Goal: Information Seeking & Learning: Learn about a topic

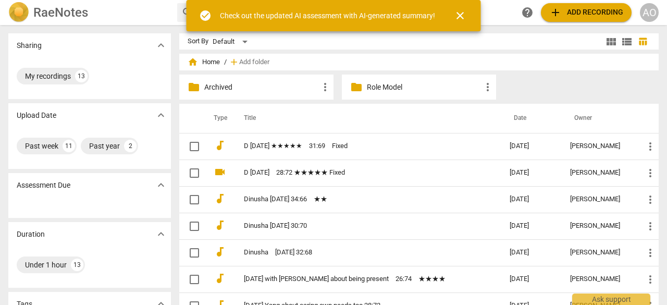
click at [373, 281] on link "[DATE] with [PERSON_NAME] about being present　26:74　★★★★" at bounding box center [358, 279] width 228 height 8
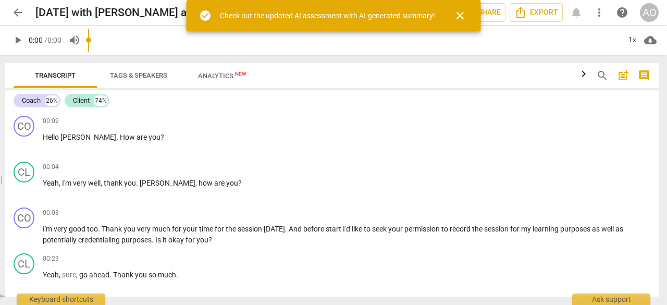
drag, startPoint x: 335, startPoint y: 162, endPoint x: 0, endPoint y: 177, distance: 334.9
click at [0, 177] on span at bounding box center [0, 180] width 6 height 250
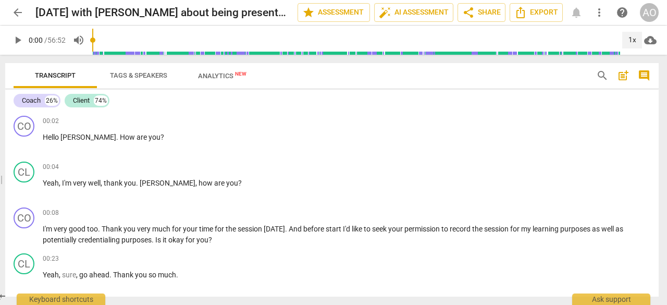
click at [636, 45] on div "1x" at bounding box center [632, 40] width 20 height 17
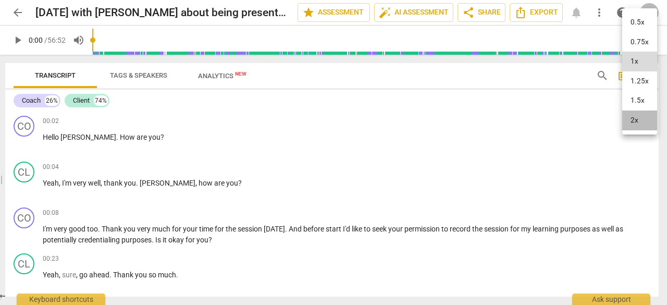
click at [635, 119] on li "2x" at bounding box center [639, 120] width 35 height 20
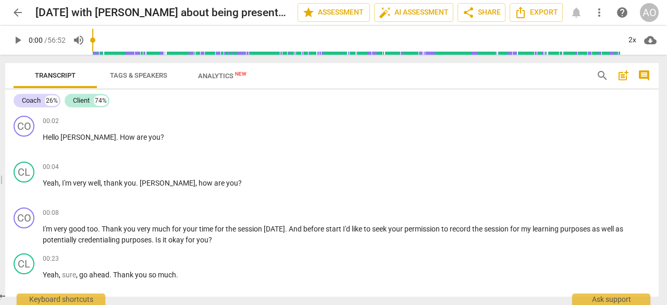
click at [28, 145] on span "play_arrow" at bounding box center [24, 143] width 13 height 13
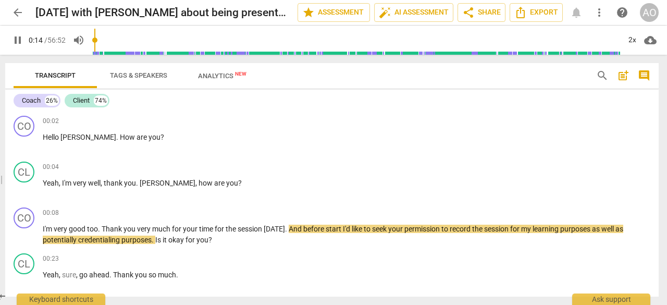
scroll to position [35, 0]
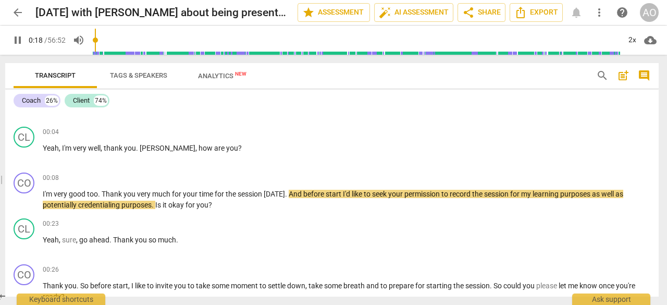
click at [272, 204] on p "I'm very good too . Thank you very much for your time for the session [DATE] . …" at bounding box center [347, 199] width 608 height 21
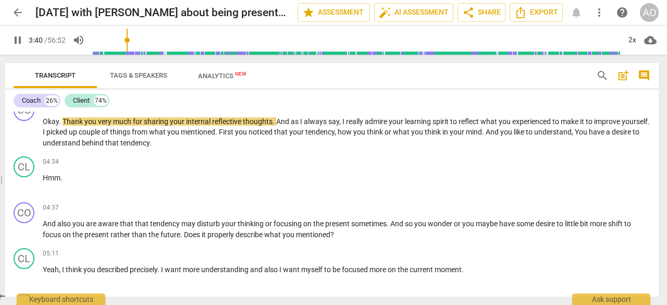
scroll to position [414, 0]
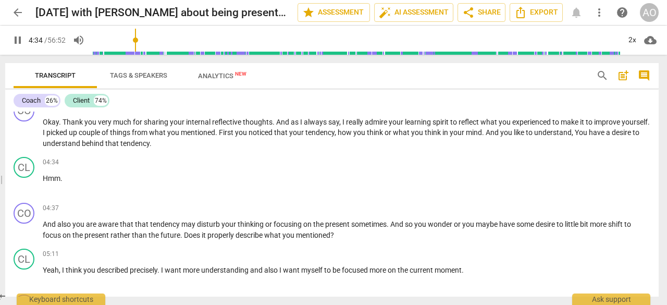
click at [25, 134] on span "pause" at bounding box center [24, 133] width 13 height 13
type input "275"
click at [589, 135] on span "You" at bounding box center [582, 132] width 14 height 8
click at [23, 182] on span "play_arrow" at bounding box center [24, 184] width 13 height 13
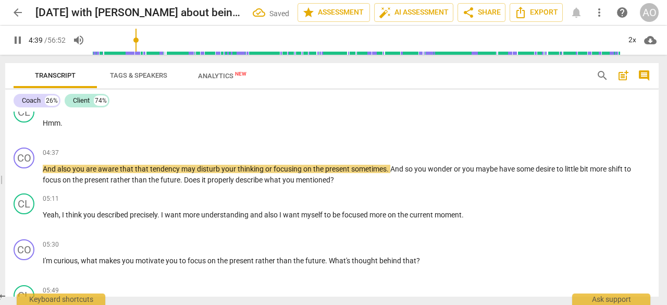
scroll to position [472, 0]
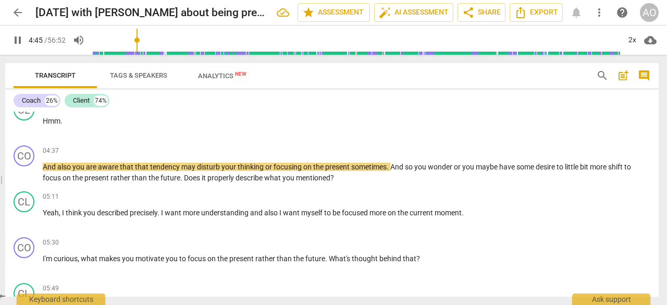
click at [21, 169] on span "pause" at bounding box center [24, 173] width 13 height 13
type input "286"
click at [136, 167] on span "that" at bounding box center [142, 167] width 15 height 8
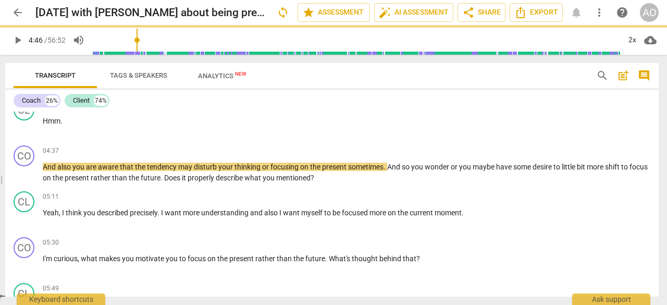
click at [24, 175] on span "play_arrow" at bounding box center [24, 173] width 13 height 13
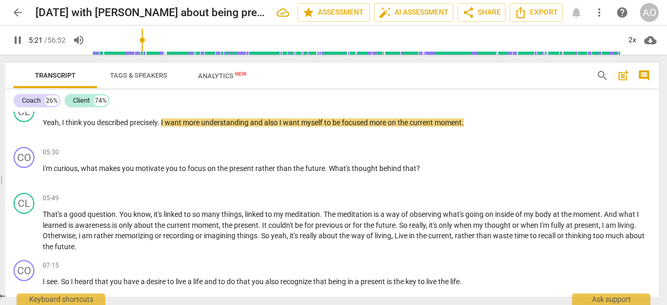
scroll to position [567, 0]
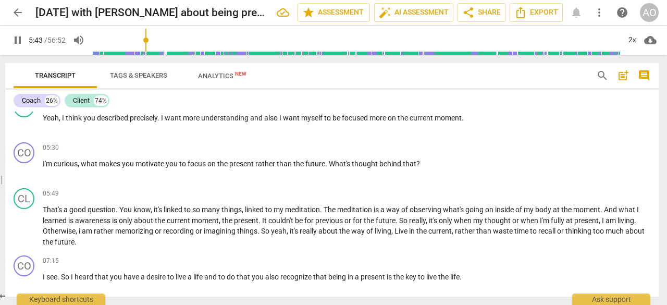
click at [26, 171] on span "pause" at bounding box center [24, 170] width 13 height 13
click at [164, 166] on span "motivate" at bounding box center [151, 163] width 30 height 8
click at [23, 169] on span "play_arrow" at bounding box center [24, 170] width 13 height 13
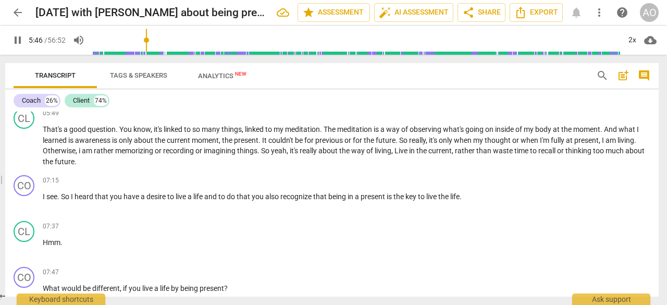
scroll to position [647, 0]
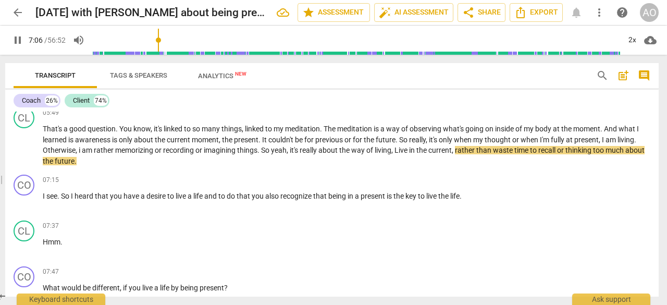
click at [25, 144] on span "pause" at bounding box center [24, 146] width 13 height 13
type input "427"
click at [395, 152] on span "," at bounding box center [392, 150] width 3 height 8
click at [21, 151] on span "play_arrow" at bounding box center [24, 146] width 13 height 13
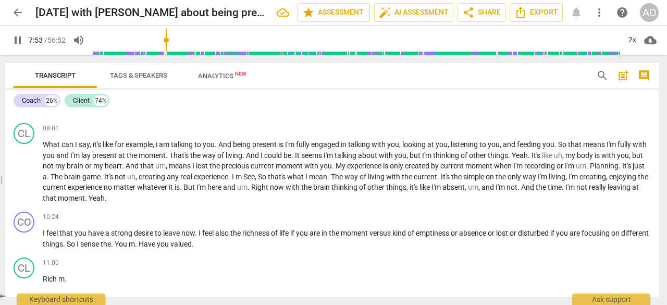
scroll to position [837, 0]
click at [19, 167] on span "pause" at bounding box center [24, 171] width 13 height 13
type input "493"
click at [158, 143] on span "i" at bounding box center [157, 144] width 3 height 8
click at [27, 172] on span "play_arrow" at bounding box center [24, 171] width 13 height 13
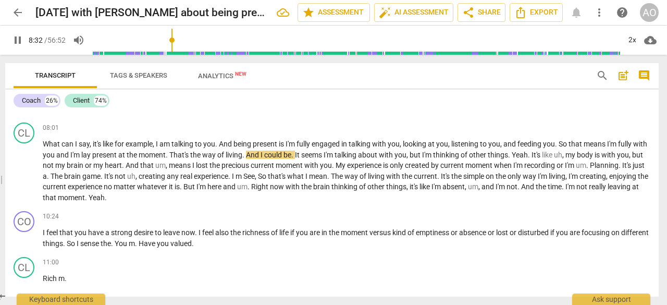
click at [26, 171] on span "pause" at bounding box center [24, 171] width 13 height 13
type input "513"
click at [92, 158] on span "lay" at bounding box center [86, 155] width 11 height 8
click at [26, 170] on span "play_arrow" at bounding box center [24, 171] width 13 height 13
click at [20, 171] on span "pause" at bounding box center [24, 171] width 13 height 13
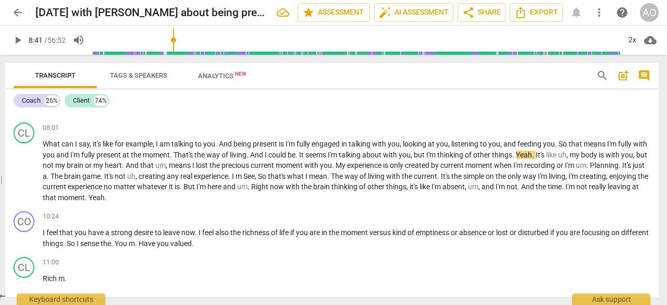
type input "521"
click at [299, 156] on span "." at bounding box center [298, 155] width 4 height 8
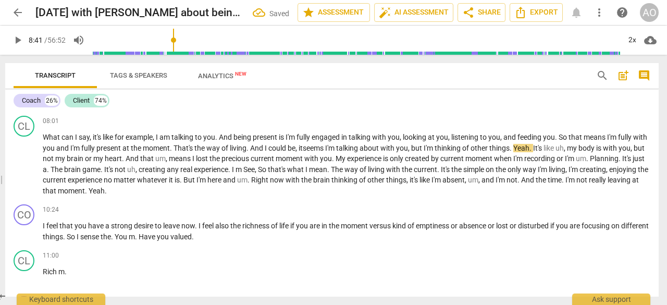
scroll to position [844, 0]
click at [579, 147] on span "my" at bounding box center [572, 147] width 11 height 8
click at [27, 168] on span "play_arrow" at bounding box center [24, 164] width 13 height 13
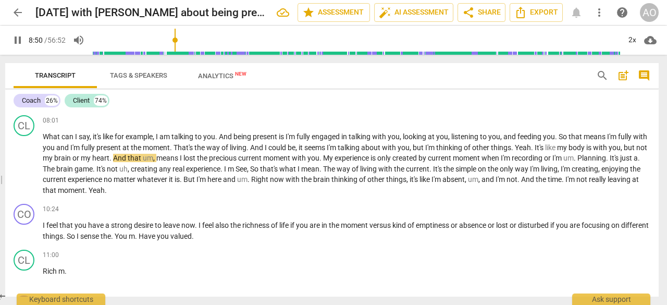
click at [27, 168] on span "pause" at bounding box center [24, 164] width 13 height 13
type input "532"
click at [153, 160] on span "um" at bounding box center [148, 158] width 10 height 8
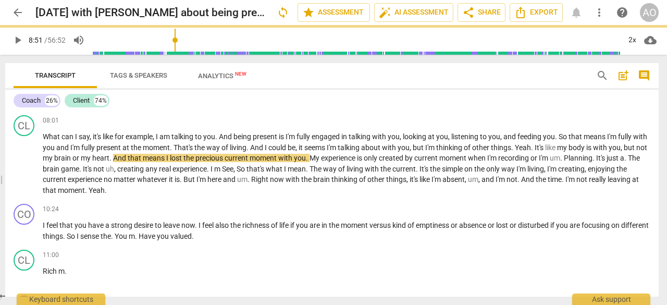
click at [25, 164] on span "play_arrow" at bounding box center [24, 164] width 13 height 13
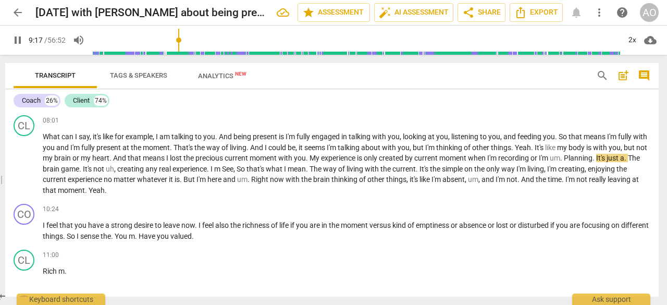
click at [25, 164] on span "pause" at bounding box center [24, 164] width 13 height 13
type input "558"
click at [593, 156] on span "Planning" at bounding box center [578, 158] width 29 height 8
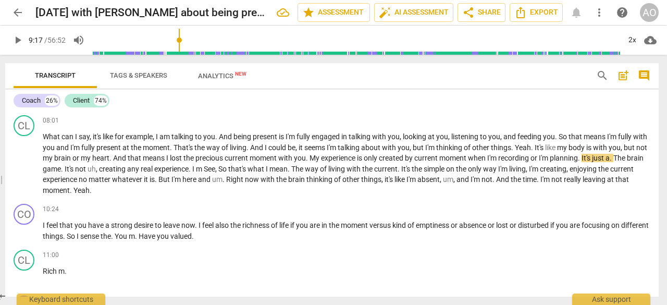
click at [26, 164] on span "play_arrow" at bounding box center [24, 164] width 13 height 13
click at [26, 164] on span "pause" at bounding box center [24, 164] width 13 height 13
type input "564"
click at [468, 157] on span "moment" at bounding box center [453, 158] width 29 height 8
click at [607, 159] on span "a" at bounding box center [604, 158] width 4 height 8
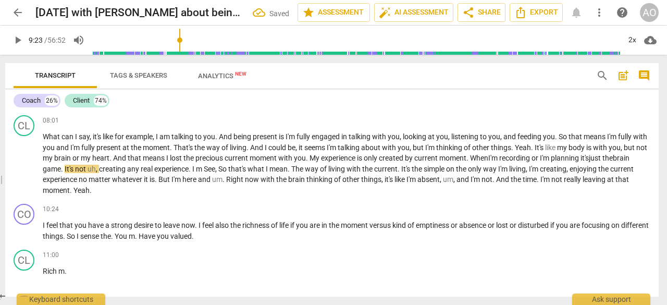
click at [117, 169] on span "creating" at bounding box center [113, 169] width 28 height 8
click at [22, 165] on span "play_arrow" at bounding box center [24, 164] width 13 height 13
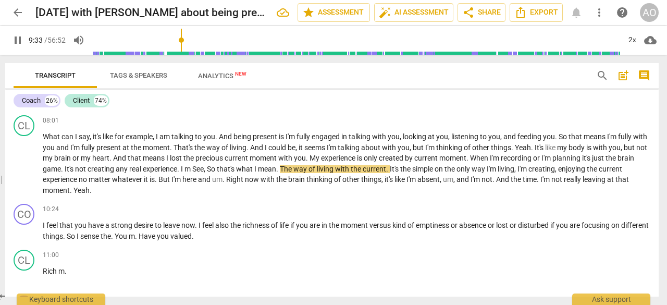
click at [24, 162] on span "pause" at bounding box center [24, 164] width 13 height 13
type input "574"
click at [207, 168] on span "," at bounding box center [205, 169] width 3 height 8
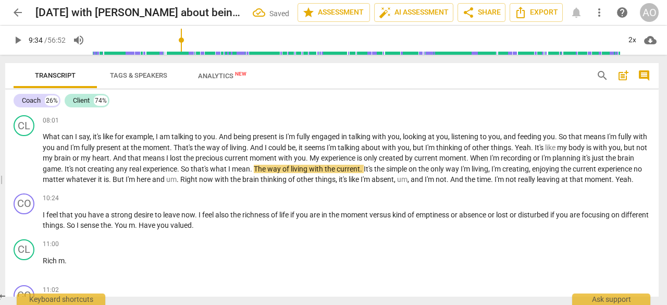
click at [267, 169] on span "The" at bounding box center [261, 169] width 14 height 8
click at [21, 162] on span "play_arrow" at bounding box center [24, 159] width 13 height 13
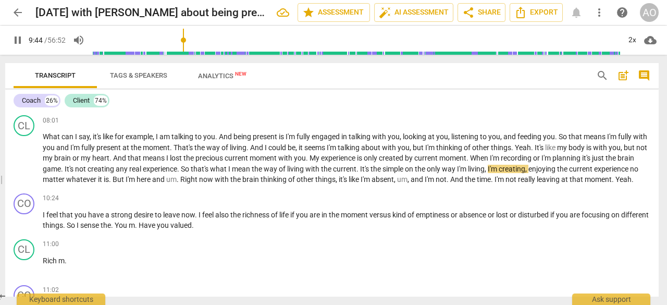
click at [22, 160] on span "pause" at bounding box center [24, 159] width 13 height 13
type input "585"
click at [405, 167] on span "simple" at bounding box center [394, 169] width 22 height 8
click at [24, 164] on span "play_arrow" at bounding box center [24, 159] width 13 height 13
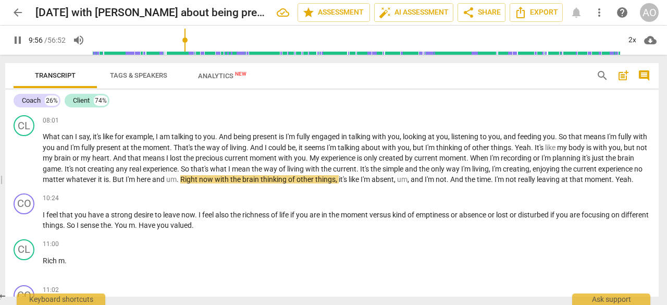
click at [21, 164] on span "pause" at bounding box center [24, 159] width 13 height 13
type input "597"
click at [113, 180] on span "." at bounding box center [111, 179] width 4 height 8
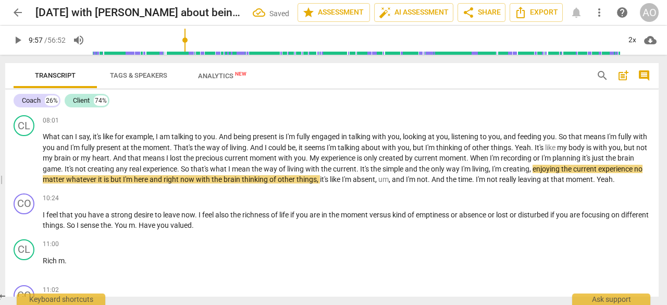
click at [27, 164] on span "play_arrow" at bounding box center [24, 159] width 13 height 13
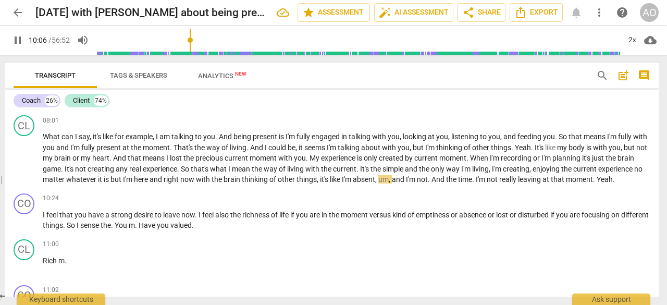
click at [27, 164] on span "pause" at bounding box center [24, 159] width 13 height 13
type input "607"
click at [110, 180] on span "is" at bounding box center [107, 179] width 7 height 8
click at [407, 180] on span "and" at bounding box center [400, 179] width 14 height 8
click at [23, 165] on span "play_arrow" at bounding box center [24, 159] width 13 height 13
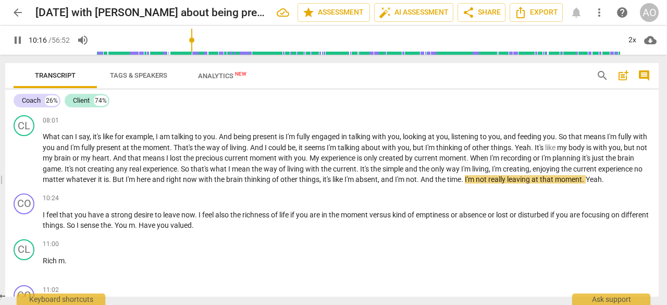
click at [23, 165] on span "pause" at bounding box center [24, 159] width 13 height 13
type input "617"
click at [461, 181] on span "time" at bounding box center [454, 179] width 14 height 8
click at [22, 165] on span "play_arrow" at bounding box center [24, 159] width 13 height 13
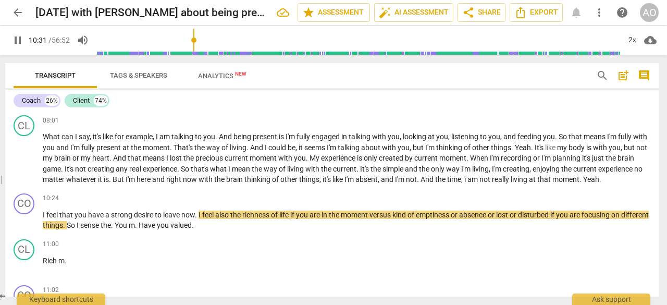
click at [23, 227] on span "pause" at bounding box center [24, 221] width 13 height 13
type input "632"
click at [177, 219] on span "leave" at bounding box center [172, 215] width 18 height 8
click at [26, 227] on span "play_arrow" at bounding box center [24, 221] width 13 height 13
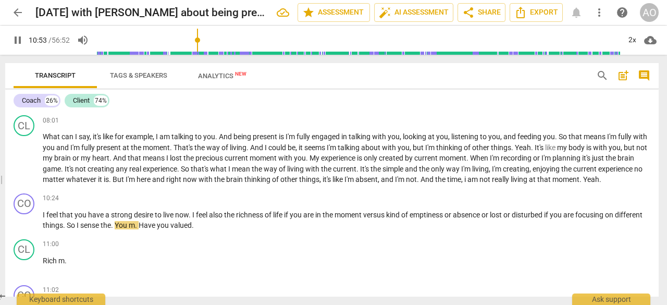
click at [115, 229] on span "." at bounding box center [113, 225] width 4 height 8
type input "655"
click at [122, 229] on span "." at bounding box center [121, 225] width 4 height 8
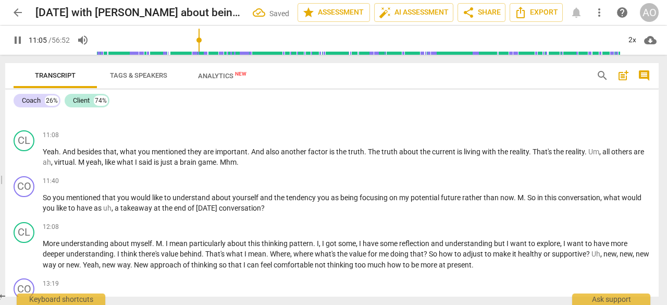
click at [26, 210] on span "pause" at bounding box center [24, 204] width 13 height 13
type input "666"
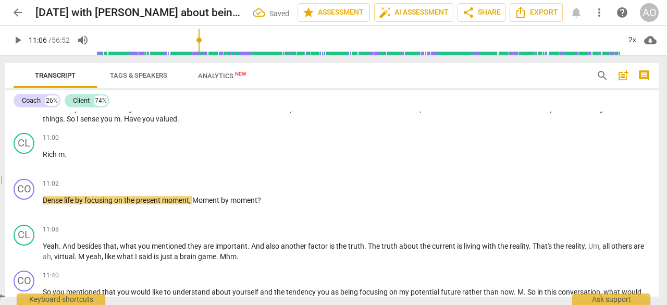
scroll to position [914, 0]
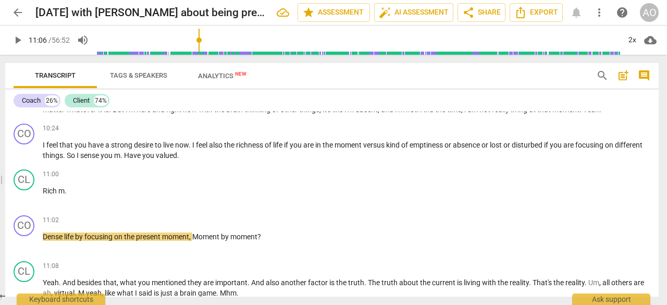
click at [52, 241] on span "Dense" at bounding box center [53, 236] width 21 height 8
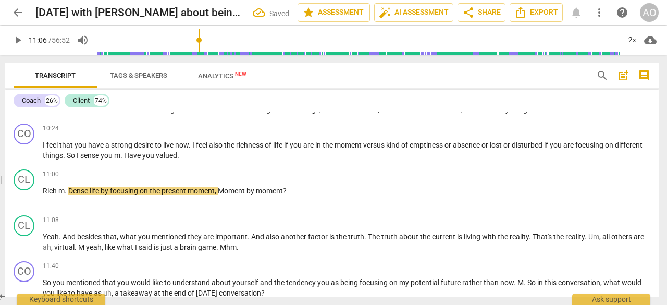
click at [65, 195] on span "m" at bounding box center [61, 191] width 6 height 8
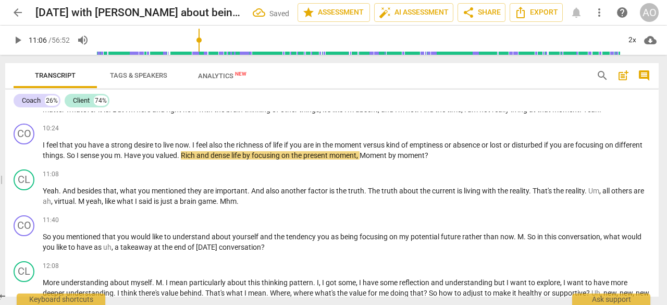
click at [196, 159] on span "Rich" at bounding box center [189, 155] width 16 height 8
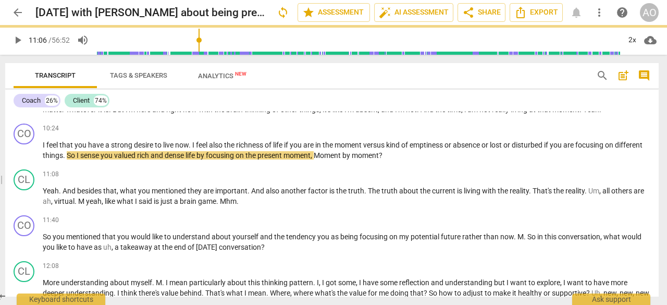
click at [22, 157] on span "play_arrow" at bounding box center [24, 151] width 13 height 13
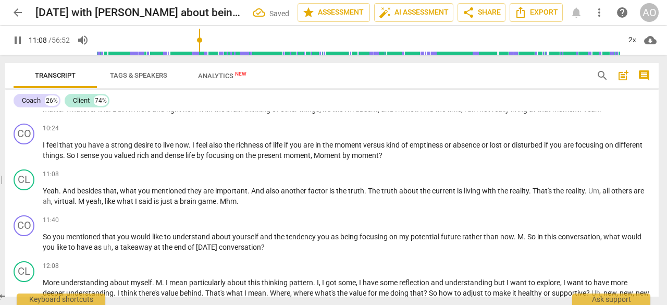
click at [22, 157] on span "pause" at bounding box center [24, 151] width 13 height 13
type input "670"
click at [342, 159] on span "Moment" at bounding box center [328, 155] width 29 height 8
click at [27, 203] on span "play_arrow" at bounding box center [24, 197] width 13 height 13
click at [27, 203] on span "pause" at bounding box center [24, 197] width 13 height 13
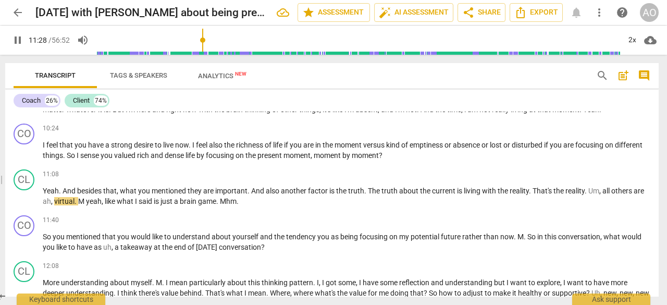
type input "689"
click at [593, 195] on span "Um" at bounding box center [593, 191] width 11 height 8
click at [26, 203] on span "play_arrow" at bounding box center [24, 197] width 13 height 13
click at [220, 205] on span "." at bounding box center [219, 201] width 2 height 8
type input "700"
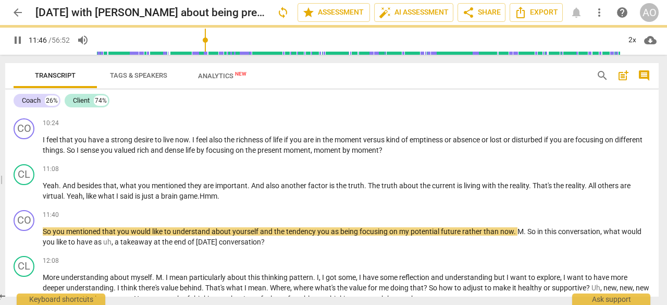
scroll to position [967, 0]
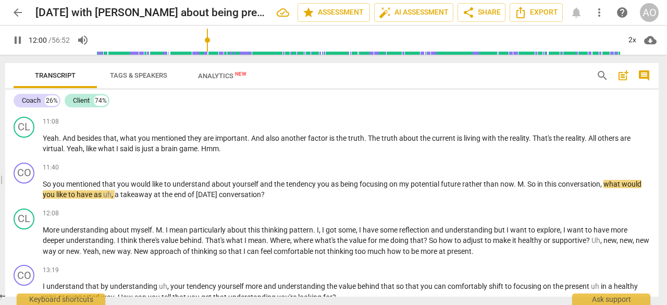
click at [29, 196] on span "pause" at bounding box center [24, 190] width 13 height 13
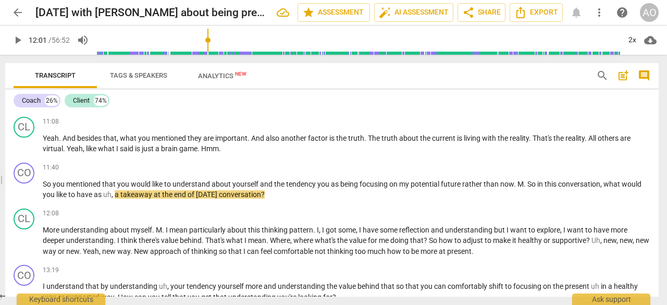
type input "722"
click at [411, 188] on span "my" at bounding box center [404, 184] width 11 height 8
click at [25, 196] on span "play_arrow" at bounding box center [24, 190] width 13 height 13
click at [25, 196] on span "pause" at bounding box center [24, 190] width 13 height 13
click at [27, 151] on span "play_arrow" at bounding box center [24, 144] width 13 height 13
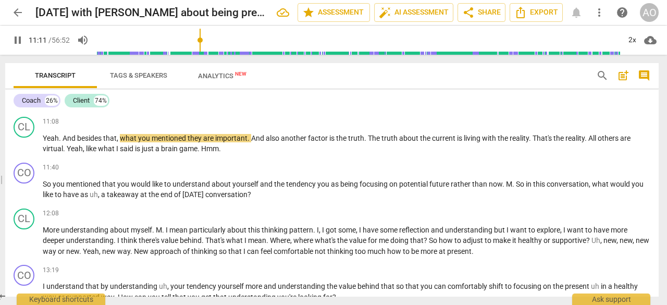
click at [24, 196] on span "pause" at bounding box center [24, 190] width 13 height 13
click at [24, 196] on span "play_arrow" at bounding box center [24, 190] width 13 height 13
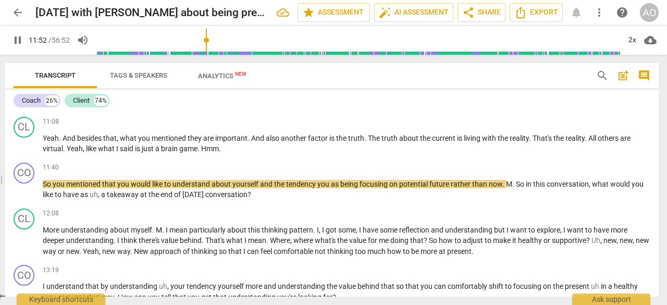
click at [24, 196] on span "pause" at bounding box center [24, 190] width 13 height 13
click at [24, 196] on span "play_arrow" at bounding box center [24, 190] width 13 height 13
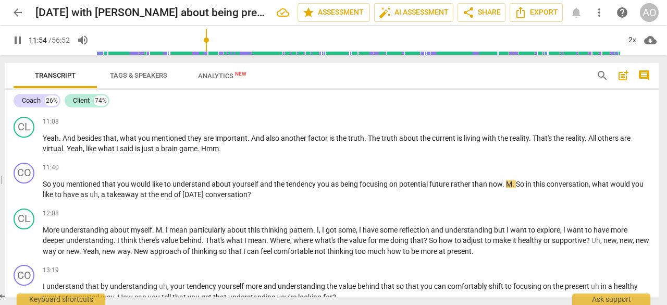
click at [24, 196] on span "pause" at bounding box center [24, 190] width 13 height 13
type input "715"
click at [318, 188] on span "you" at bounding box center [324, 184] width 14 height 8
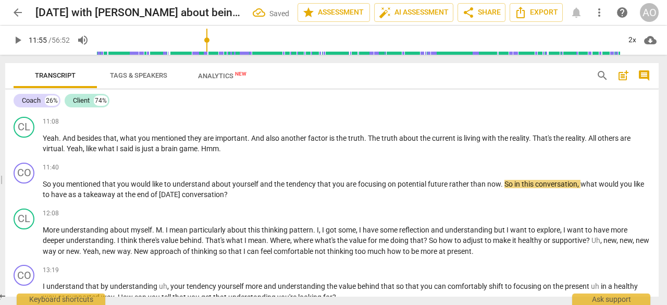
click at [26, 196] on span "play_arrow" at bounding box center [24, 190] width 13 height 13
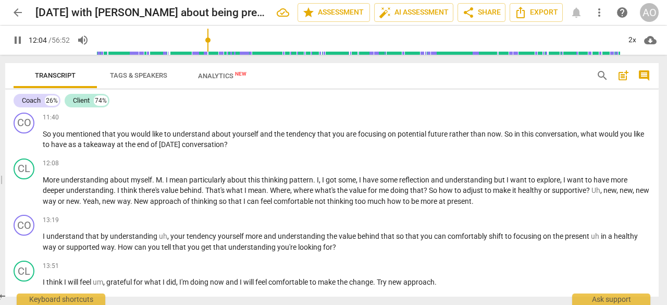
scroll to position [1019, 0]
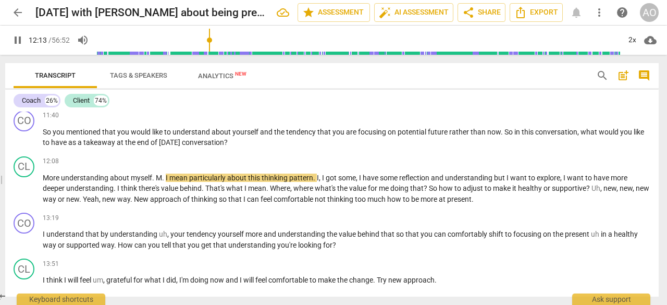
click at [165, 182] on span "." at bounding box center [164, 178] width 4 height 8
type input "735"
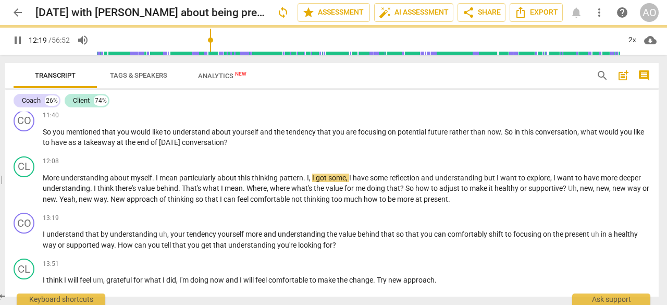
click at [310, 182] on span "," at bounding box center [310, 178] width 3 height 8
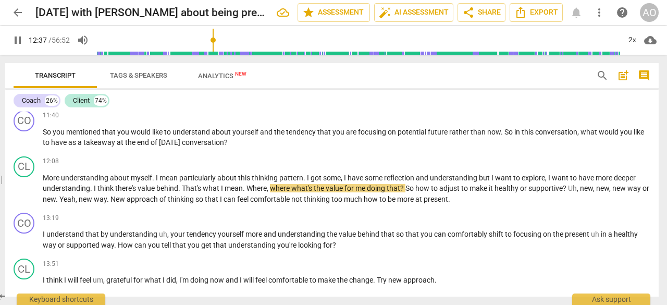
click at [243, 192] on span "." at bounding box center [245, 188] width 4 height 8
click at [576, 192] on span "," at bounding box center [575, 188] width 3 height 8
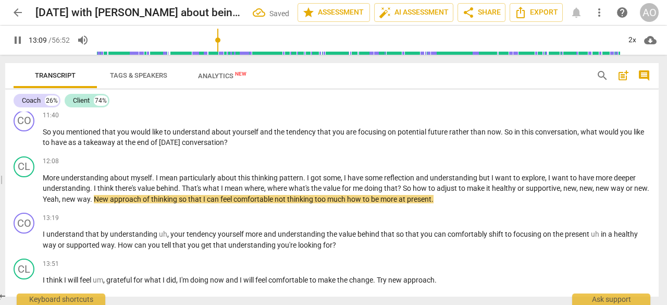
click at [24, 195] on span "pause" at bounding box center [24, 189] width 13 height 13
type input "790"
click at [90, 203] on span "way" at bounding box center [83, 199] width 13 height 8
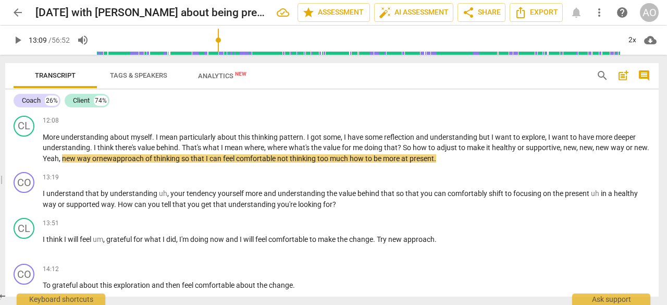
scroll to position [1060, 0]
click at [168, 197] on span "," at bounding box center [168, 193] width 3 height 8
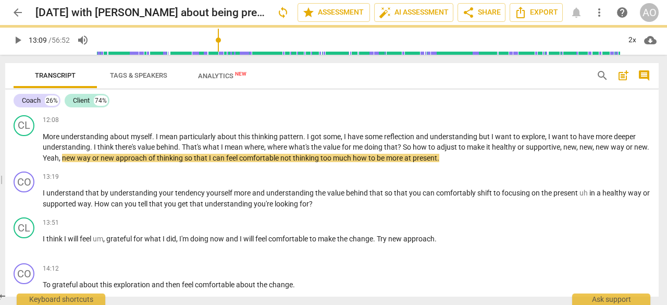
click at [23, 205] on span "play_arrow" at bounding box center [24, 199] width 13 height 13
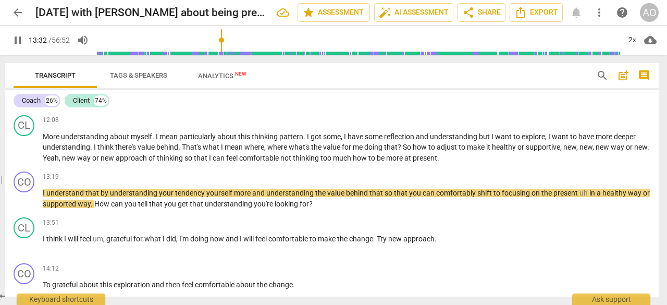
click at [380, 225] on div "CL play_arrow pause 13:51 + Add competency keyboard_arrow_right I think I will …" at bounding box center [332, 236] width 654 height 46
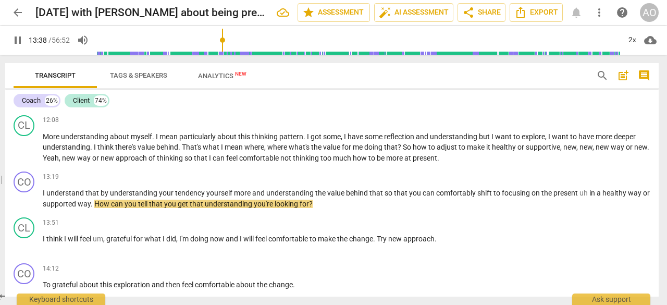
click at [586, 197] on span "uh" at bounding box center [585, 193] width 10 height 8
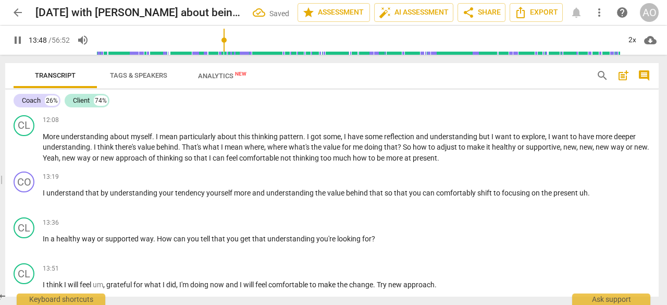
click at [27, 205] on span "pause" at bounding box center [24, 199] width 13 height 13
type input "829"
click at [43, 243] on span "In" at bounding box center [47, 239] width 8 height 8
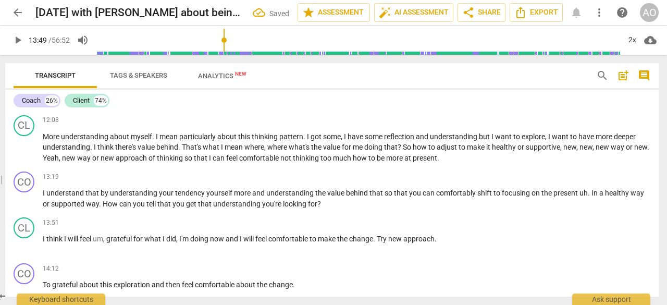
click at [592, 197] on span "In" at bounding box center [596, 193] width 8 height 8
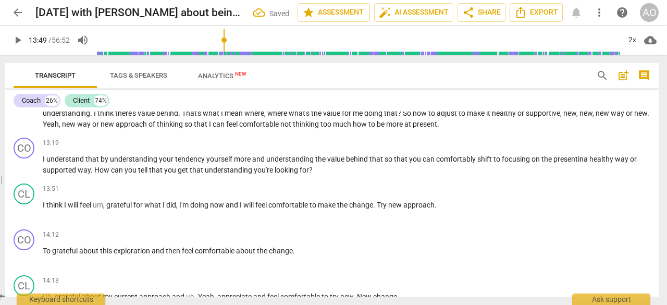
scroll to position [1094, 0]
click at [105, 208] on span "," at bounding box center [104, 204] width 3 height 8
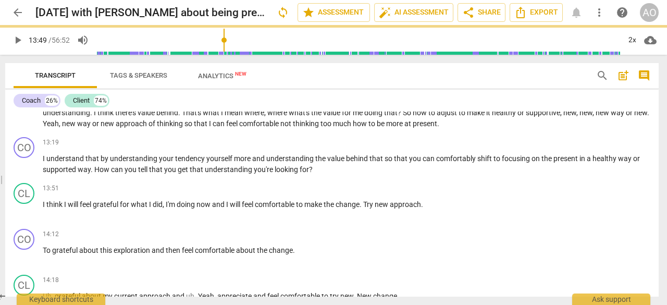
click at [23, 217] on span "play_arrow" at bounding box center [24, 210] width 13 height 13
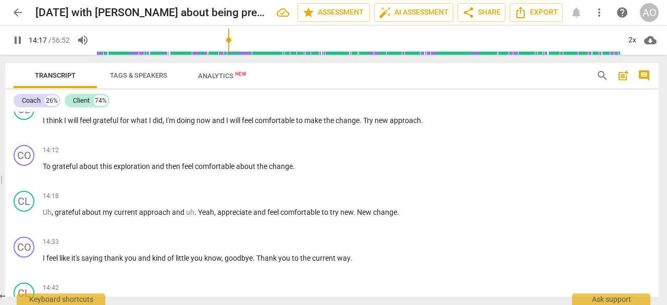
scroll to position [1209, 0]
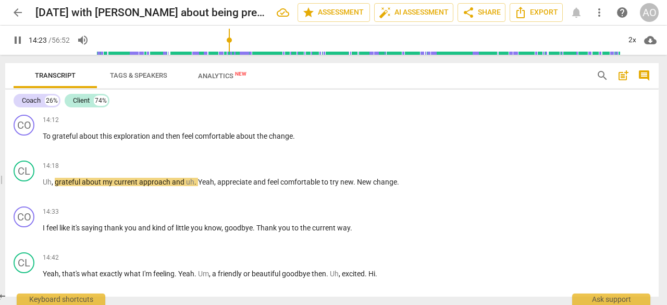
click at [194, 186] on span "." at bounding box center [196, 182] width 4 height 8
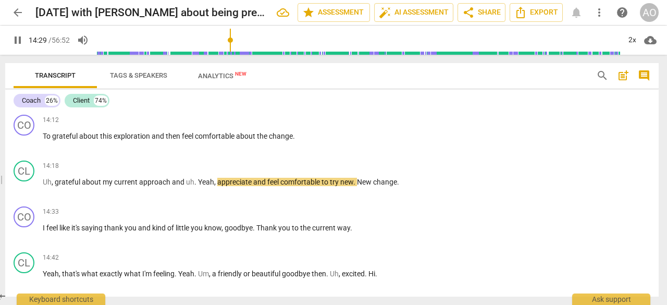
click at [27, 194] on span "pause" at bounding box center [24, 188] width 13 height 13
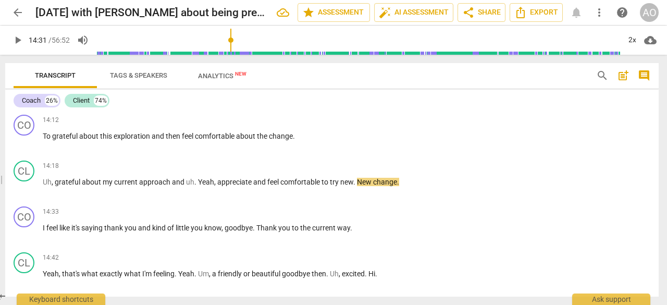
type input "871"
click at [57, 186] on span "grateful" at bounding box center [68, 182] width 27 height 8
click at [25, 194] on span "play_arrow" at bounding box center [24, 188] width 13 height 13
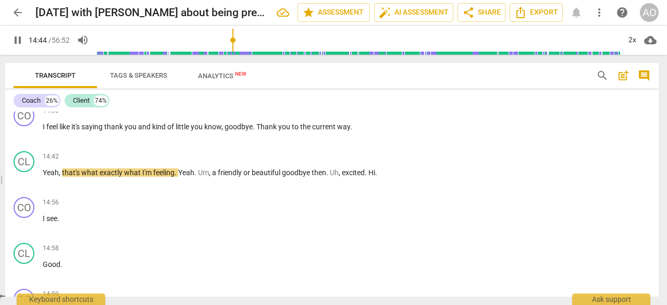
scroll to position [1310, 0]
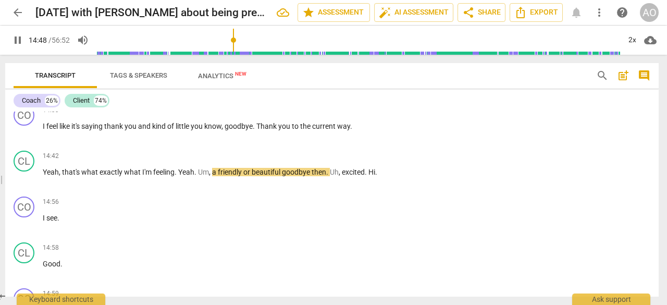
click at [212, 176] on span "," at bounding box center [210, 172] width 3 height 8
type input "889"
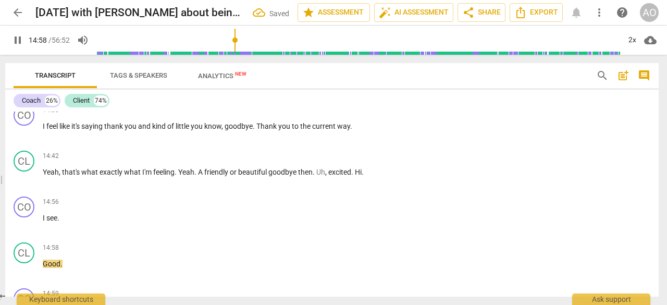
click at [332, 176] on span "excited" at bounding box center [339, 172] width 23 height 8
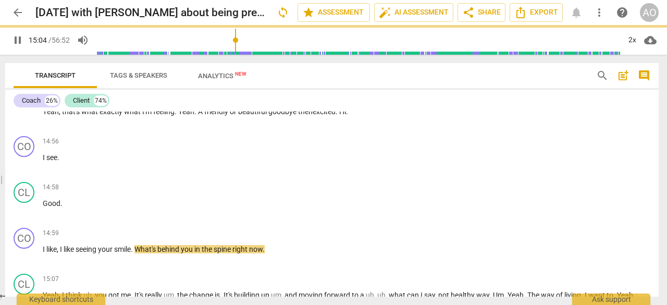
scroll to position [1371, 0]
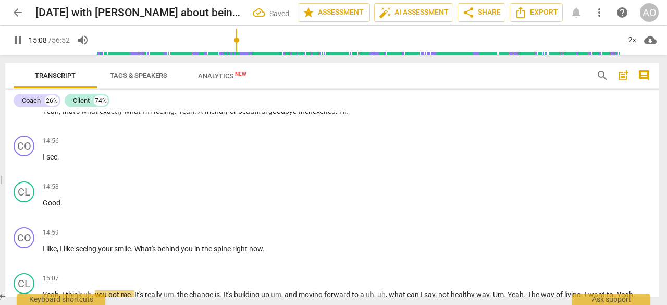
click at [21, 124] on span "pause" at bounding box center [24, 117] width 13 height 13
type input "909"
click at [91, 163] on p "I see ." at bounding box center [347, 157] width 608 height 11
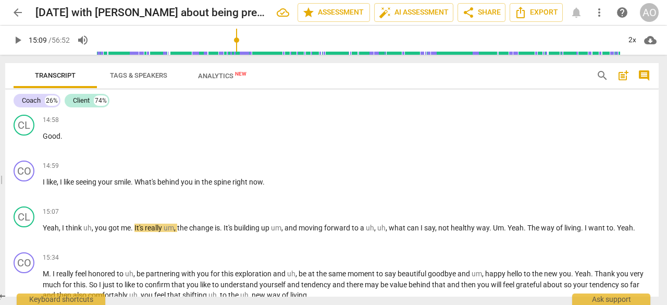
scroll to position [1444, 0]
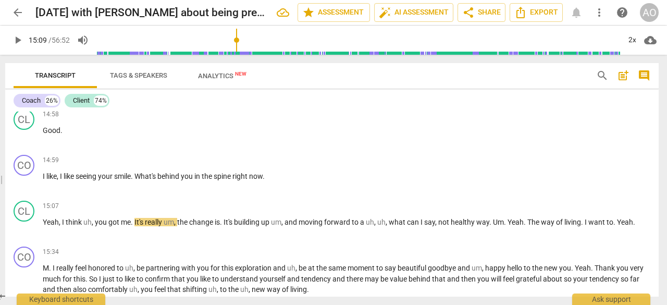
click at [232, 180] on span "spine" at bounding box center [223, 176] width 19 height 8
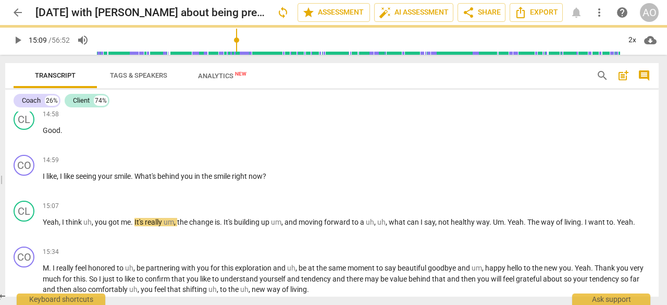
click at [26, 188] on span "play_arrow" at bounding box center [24, 182] width 13 height 13
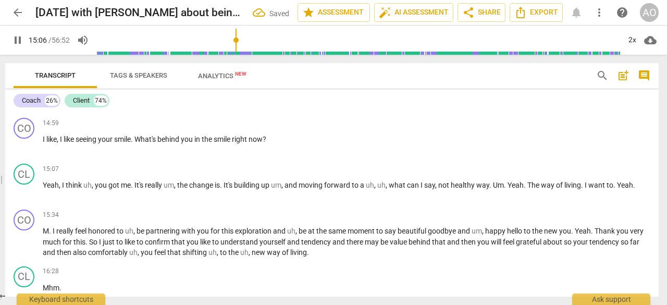
scroll to position [1481, 0]
click at [94, 189] on span "," at bounding box center [93, 184] width 3 height 8
type input "911"
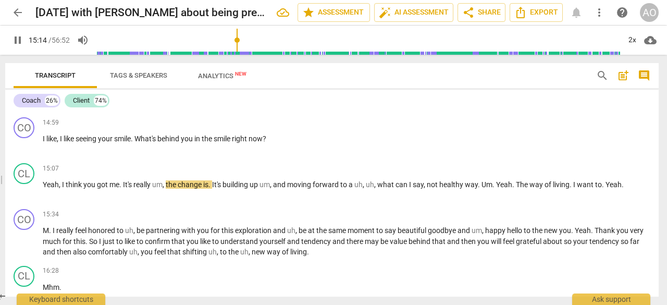
click at [169, 189] on span "the" at bounding box center [172, 184] width 12 height 8
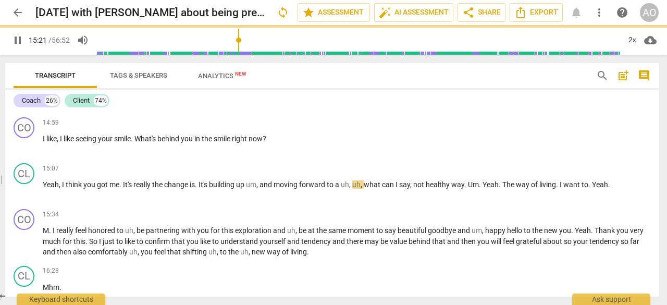
click at [260, 189] on span "," at bounding box center [257, 184] width 3 height 8
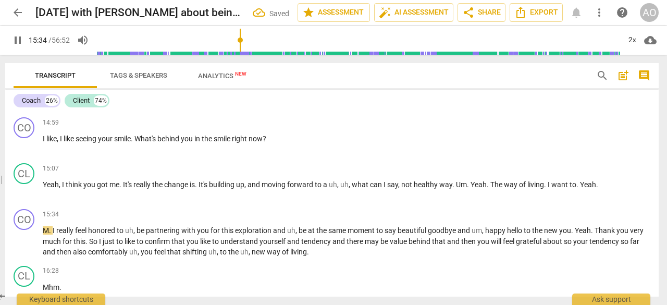
click at [27, 197] on span "pause" at bounding box center [24, 190] width 13 height 13
click at [20, 151] on span "play_arrow" at bounding box center [24, 145] width 13 height 13
click at [352, 189] on span "," at bounding box center [350, 184] width 3 height 8
type input "927"
click at [23, 197] on span "pause" at bounding box center [24, 190] width 13 height 13
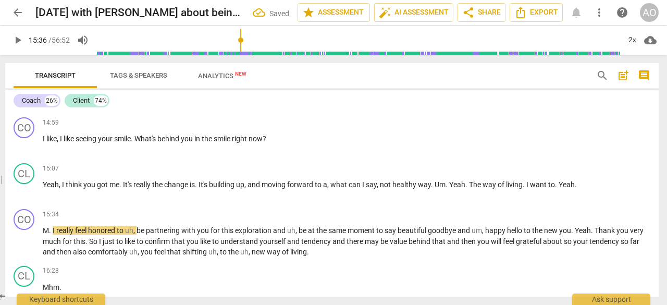
type input "936"
click at [435, 189] on span "." at bounding box center [433, 184] width 4 height 8
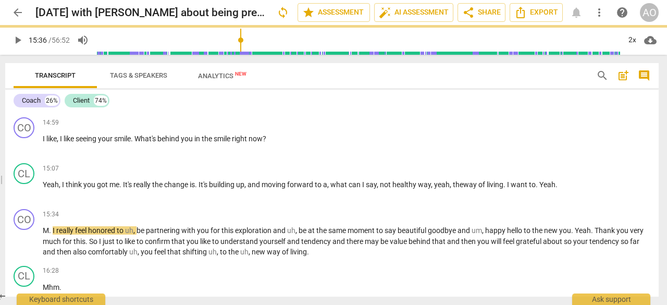
click at [503, 189] on span "living" at bounding box center [495, 184] width 17 height 8
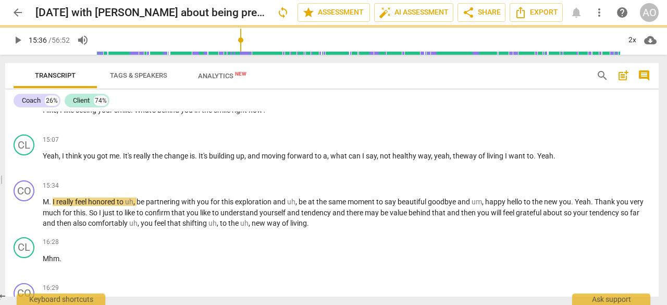
scroll to position [1511, 0]
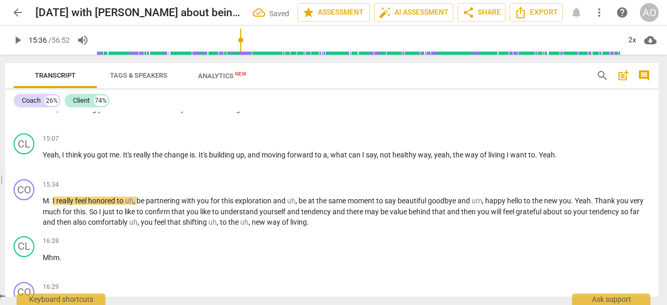
click at [54, 205] on span "I" at bounding box center [55, 200] width 4 height 8
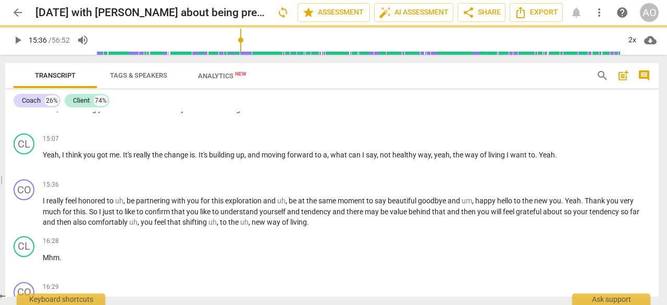
click at [129, 205] on span "be" at bounding box center [131, 200] width 9 height 8
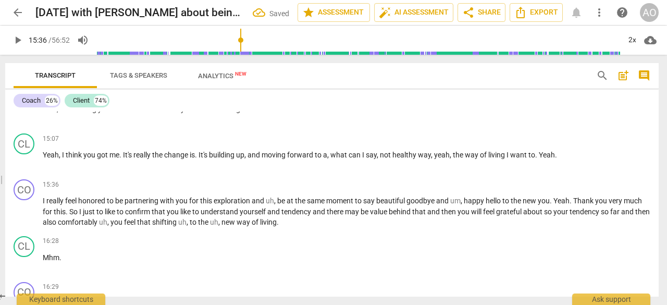
click at [277, 205] on span "," at bounding box center [275, 200] width 3 height 8
click at [455, 206] on p "I really feel honored to be partnering with you for this exploration and be at …" at bounding box center [347, 211] width 608 height 32
click at [28, 218] on span "play_arrow" at bounding box center [24, 212] width 13 height 13
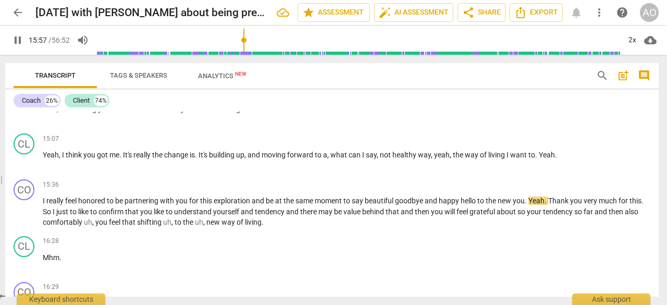
scroll to position [1559, 0]
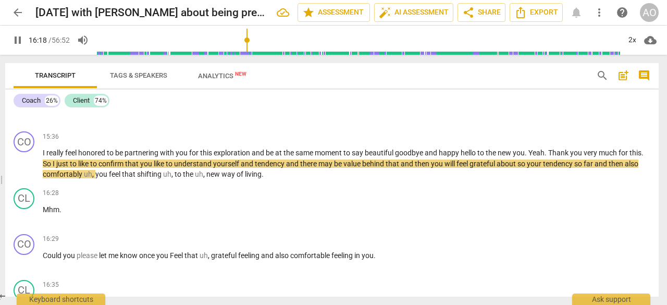
click at [527, 168] on span "so" at bounding box center [522, 163] width 9 height 8
type input "979"
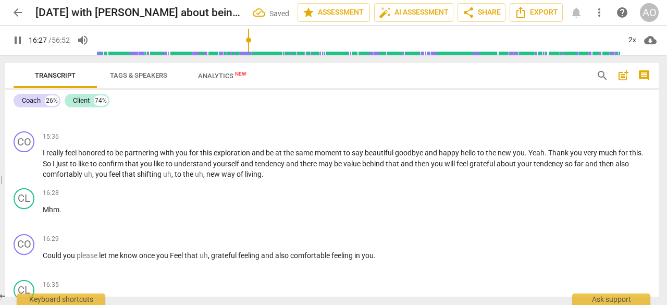
click at [23, 170] on span "pause" at bounding box center [24, 164] width 13 height 13
type input "988"
click at [97, 178] on span "you" at bounding box center [102, 174] width 14 height 8
click at [125, 178] on span "that" at bounding box center [117, 174] width 15 height 8
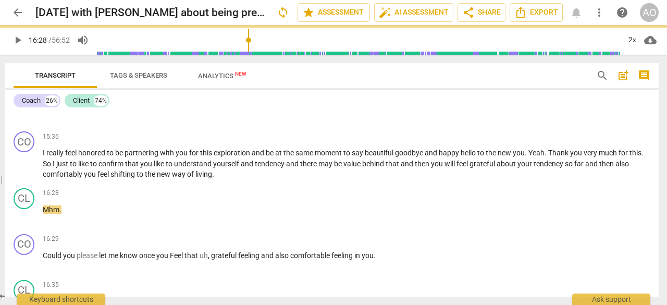
click at [71, 215] on p "Mhm ." at bounding box center [347, 209] width 608 height 11
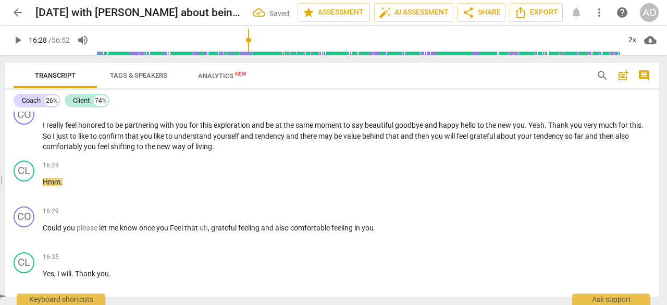
scroll to position [1587, 0]
click at [213, 231] on span "grateful" at bounding box center [224, 227] width 27 height 8
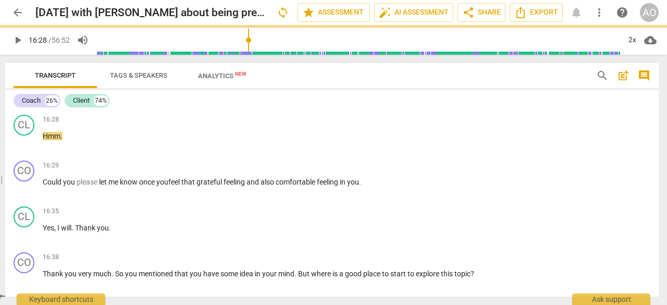
scroll to position [1640, 0]
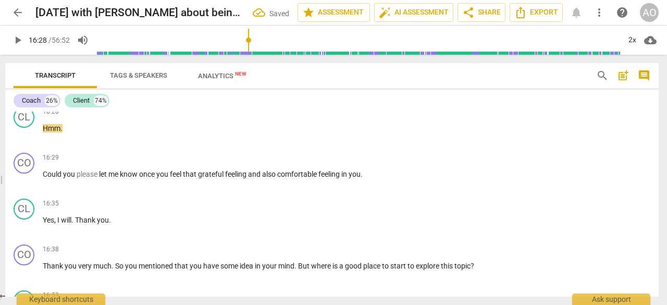
click at [24, 187] on span "play_arrow" at bounding box center [24, 180] width 13 height 13
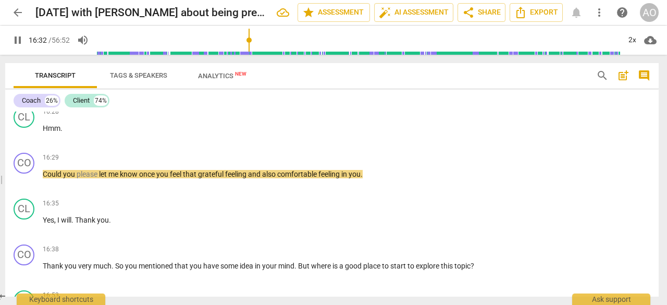
click at [393, 180] on p "Could you please let me know once you feel that grateful feeling and also comfo…" at bounding box center [347, 174] width 608 height 11
type input "994"
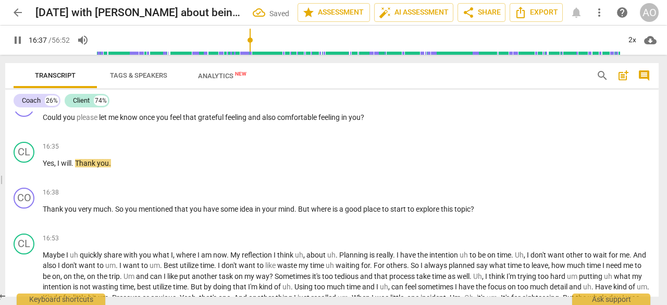
scroll to position [1738, 0]
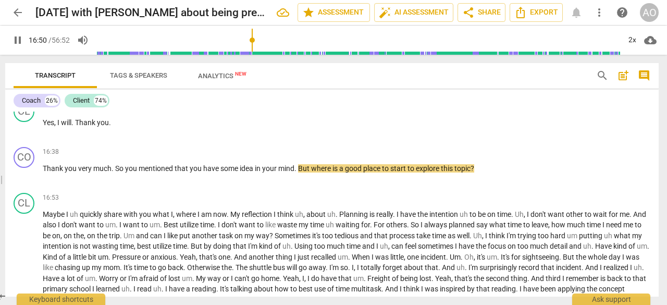
click at [301, 173] on span "But" at bounding box center [304, 168] width 13 height 8
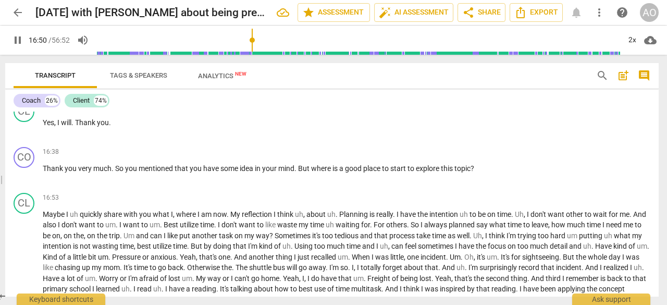
type input "1011"
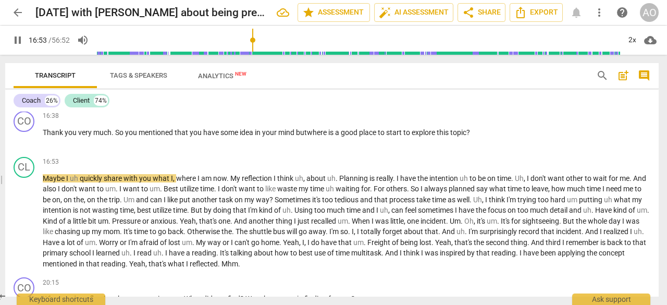
scroll to position [1777, 0]
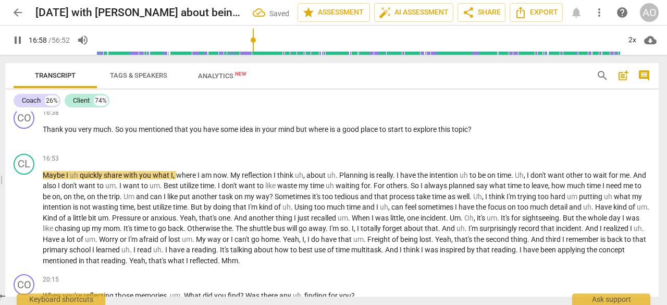
click at [77, 179] on span "uh" at bounding box center [75, 175] width 10 height 8
type input "1020"
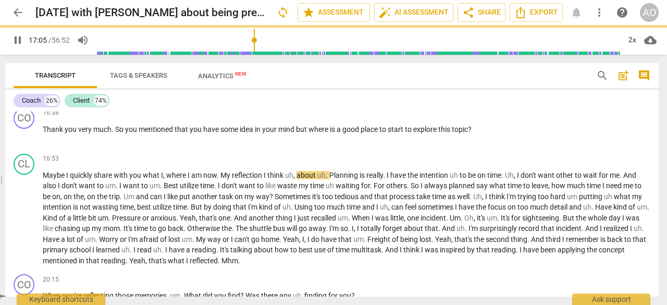
click at [294, 179] on span "," at bounding box center [294, 175] width 3 height 8
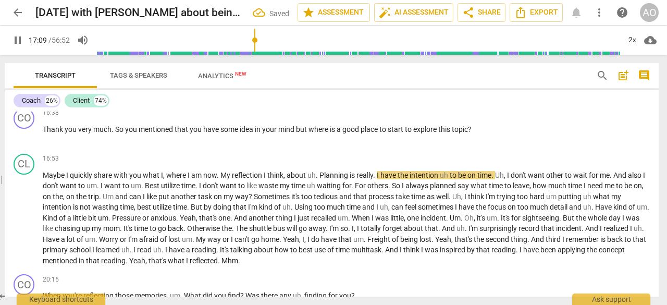
click at [319, 179] on span "." at bounding box center [318, 175] width 4 height 8
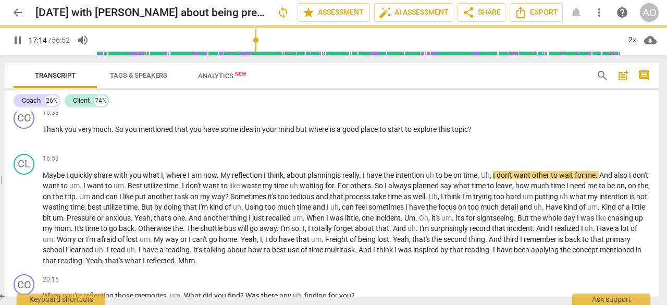
click at [438, 179] on span "to" at bounding box center [440, 175] width 8 height 8
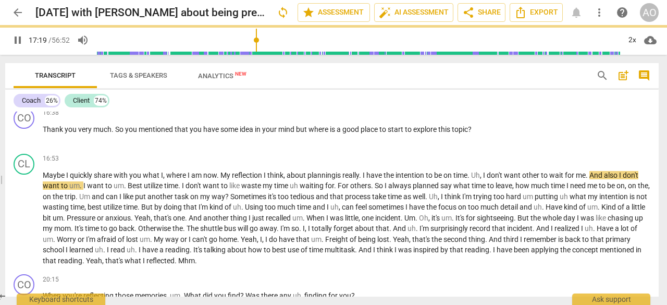
click at [21, 225] on span "pause" at bounding box center [24, 218] width 13 height 13
type input "1041"
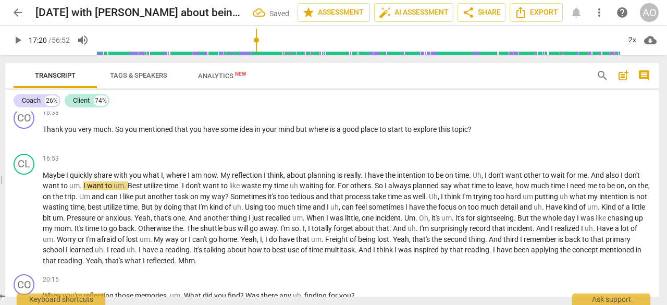
click at [363, 179] on span "." at bounding box center [363, 175] width 4 height 8
click at [480, 179] on span "Uh" at bounding box center [475, 175] width 9 height 8
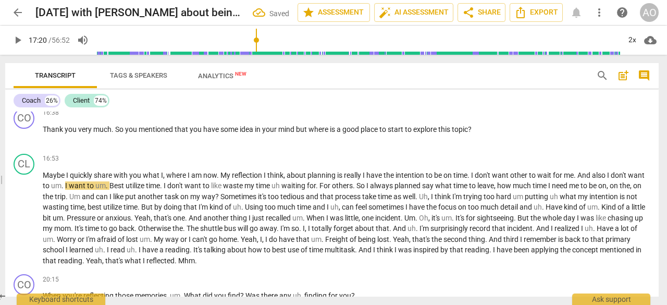
click at [65, 190] on span "." at bounding box center [63, 185] width 4 height 8
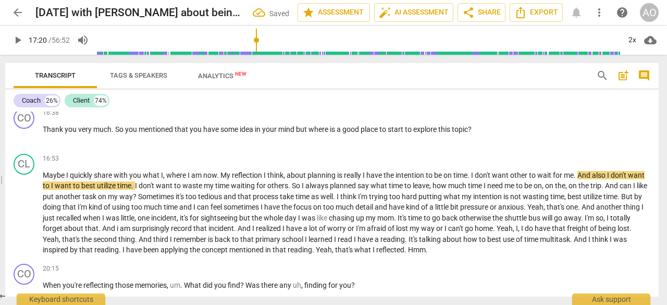
click at [20, 219] on span "play_arrow" at bounding box center [24, 213] width 13 height 13
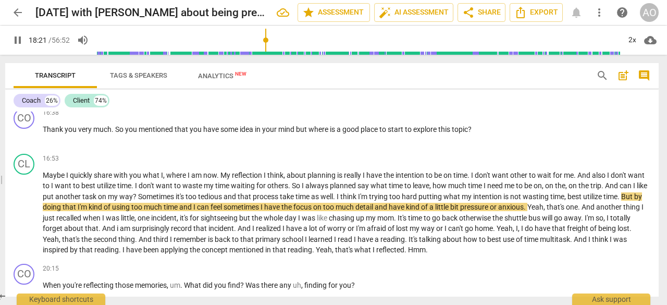
click at [618, 201] on span "." at bounding box center [620, 196] width 4 height 8
type input "1103"
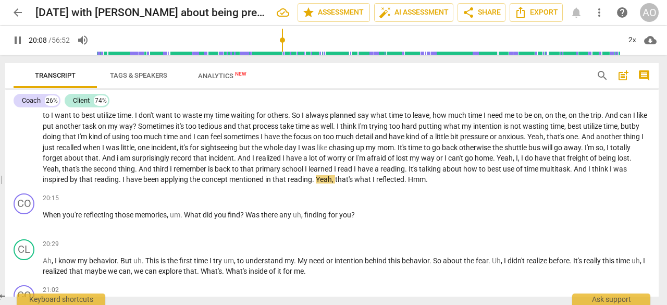
scroll to position [1848, 0]
click at [184, 218] on span "." at bounding box center [182, 214] width 4 height 8
type input "1221"
click at [292, 218] on span "finding" at bounding box center [300, 214] width 24 height 8
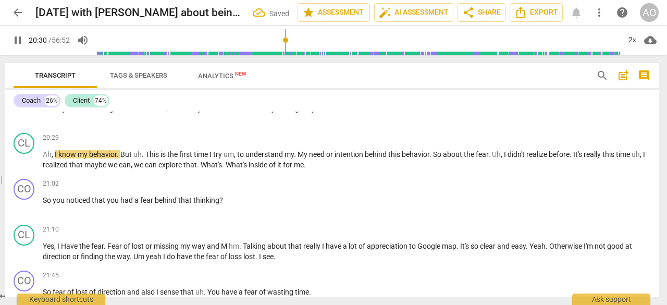
scroll to position [1962, 0]
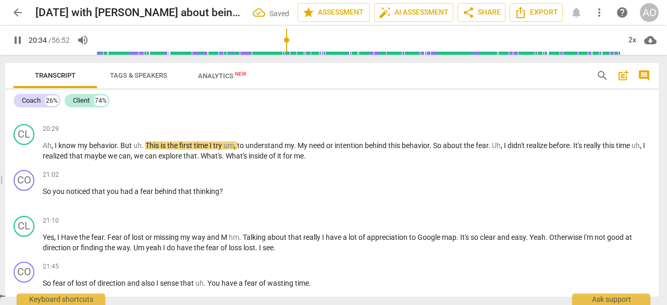
click at [53, 150] on span "," at bounding box center [53, 145] width 3 height 8
type input "1236"
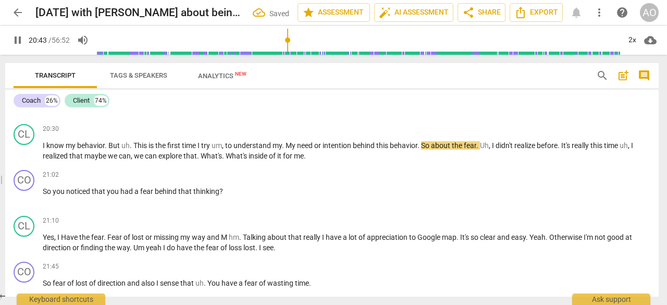
click at [28, 158] on span "pause" at bounding box center [24, 151] width 13 height 13
type input "1244"
click at [120, 150] on span "But" at bounding box center [114, 145] width 13 height 8
click at [212, 150] on span "to" at bounding box center [211, 145] width 8 height 8
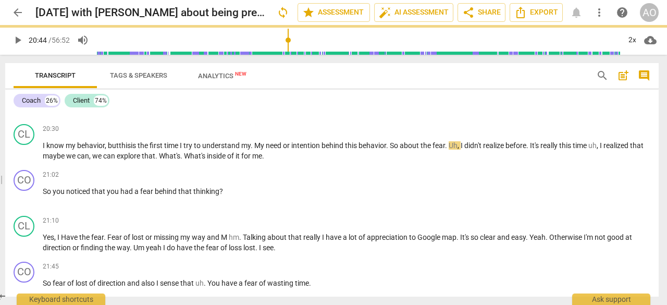
click at [254, 150] on span "." at bounding box center [253, 145] width 4 height 8
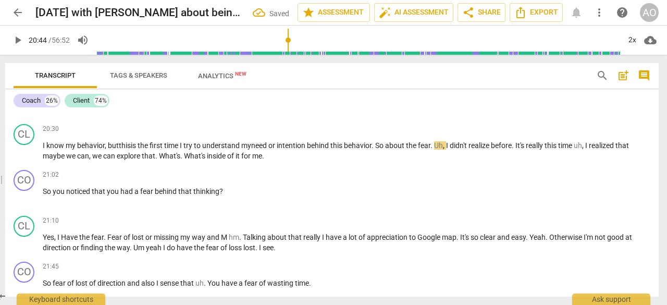
click at [450, 150] on span "I" at bounding box center [448, 145] width 4 height 8
click at [570, 150] on span "uh" at bounding box center [566, 145] width 8 height 8
click at [163, 160] on span "What's" at bounding box center [161, 156] width 23 height 8
click at [29, 158] on span "play_arrow" at bounding box center [24, 151] width 13 height 13
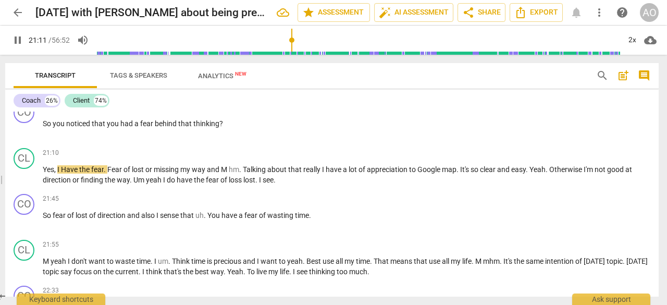
scroll to position [2044, 0]
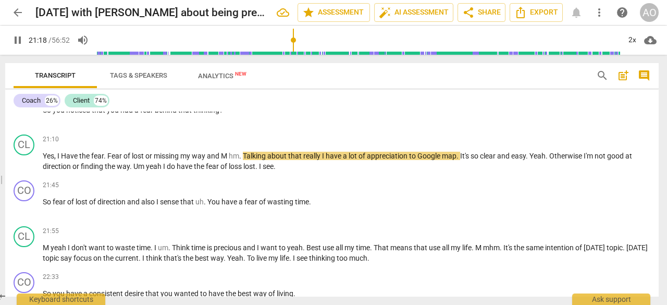
click at [26, 168] on span "pause" at bounding box center [24, 162] width 13 height 13
type input "1280"
click at [245, 160] on span "Talking" at bounding box center [255, 156] width 24 height 8
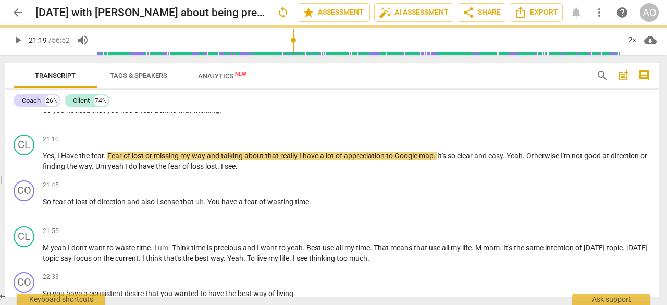
click at [23, 168] on span "play_arrow" at bounding box center [24, 162] width 13 height 13
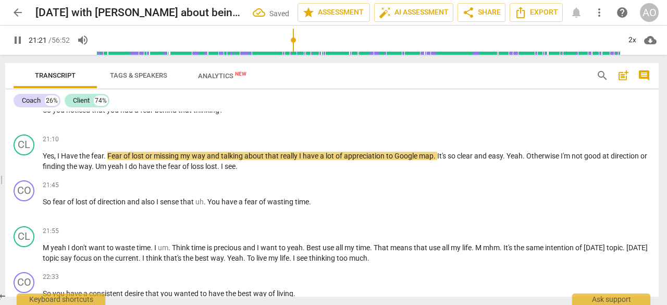
click at [23, 168] on span "pause" at bounding box center [24, 162] width 13 height 13
click at [23, 168] on span "play_arrow" at bounding box center [24, 162] width 13 height 13
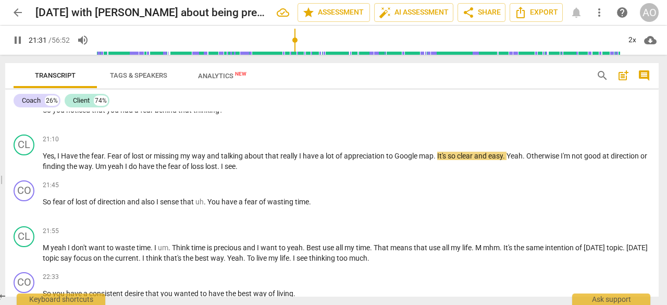
click at [22, 122] on span "pause" at bounding box center [24, 116] width 13 height 13
click at [22, 122] on span "play_arrow" at bounding box center [24, 116] width 13 height 13
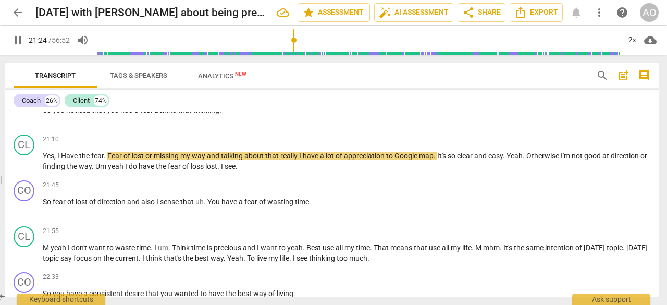
click at [22, 122] on span "pause" at bounding box center [24, 116] width 13 height 13
type input "1285"
click at [208, 160] on span "and" at bounding box center [214, 156] width 14 height 8
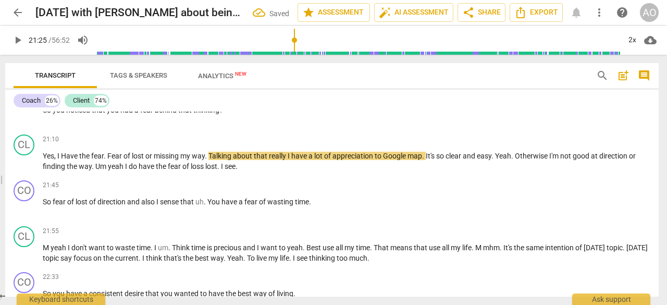
click at [23, 168] on span "play_arrow" at bounding box center [24, 162] width 13 height 13
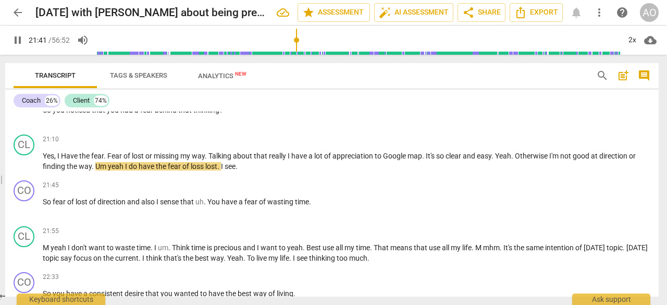
click at [110, 170] on span "yeah" at bounding box center [116, 166] width 17 height 8
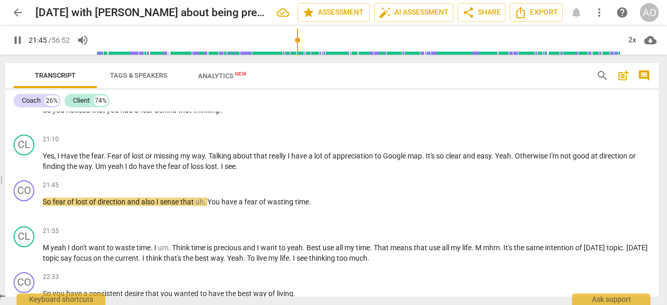
click at [27, 168] on span "pause" at bounding box center [24, 162] width 13 height 13
type input "1307"
click at [130, 170] on span "do" at bounding box center [134, 166] width 10 height 8
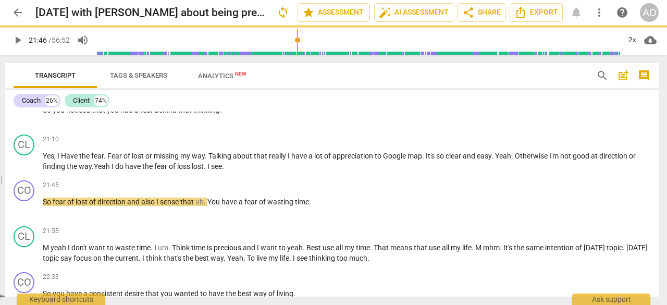
click at [211, 170] on span "I" at bounding box center [209, 166] width 4 height 8
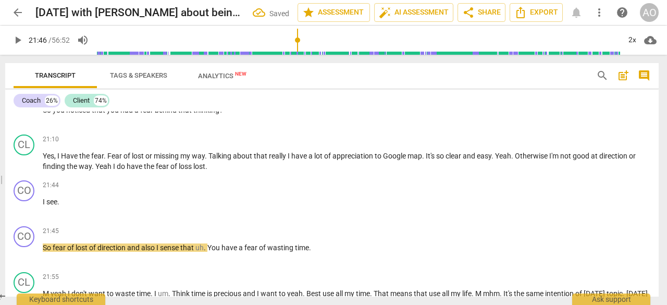
click at [50, 252] on span "So" at bounding box center [48, 247] width 10 height 8
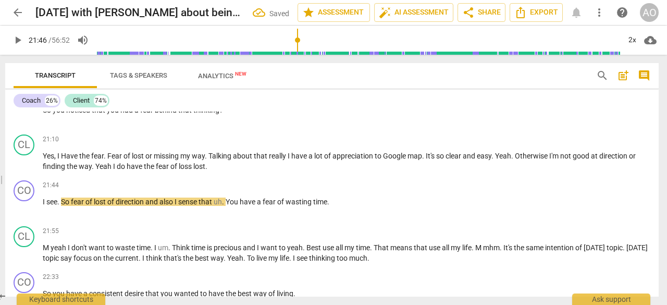
click at [25, 214] on span "play_arrow" at bounding box center [24, 208] width 13 height 13
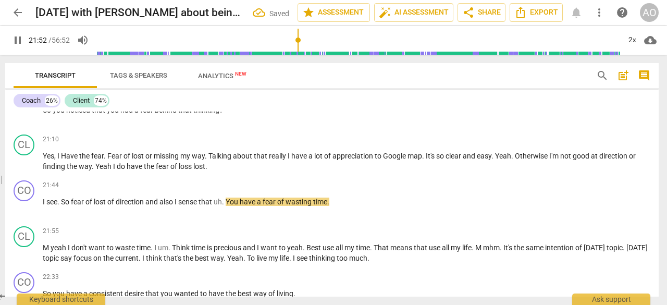
click at [222, 206] on span "uh" at bounding box center [218, 202] width 8 height 8
type input "1314"
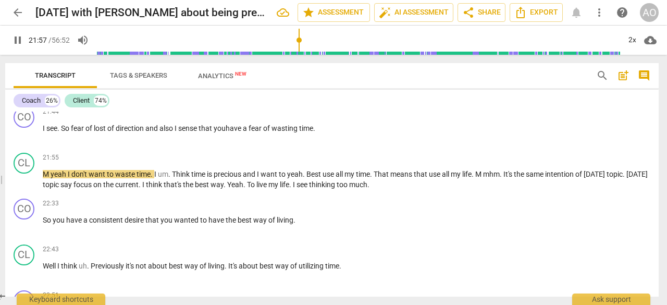
scroll to position [2118, 0]
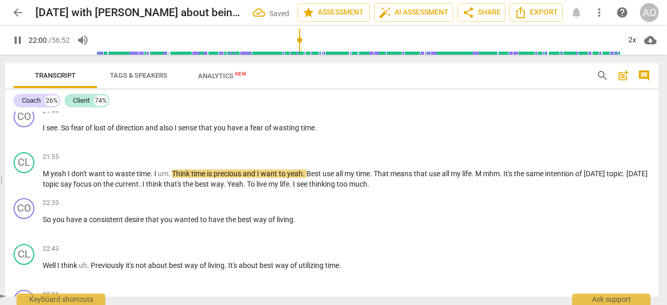
click at [27, 186] on span "pause" at bounding box center [24, 180] width 13 height 13
type input "1321"
click at [52, 178] on span "yeah" at bounding box center [59, 173] width 17 height 8
click at [139, 188] on span "current" at bounding box center [126, 184] width 23 height 8
click at [164, 178] on span "." at bounding box center [163, 173] width 4 height 8
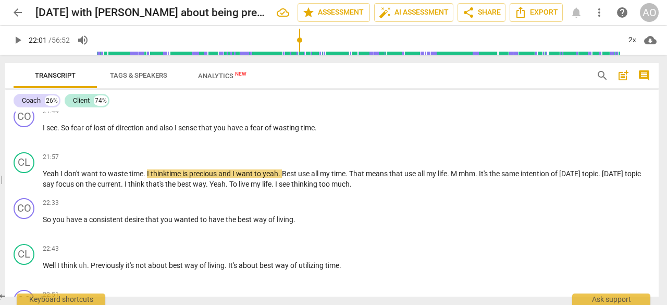
click at [479, 178] on span "." at bounding box center [477, 173] width 4 height 8
click at [210, 188] on span "Yeah" at bounding box center [204, 184] width 16 height 8
click at [23, 186] on span "play_arrow" at bounding box center [24, 180] width 13 height 13
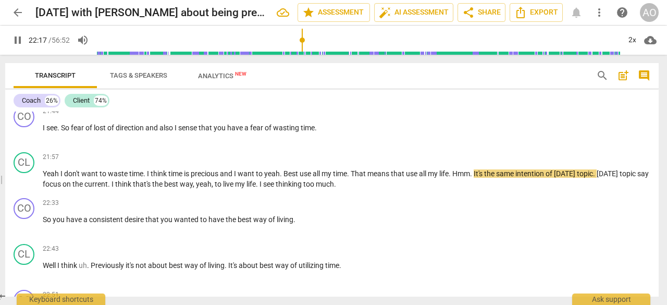
click at [474, 178] on span "." at bounding box center [472, 173] width 4 height 8
type input "1338"
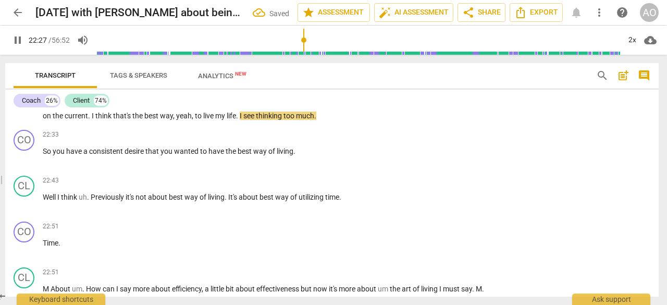
scroll to position [2167, 0]
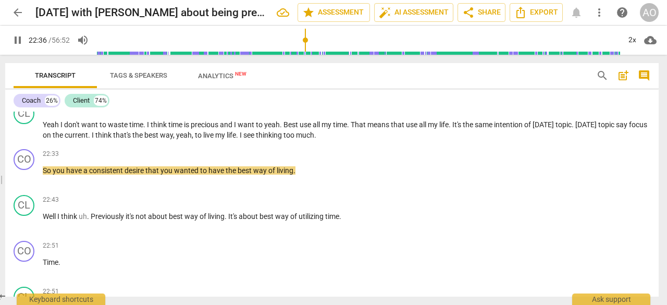
click at [26, 137] on span "pause" at bounding box center [24, 131] width 13 height 13
type input "1358"
click at [240, 139] on span "." at bounding box center [238, 135] width 4 height 8
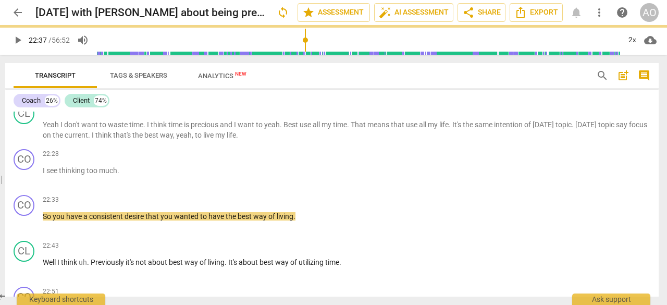
scroll to position [2212, 0]
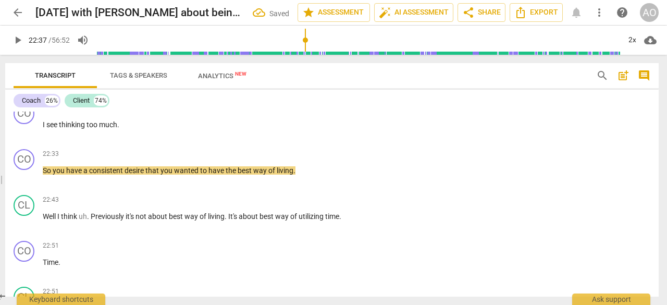
click at [58, 129] on span "see" at bounding box center [52, 124] width 13 height 8
click at [26, 183] on span "play_arrow" at bounding box center [24, 176] width 13 height 13
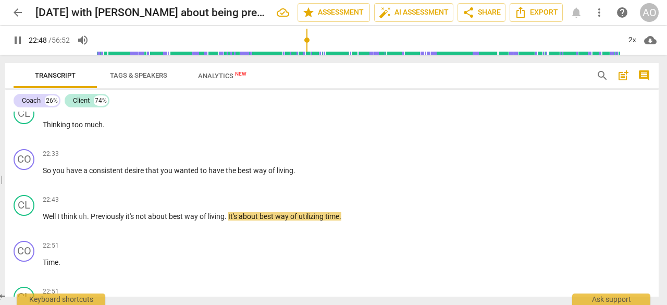
click at [89, 220] on span "." at bounding box center [89, 216] width 4 height 8
type input "1370"
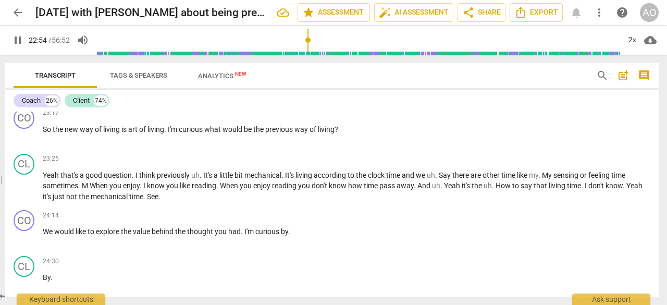
scroll to position [2438, 0]
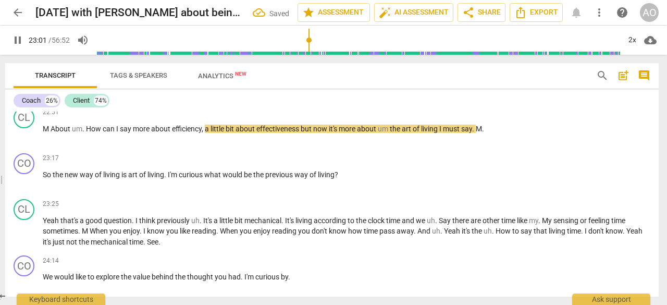
click at [25, 141] on span "pause" at bounding box center [24, 135] width 13 height 13
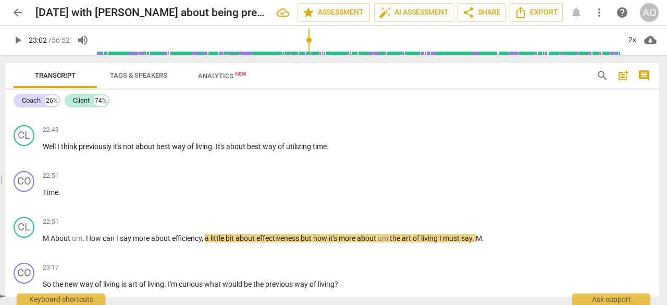
scroll to position [2316, 0]
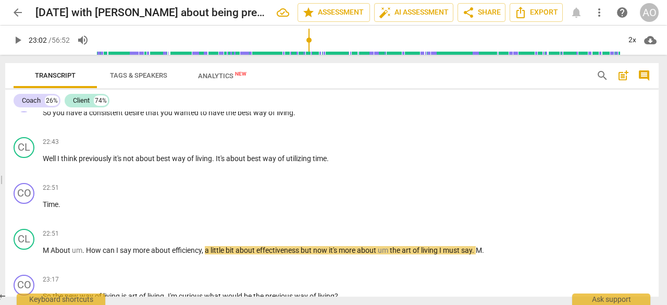
click at [29, 125] on span "play_arrow" at bounding box center [24, 119] width 13 height 13
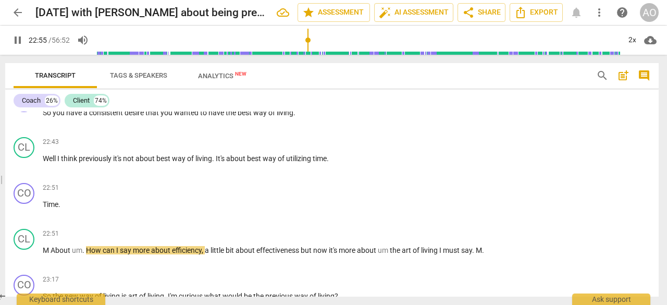
click at [30, 217] on span "pause" at bounding box center [24, 210] width 13 height 13
type input "1376"
click at [85, 254] on span "." at bounding box center [84, 250] width 4 height 8
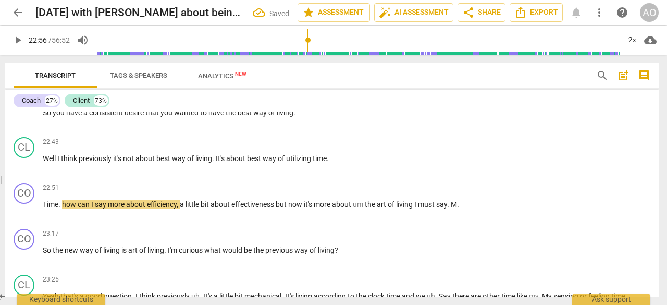
click at [60, 209] on p "Time . how can I say more about efficiency , a little bit about effectiveness b…" at bounding box center [347, 204] width 608 height 11
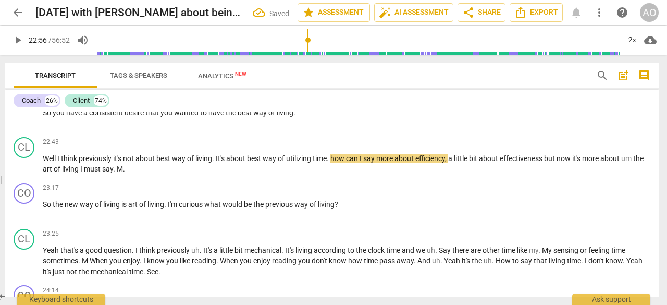
click at [339, 163] on span "how" at bounding box center [338, 158] width 16 height 8
click at [26, 171] on span "play_arrow" at bounding box center [24, 164] width 13 height 13
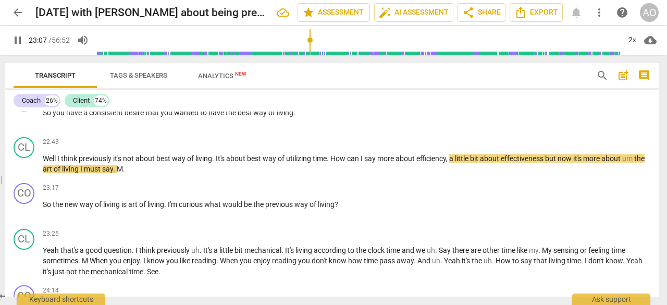
click at [147, 175] on p "Well I think previously it's not about best way of living . It's about best way…" at bounding box center [347, 163] width 608 height 21
type input "1389"
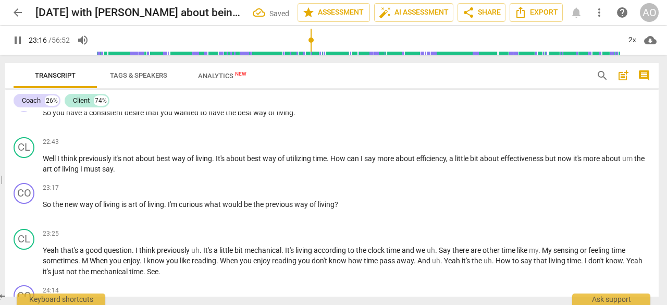
click at [632, 163] on span "um" at bounding box center [628, 158] width 12 height 8
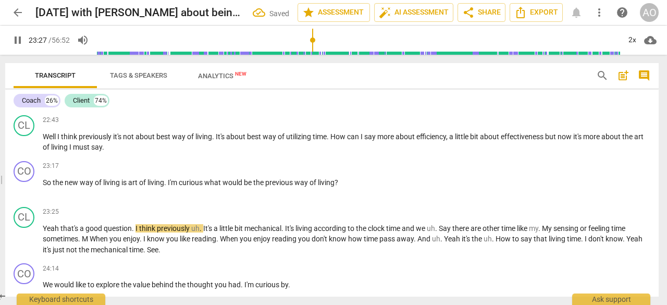
scroll to position [2339, 0]
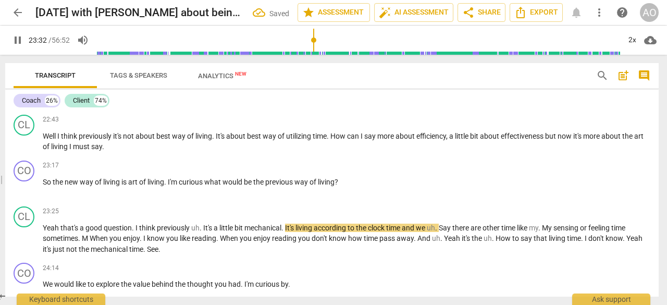
click at [21, 194] on span "pause" at bounding box center [24, 188] width 13 height 13
click at [26, 245] on span "play_arrow" at bounding box center [24, 239] width 13 height 13
click at [200, 232] on span "." at bounding box center [202, 228] width 4 height 8
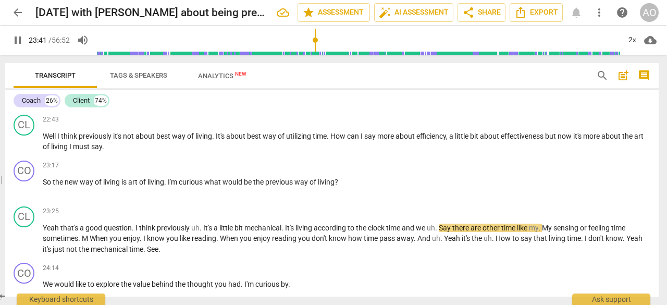
click at [28, 245] on span "pause" at bounding box center [24, 239] width 13 height 13
type input "1421"
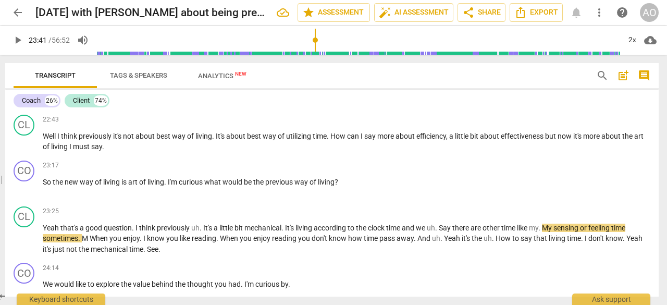
click at [200, 232] on span "." at bounding box center [202, 228] width 4 height 8
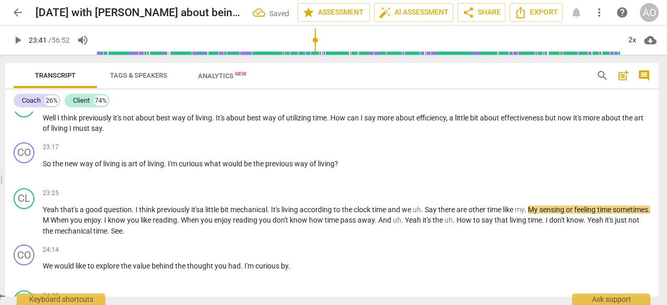
scroll to position [2357, 0]
click at [421, 213] on span "uh" at bounding box center [417, 209] width 8 height 8
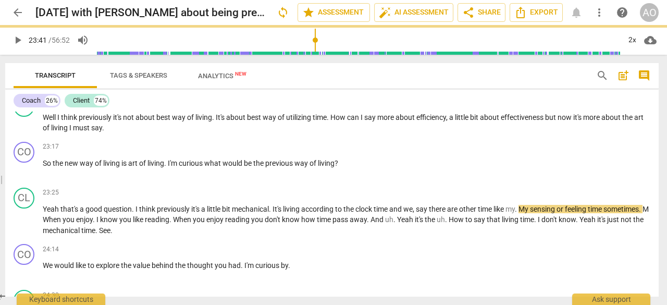
click at [23, 227] on span "play_arrow" at bounding box center [24, 220] width 13 height 13
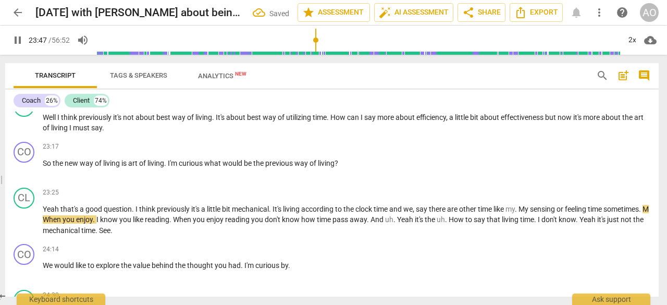
click at [23, 227] on span "pause" at bounding box center [24, 220] width 13 height 13
type input "1428"
click at [519, 213] on span "." at bounding box center [517, 209] width 4 height 8
click at [395, 224] on span "." at bounding box center [395, 219] width 4 height 8
click at [435, 224] on span "." at bounding box center [433, 219] width 4 height 8
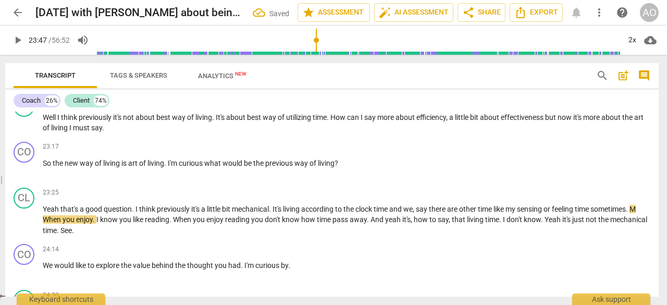
click at [23, 227] on span "play_arrow" at bounding box center [24, 220] width 13 height 13
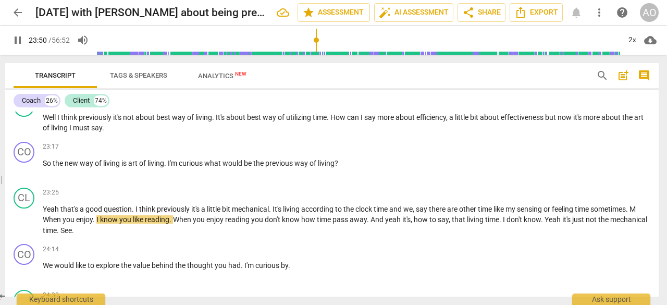
click at [24, 176] on span "pause" at bounding box center [24, 169] width 13 height 13
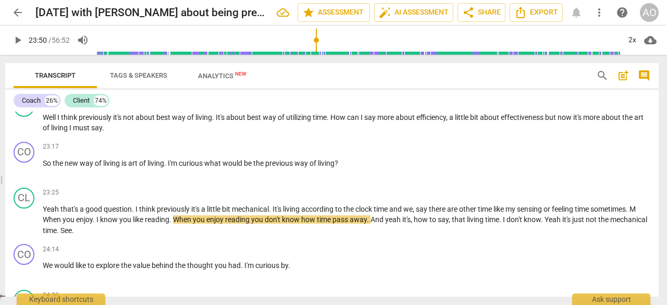
click at [24, 176] on span "play_arrow" at bounding box center [24, 169] width 13 height 13
click at [23, 227] on span "pause" at bounding box center [24, 220] width 13 height 13
type input "1433"
click at [647, 218] on div "CL play_arrow pause 23:25 + Add competency keyboard_arrow_right Yeah that's a g…" at bounding box center [332, 211] width 654 height 57
click at [636, 213] on span "M" at bounding box center [633, 209] width 6 height 8
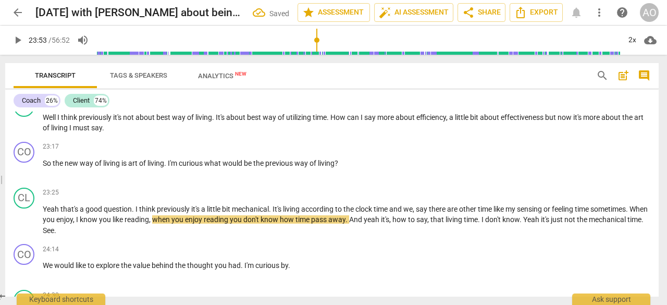
click at [28, 227] on span "play_arrow" at bounding box center [24, 220] width 13 height 13
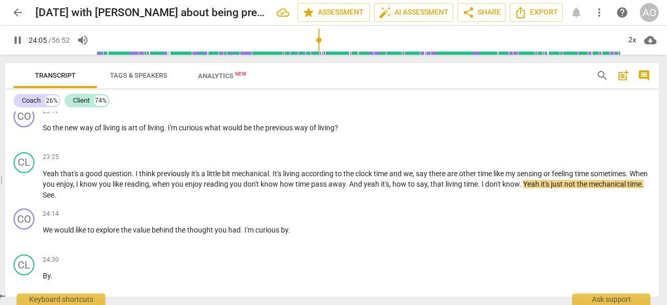
scroll to position [2393, 0]
click at [116, 200] on p "Yeah that's a good question . I think previously it's a little bit mechanical .…" at bounding box center [347, 184] width 608 height 32
type input "1453"
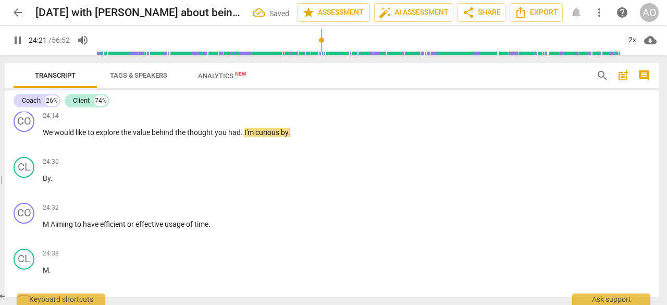
scroll to position [2480, 0]
click at [50, 228] on span "M" at bounding box center [47, 223] width 8 height 8
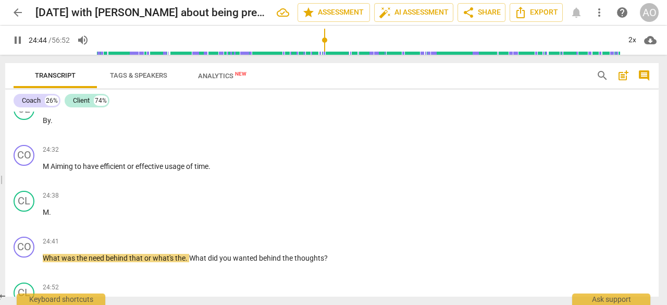
scroll to position [2529, 0]
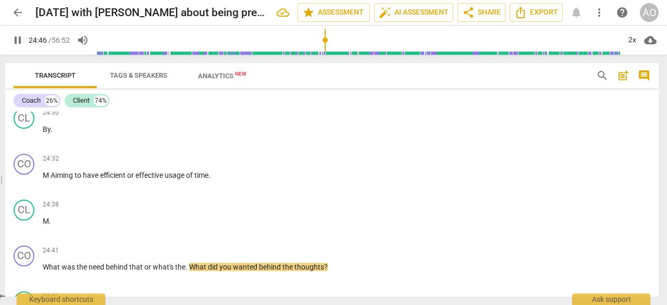
click at [25, 188] on span "pause" at bounding box center [24, 181] width 13 height 13
type input "1488"
click at [51, 179] on span "Aiming" at bounding box center [63, 175] width 24 height 8
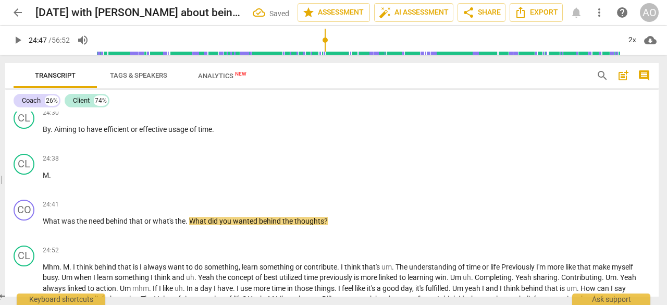
click at [54, 133] on span "Aiming" at bounding box center [66, 129] width 24 height 8
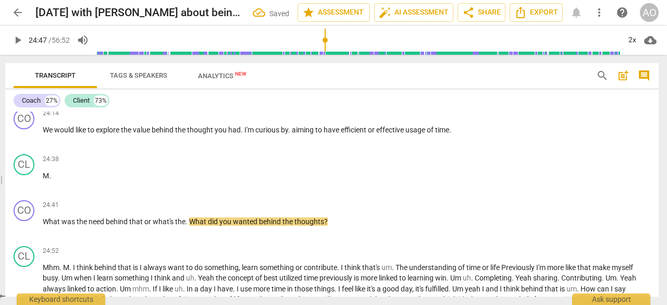
click at [292, 134] on span "." at bounding box center [290, 130] width 4 height 8
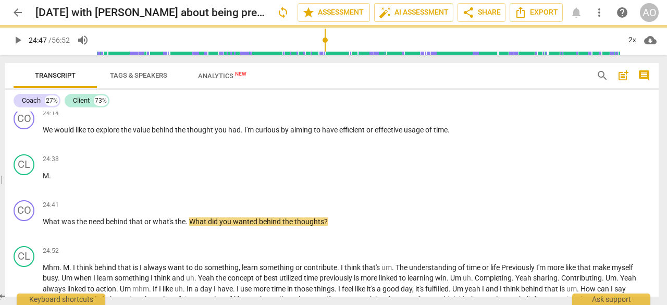
click at [46, 226] on span "What" at bounding box center [52, 221] width 19 height 8
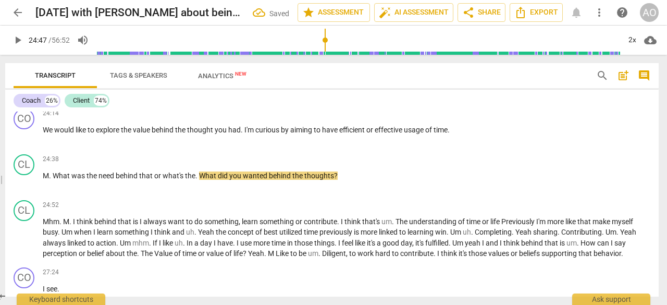
click at [53, 180] on span "What" at bounding box center [62, 175] width 19 height 8
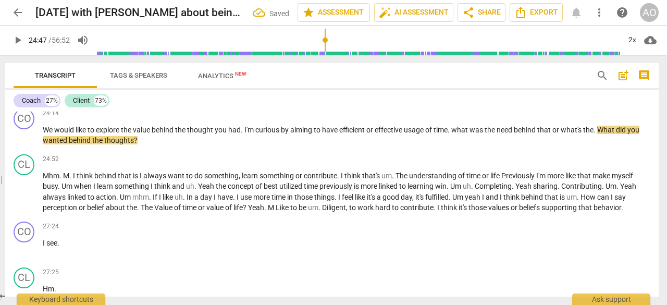
click at [451, 134] on span "." at bounding box center [450, 130] width 4 height 8
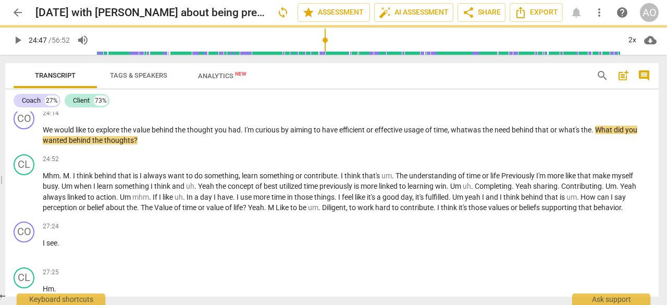
scroll to position [2422, 0]
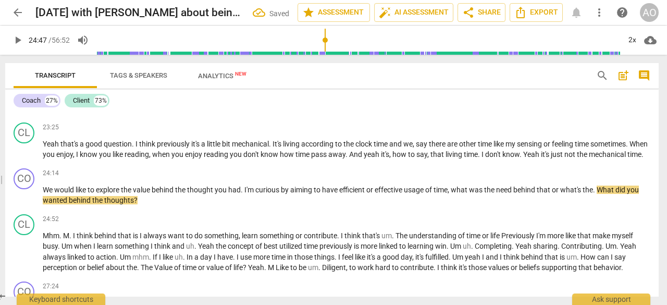
click at [25, 202] on span "play_arrow" at bounding box center [24, 196] width 13 height 13
click at [25, 156] on span "pause" at bounding box center [24, 150] width 13 height 13
click at [25, 156] on span "play_arrow" at bounding box center [24, 150] width 13 height 13
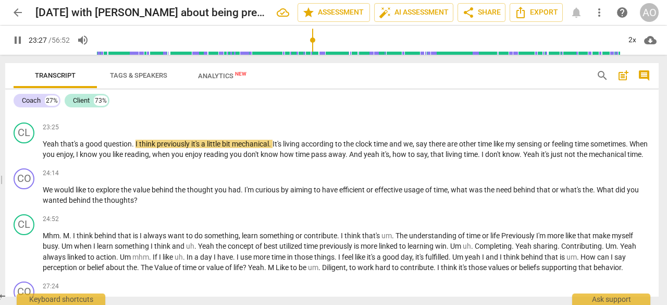
click at [21, 202] on span "pause" at bounding box center [24, 196] width 13 height 13
click at [21, 202] on span "play_arrow" at bounding box center [24, 196] width 13 height 13
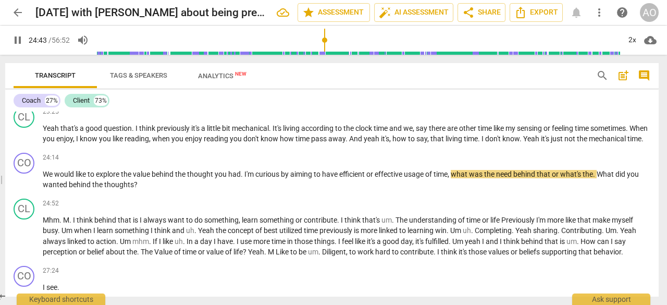
scroll to position [2439, 0]
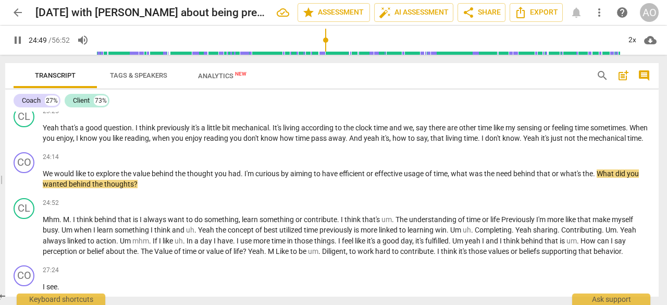
click at [597, 178] on span "." at bounding box center [595, 173] width 4 height 8
type input "1491"
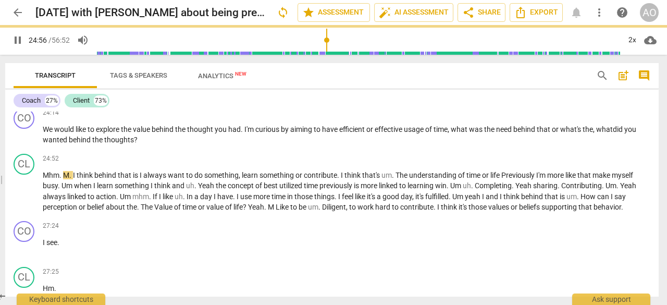
scroll to position [2483, 0]
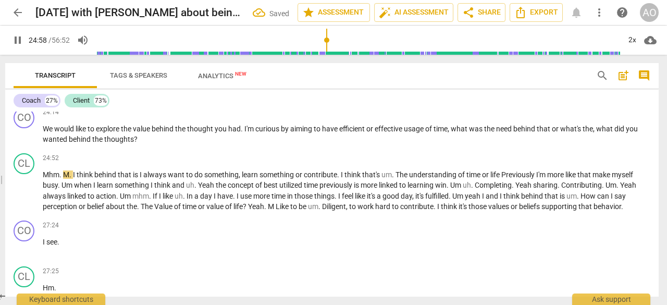
click at [76, 179] on span "I" at bounding box center [75, 174] width 4 height 8
type input "1500"
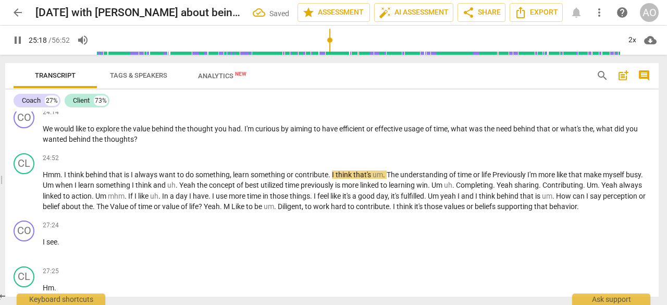
click at [388, 179] on span "The" at bounding box center [394, 174] width 14 height 8
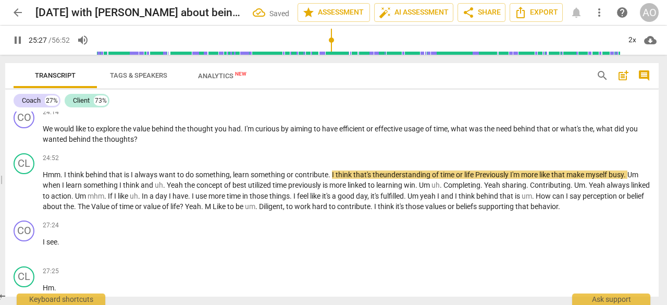
click at [483, 179] on span "Previously" at bounding box center [492, 174] width 35 height 8
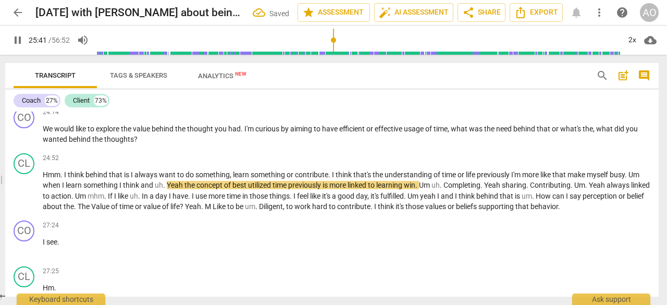
click at [21, 198] on span "pause" at bounding box center [24, 191] width 13 height 13
type input "1542"
click at [48, 189] on span "when" at bounding box center [52, 185] width 19 height 8
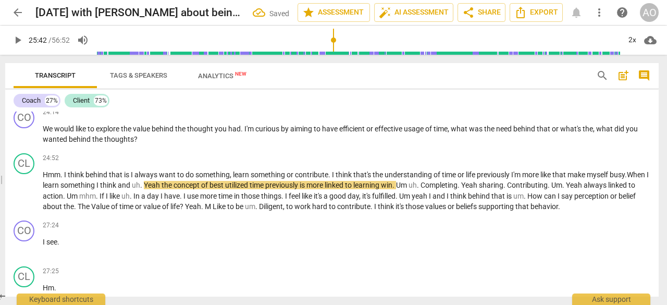
click at [144, 189] on span "." at bounding box center [142, 185] width 4 height 8
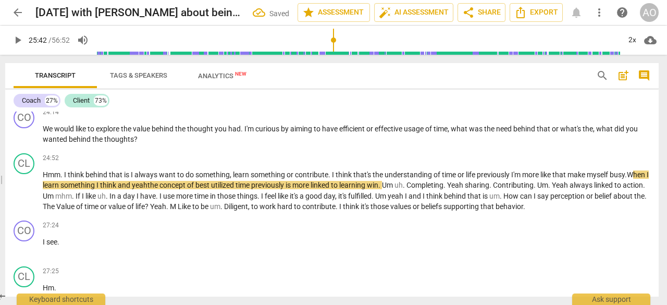
click at [407, 189] on span "." at bounding box center [405, 185] width 4 height 8
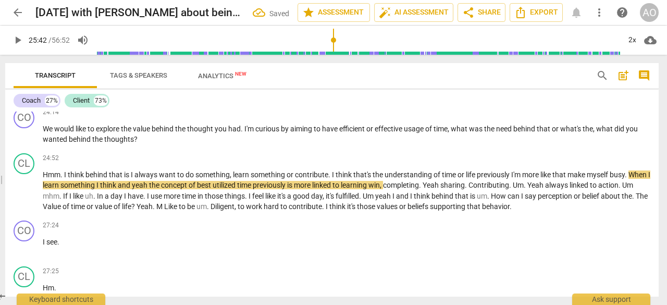
click at [25, 198] on span "play_arrow" at bounding box center [24, 191] width 13 height 13
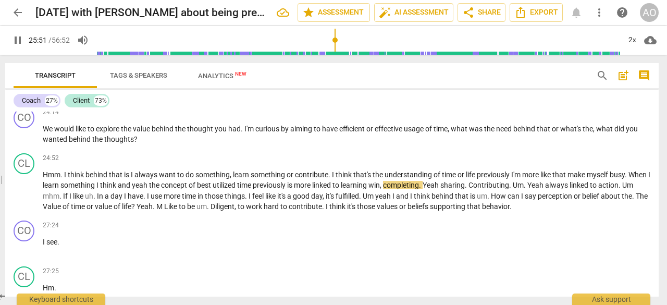
click at [368, 189] on span "learning" at bounding box center [355, 185] width 28 height 8
type input "1554"
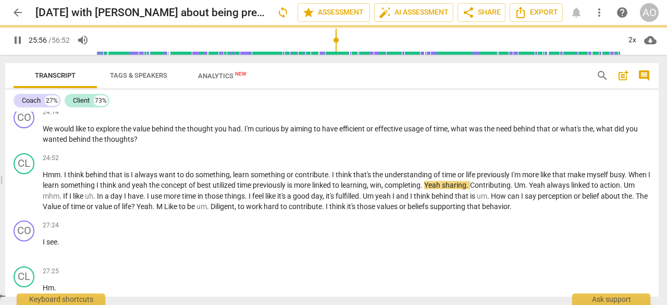
click at [442, 189] on span "Yeah" at bounding box center [433, 185] width 18 height 8
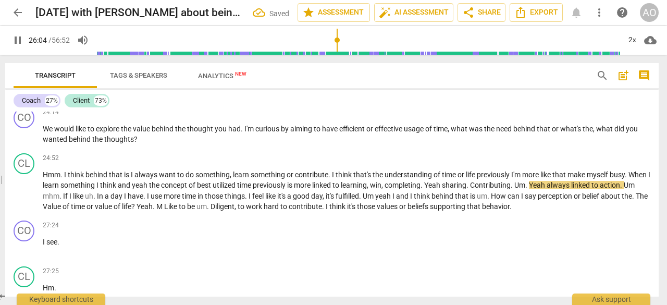
click at [424, 189] on span "." at bounding box center [423, 185] width 4 height 8
click at [464, 189] on span "sharing" at bounding box center [451, 185] width 24 height 8
click at [27, 198] on span "pause" at bounding box center [24, 191] width 13 height 13
type input "1593"
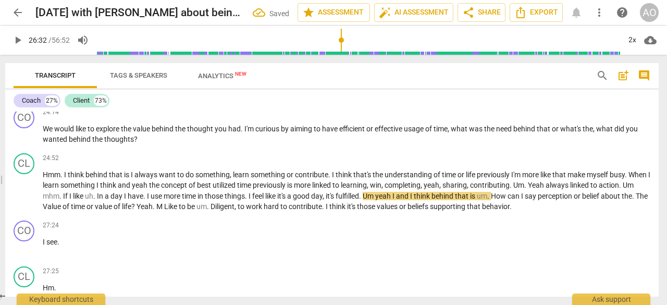
click at [528, 189] on span "." at bounding box center [526, 185] width 4 height 8
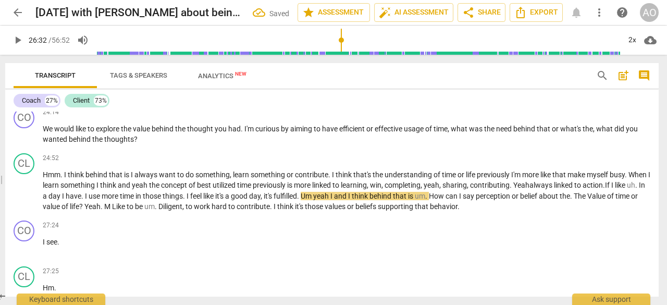
click at [639, 189] on span "In" at bounding box center [642, 185] width 6 height 8
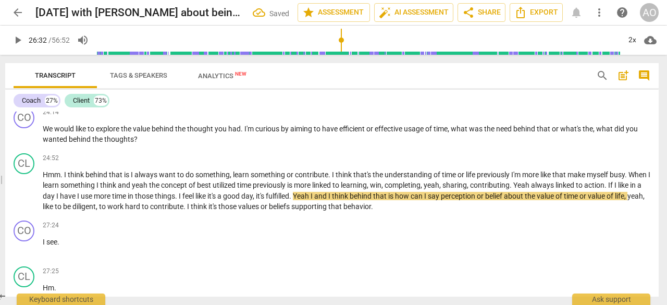
click at [25, 198] on span "play_arrow" at bounding box center [24, 191] width 13 height 13
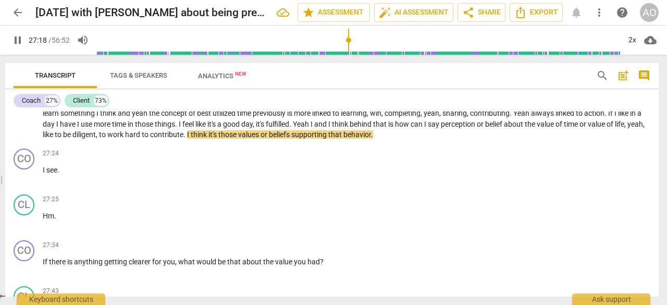
scroll to position [2573, 0]
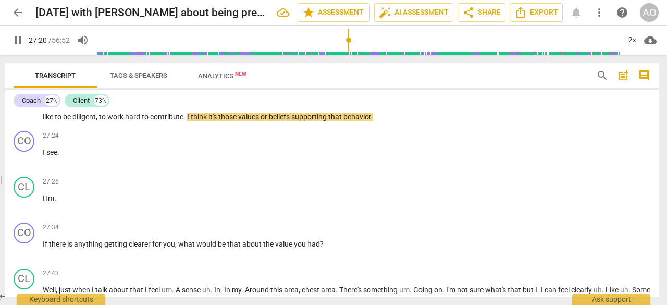
click at [52, 202] on span "Hm" at bounding box center [48, 198] width 11 height 8
type input "1643"
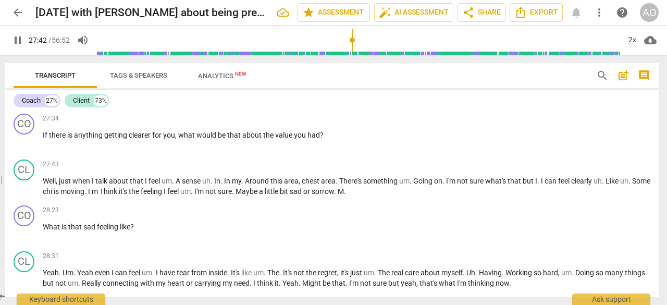
scroll to position [2684, 0]
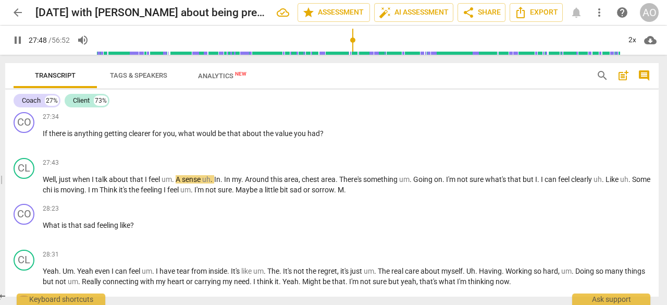
click at [174, 183] on span "." at bounding box center [174, 179] width 4 height 8
type input "1670"
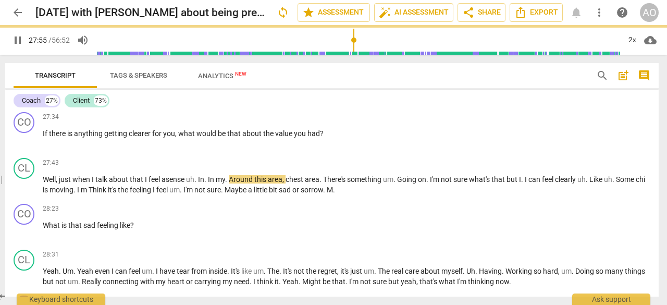
click at [202, 183] on span "In" at bounding box center [201, 179] width 6 height 8
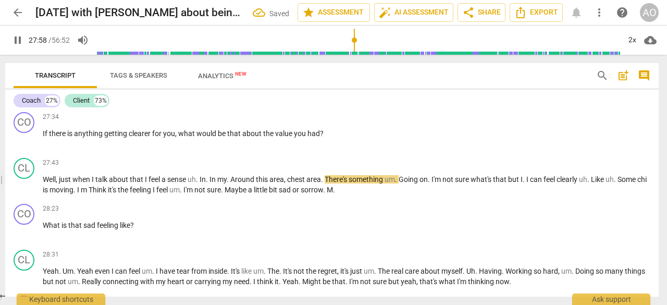
click at [21, 192] on span "pause" at bounding box center [24, 185] width 13 height 13
type input "1679"
click at [200, 183] on span "." at bounding box center [198, 179] width 4 height 8
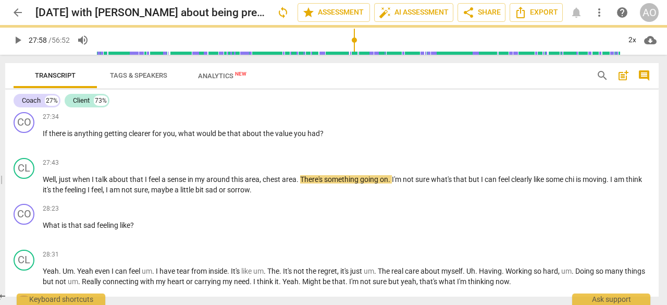
click at [24, 192] on span "play_arrow" at bounding box center [24, 185] width 13 height 13
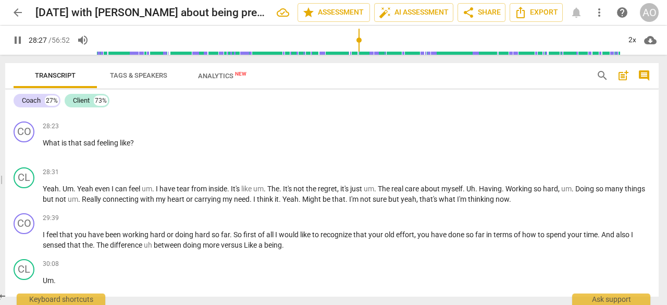
scroll to position [2784, 0]
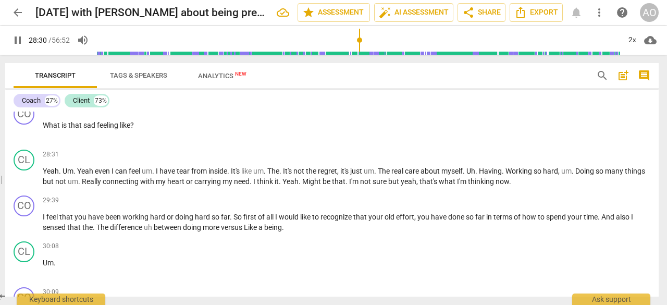
click at [74, 175] on span "." at bounding box center [75, 171] width 4 height 8
type input "1715"
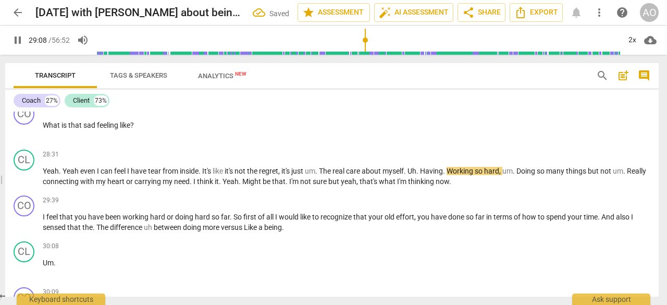
click at [27, 183] on span "pause" at bounding box center [24, 177] width 13 height 13
type input "1750"
click at [225, 175] on span "like" at bounding box center [219, 171] width 12 height 8
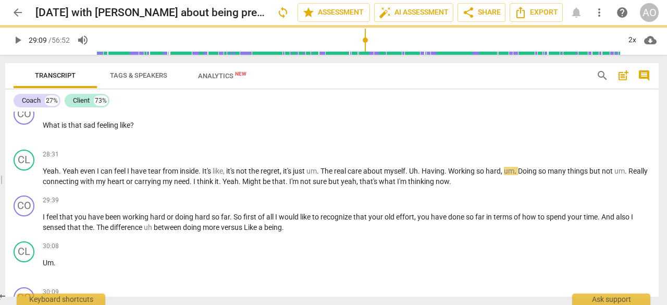
click at [321, 175] on span "." at bounding box center [319, 171] width 4 height 8
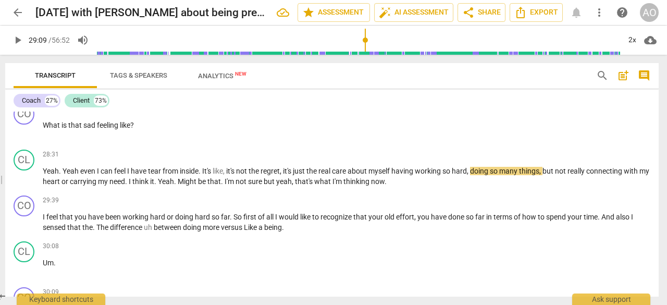
click at [22, 183] on span "play_arrow" at bounding box center [24, 177] width 13 height 13
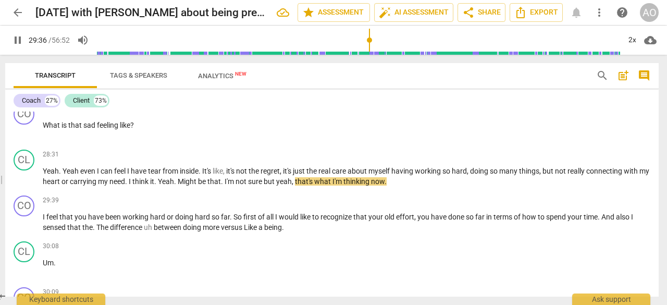
click at [22, 183] on span "pause" at bounding box center [24, 177] width 13 height 13
type input "1777"
click at [158, 186] on span "." at bounding box center [156, 181] width 4 height 8
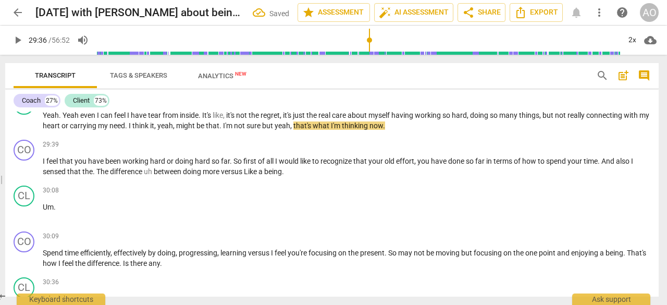
scroll to position [2840, 0]
click at [27, 173] on span "play_arrow" at bounding box center [24, 167] width 13 height 13
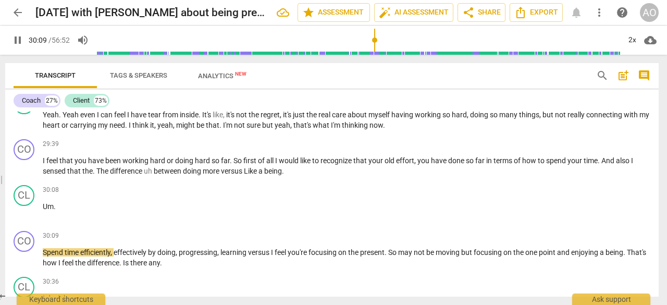
click at [26, 173] on span "pause" at bounding box center [24, 167] width 13 height 13
type input "1810"
click at [94, 175] on span "." at bounding box center [95, 171] width 4 height 8
click at [158, 175] on span "between" at bounding box center [168, 171] width 29 height 8
click at [224, 175] on span "Like" at bounding box center [224, 171] width 15 height 8
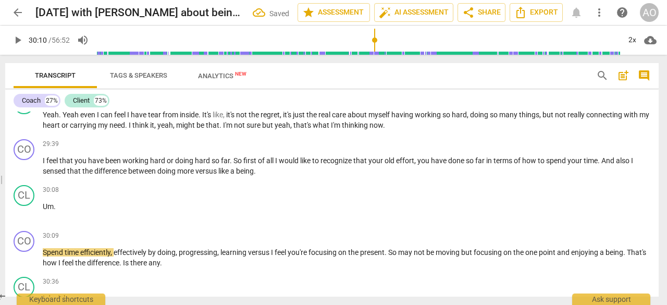
click at [44, 256] on span "Spend" at bounding box center [54, 252] width 22 height 8
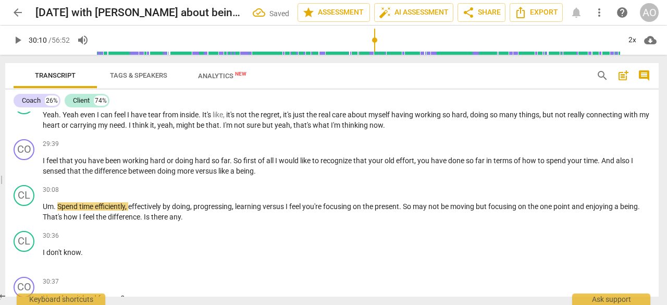
click at [56, 211] on span "." at bounding box center [56, 206] width 4 height 8
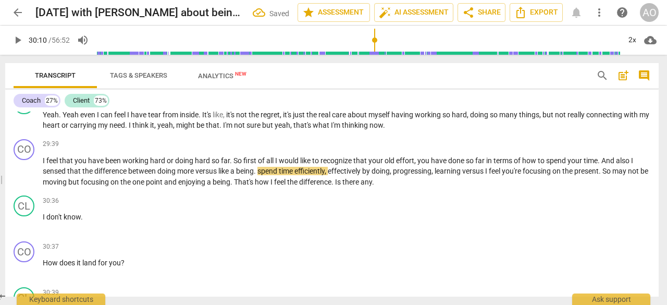
click at [257, 175] on span "." at bounding box center [256, 171] width 4 height 8
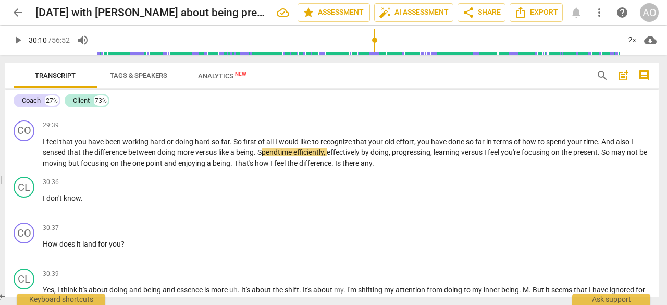
scroll to position [2859, 0]
click at [20, 159] on span "play_arrow" at bounding box center [24, 152] width 13 height 13
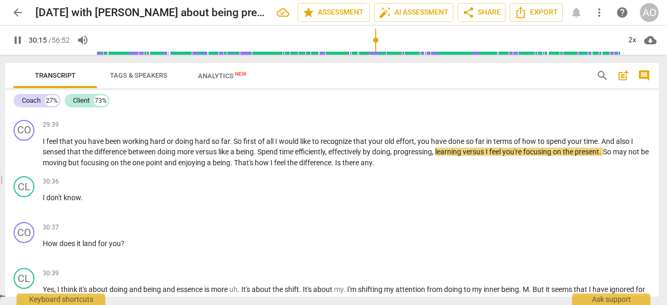
click at [23, 108] on span "pause" at bounding box center [24, 101] width 13 height 13
click at [23, 108] on span "play_arrow" at bounding box center [24, 101] width 13 height 13
click at [25, 159] on span "pause" at bounding box center [24, 152] width 13 height 13
click at [25, 159] on span "play_arrow" at bounding box center [24, 152] width 13 height 13
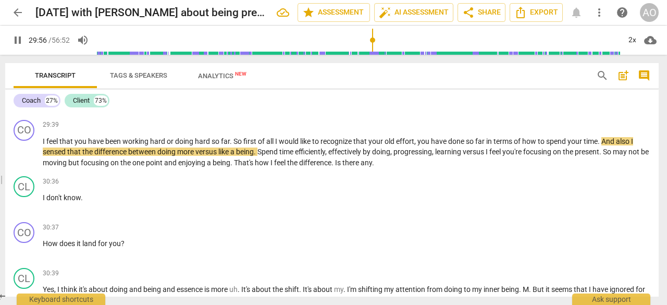
click at [30, 159] on span "pause" at bounding box center [24, 152] width 13 height 13
type input "1797"
click at [417, 145] on span "," at bounding box center [415, 141] width 3 height 8
click at [23, 159] on span "play_arrow" at bounding box center [24, 152] width 13 height 13
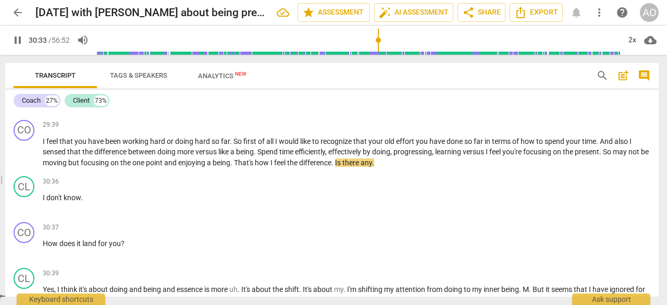
scroll to position [2873, 0]
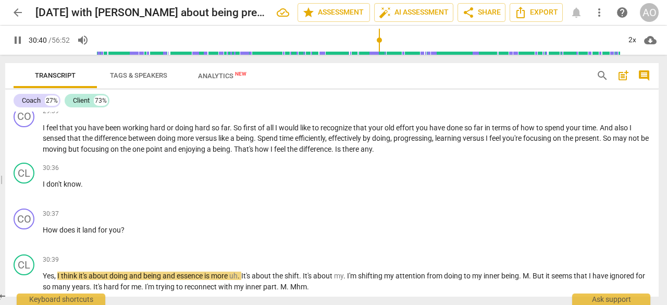
click at [27, 242] on span "pause" at bounding box center [24, 236] width 13 height 13
type input "1841"
click at [43, 188] on span "I" at bounding box center [45, 184] width 4 height 8
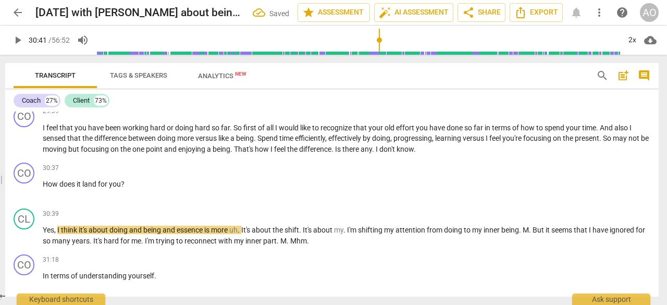
click at [376, 153] on span "." at bounding box center [374, 149] width 4 height 8
click at [43, 188] on span "How" at bounding box center [51, 184] width 17 height 8
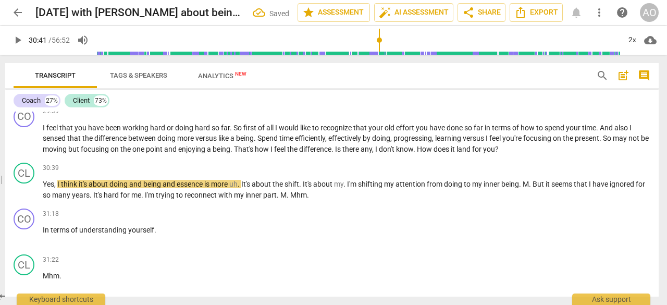
click at [375, 153] on span "," at bounding box center [373, 149] width 3 height 8
click at [247, 188] on span "It's" at bounding box center [246, 184] width 10 height 8
click at [27, 196] on span "play_arrow" at bounding box center [24, 190] width 13 height 13
click at [241, 188] on span "." at bounding box center [240, 184] width 4 height 8
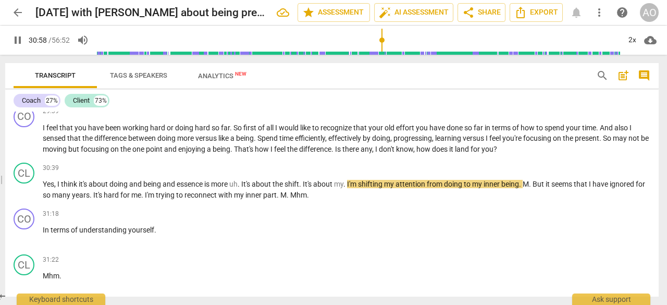
click at [25, 196] on span "pause" at bounding box center [24, 190] width 13 height 13
type input "1859"
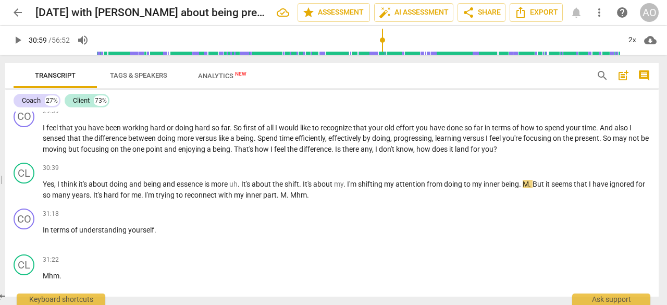
click at [161, 188] on span "being" at bounding box center [152, 184] width 19 height 8
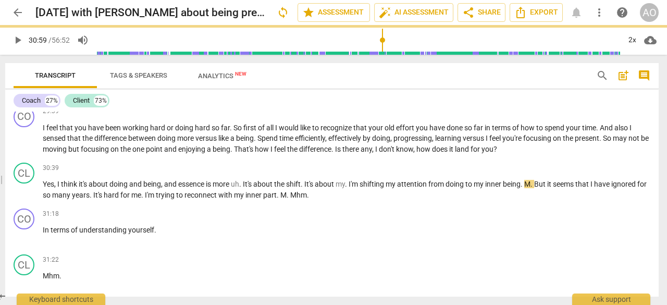
click at [239, 188] on span "uh" at bounding box center [235, 184] width 8 height 8
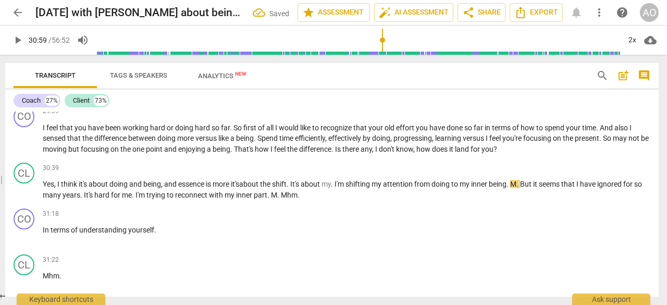
click at [335, 188] on span "." at bounding box center [333, 184] width 4 height 8
click at [25, 196] on span "play_arrow" at bounding box center [24, 190] width 13 height 13
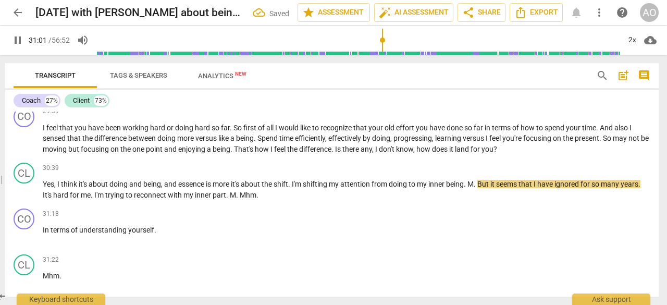
click at [25, 196] on span "pause" at bounding box center [24, 190] width 13 height 13
type input "1863"
click at [473, 188] on span "M" at bounding box center [470, 184] width 6 height 8
click at [25, 196] on span "play_arrow" at bounding box center [24, 190] width 13 height 13
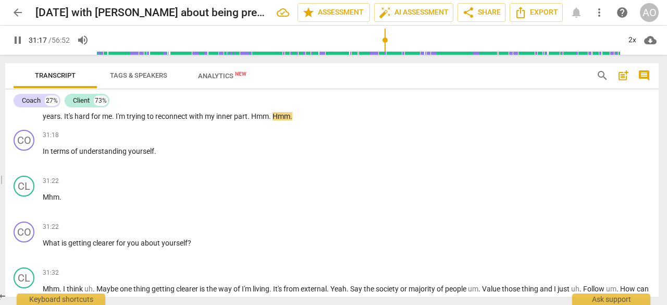
scroll to position [2952, 0]
click at [21, 255] on span "pause" at bounding box center [24, 248] width 13 height 13
type input "1887"
click at [45, 247] on span "What" at bounding box center [52, 242] width 19 height 8
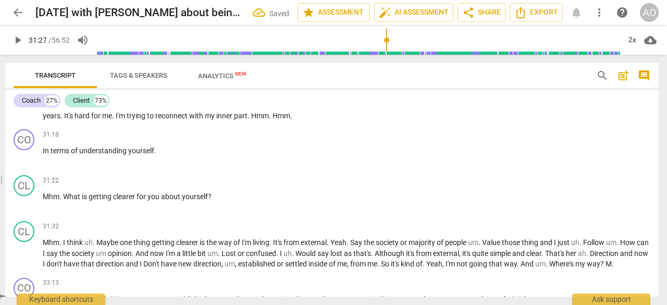
click at [63, 201] on span "What" at bounding box center [72, 196] width 19 height 8
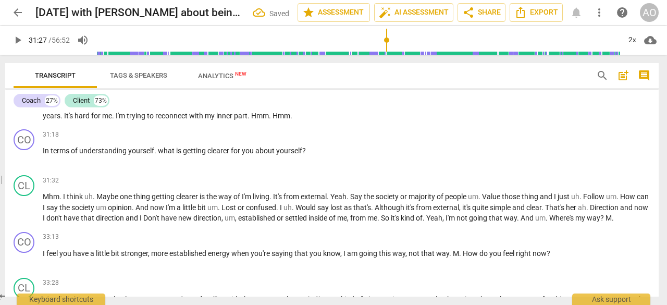
click at [156, 155] on span "." at bounding box center [156, 150] width 4 height 8
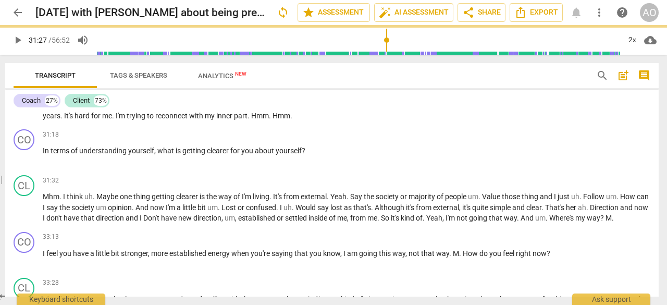
click at [24, 163] on span "play_arrow" at bounding box center [24, 157] width 13 height 13
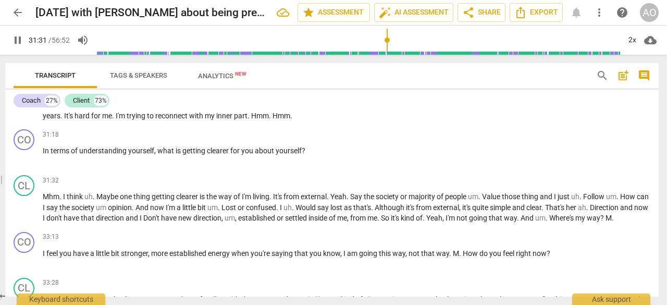
click at [57, 201] on span "Mhm" at bounding box center [51, 196] width 17 height 8
click at [24, 214] on span "pause" at bounding box center [24, 208] width 13 height 13
type input "1899"
click at [51, 222] on p "Mhm . I think uh . Maybe one thing getting clearer is the way of I'm living . I…" at bounding box center [347, 207] width 608 height 32
click at [57, 222] on p "Mhm . I think uh . Maybe one thing getting clearer is the way of I'm living . I…" at bounding box center [347, 207] width 608 height 32
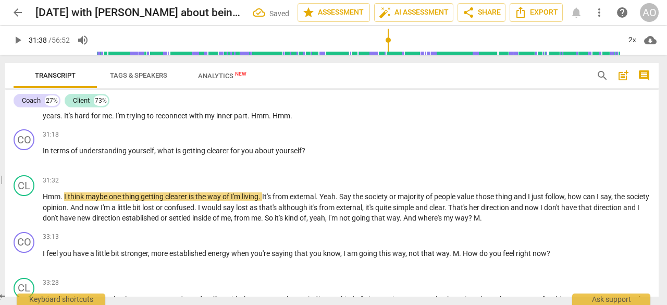
click at [28, 214] on span "play_arrow" at bounding box center [24, 208] width 13 height 13
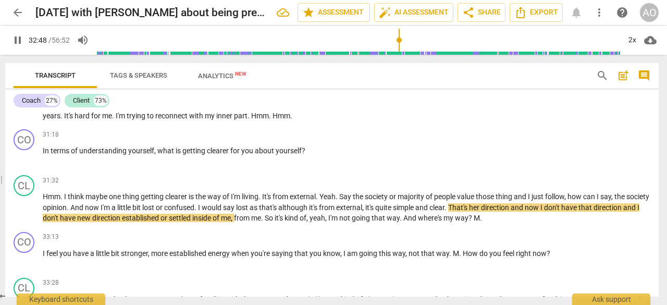
click at [448, 212] on span "." at bounding box center [447, 207] width 4 height 8
type input "1972"
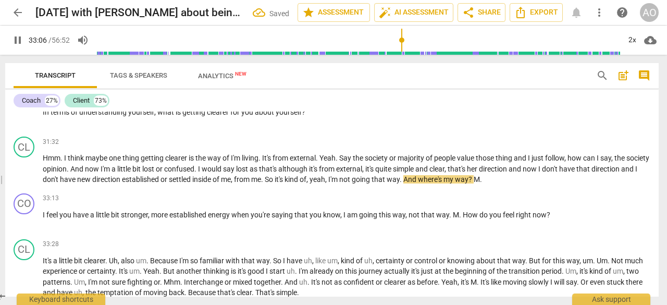
scroll to position [3006, 0]
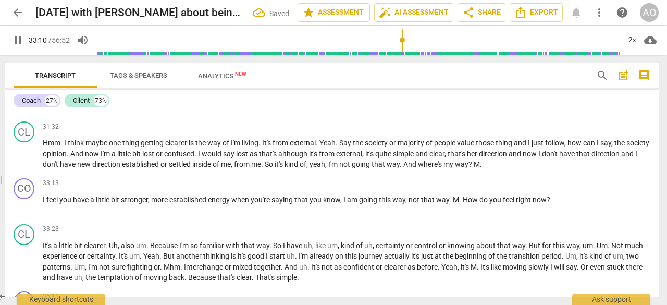
click at [480, 168] on span "M" at bounding box center [477, 164] width 6 height 8
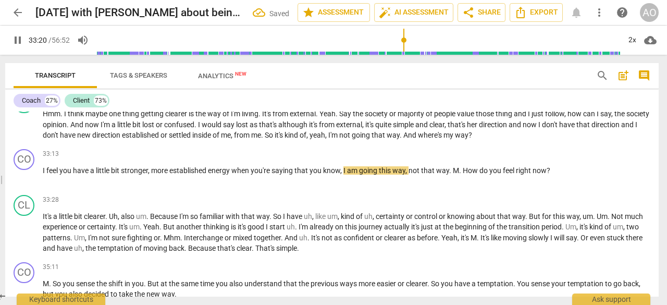
scroll to position [3035, 0]
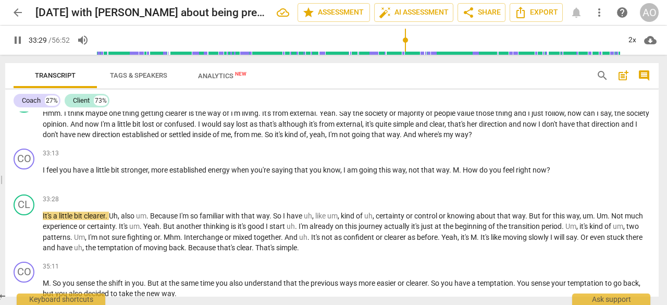
click at [463, 174] on span "." at bounding box center [461, 170] width 4 height 8
type input "2010"
click at [23, 239] on span "pause" at bounding box center [24, 232] width 13 height 13
type input "2022"
click at [150, 220] on span "." at bounding box center [148, 216] width 4 height 8
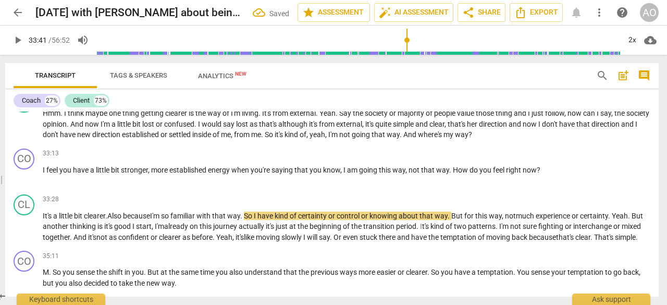
click at [24, 233] on span "play_arrow" at bounding box center [24, 227] width 13 height 13
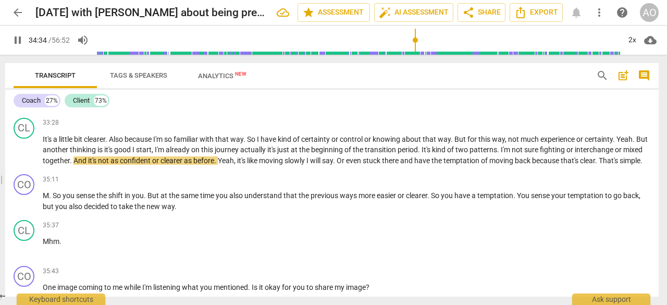
scroll to position [3112, 0]
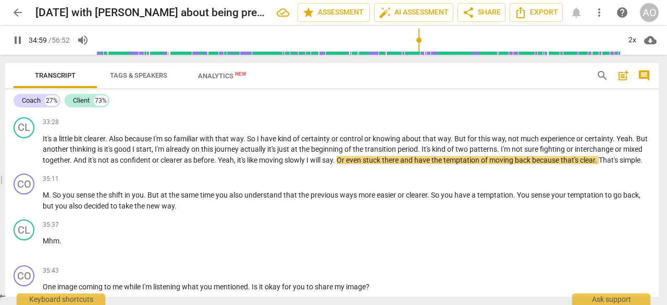
click at [401, 166] on p "It's a little bit clearer . Also because I'm so familiar with that way . So I h…" at bounding box center [347, 149] width 608 height 32
click at [382, 164] on span "stuck" at bounding box center [372, 160] width 19 height 8
type input "2105"
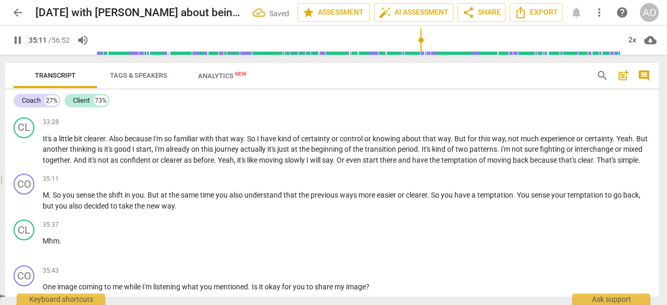
click at [337, 164] on span "." at bounding box center [335, 160] width 4 height 8
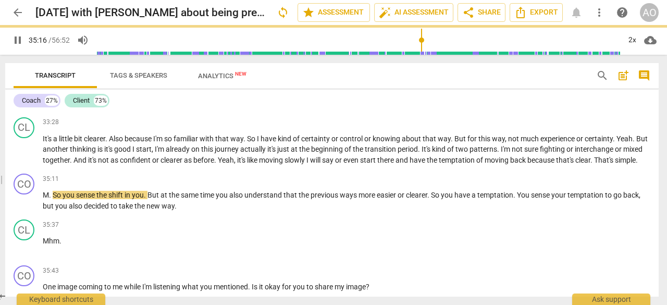
click at [22, 207] on span "pause" at bounding box center [24, 201] width 13 height 13
type input "2117"
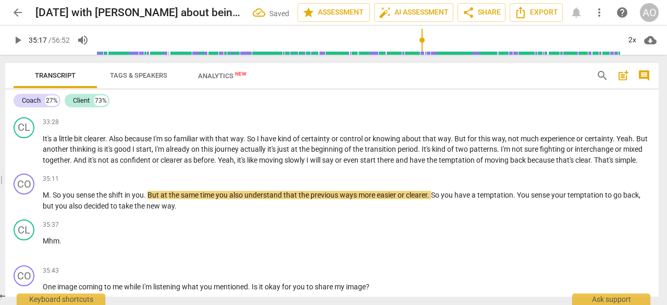
click at [55, 199] on span "So" at bounding box center [58, 195] width 10 height 8
click at [28, 207] on span "play_arrow" at bounding box center [24, 201] width 13 height 13
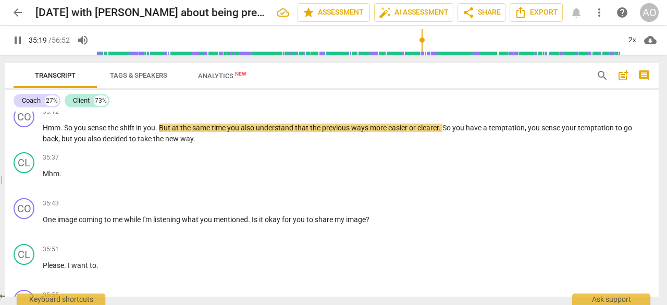
scroll to position [3181, 0]
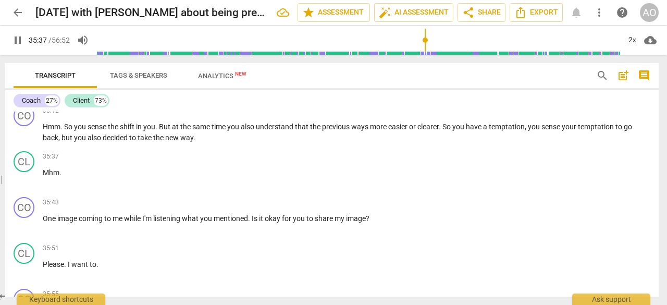
click at [88, 178] on p "Mhm ." at bounding box center [347, 172] width 608 height 11
type input "2142"
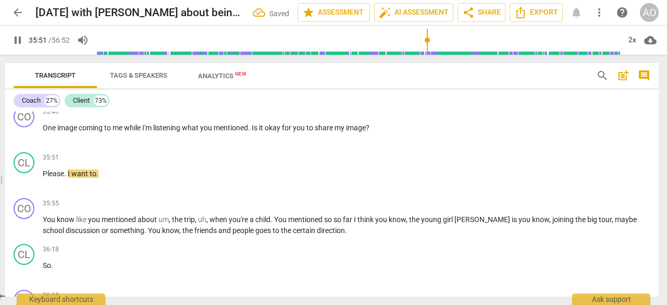
scroll to position [3293, 0]
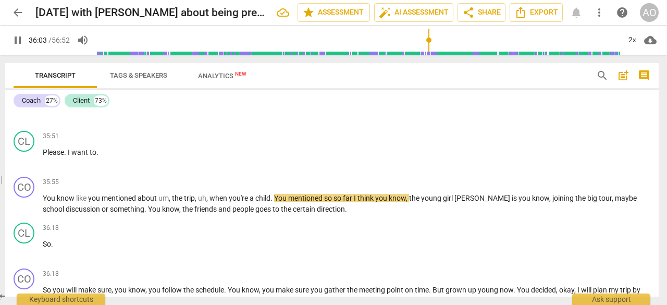
click at [25, 211] on span "pause" at bounding box center [24, 204] width 13 height 13
type input "2164"
click at [170, 202] on span "," at bounding box center [170, 198] width 3 height 8
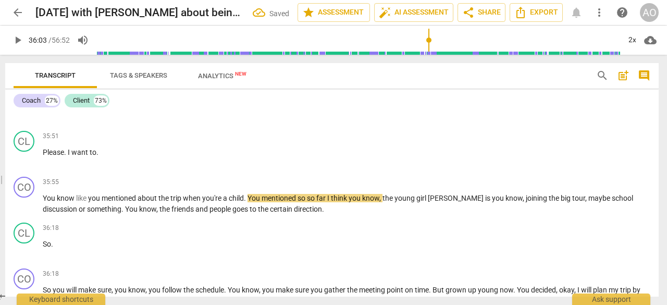
click at [26, 211] on span "play_arrow" at bounding box center [24, 204] width 13 height 13
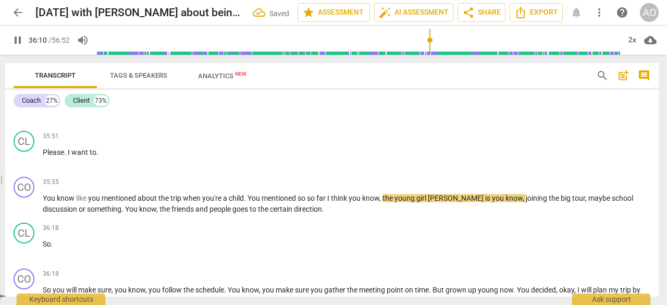
click at [435, 202] on span "[PERSON_NAME]" at bounding box center [456, 198] width 57 height 8
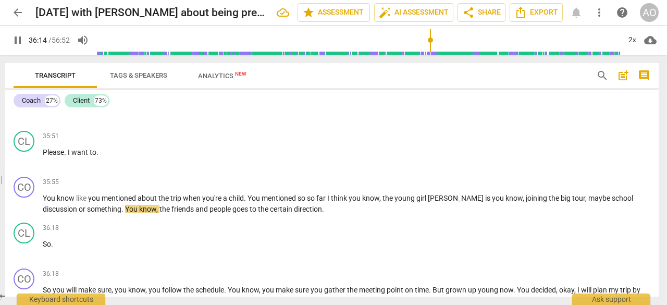
type input "2175"
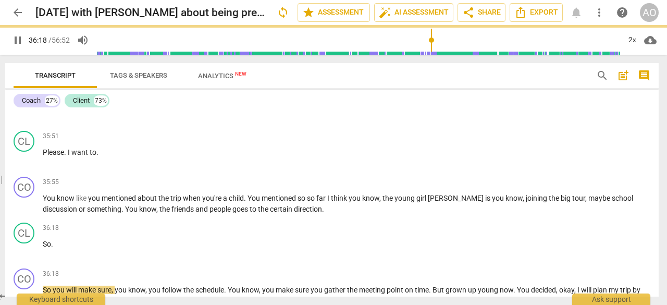
scroll to position [3406, 0]
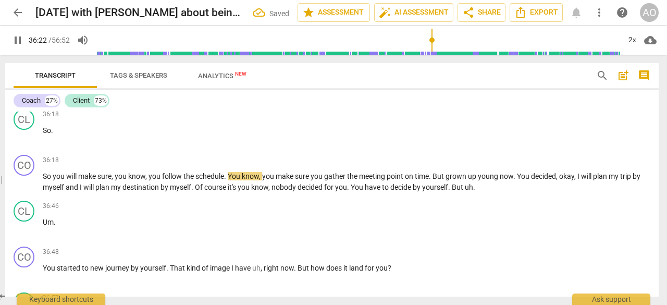
click at [25, 189] on span "pause" at bounding box center [24, 182] width 13 height 13
type input "2183"
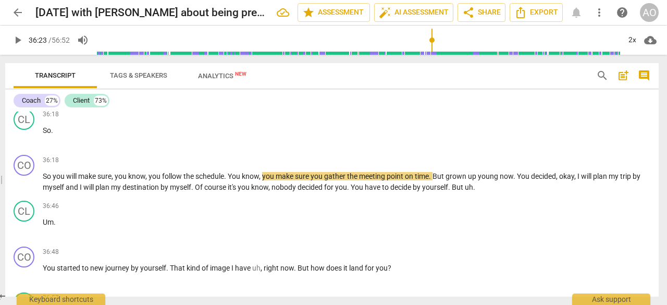
click at [79, 100] on span "discussion" at bounding box center [61, 95] width 36 height 8
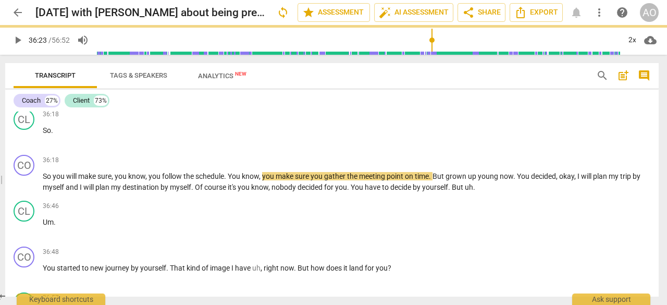
click at [593, 105] on div "CO play_arrow pause 35:55 + Add competency keyboard_arrow_right You know like y…" at bounding box center [332, 82] width 654 height 46
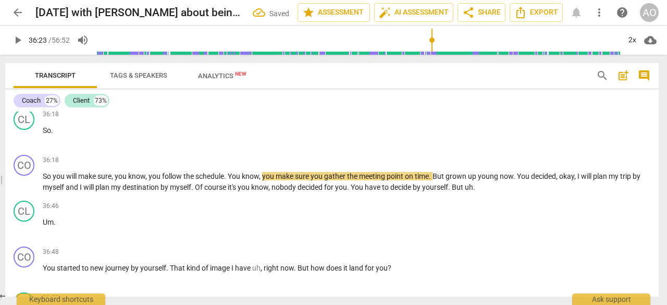
click at [75, 100] on span "excersion" at bounding box center [59, 95] width 32 height 8
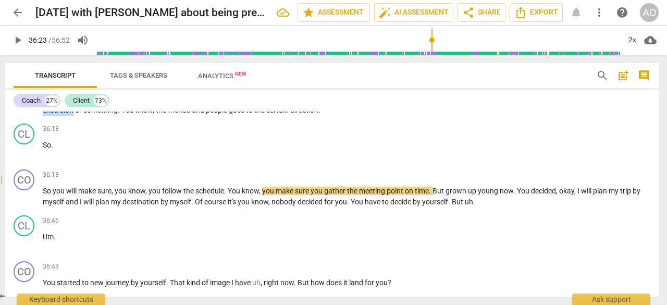
scroll to position [3391, 0]
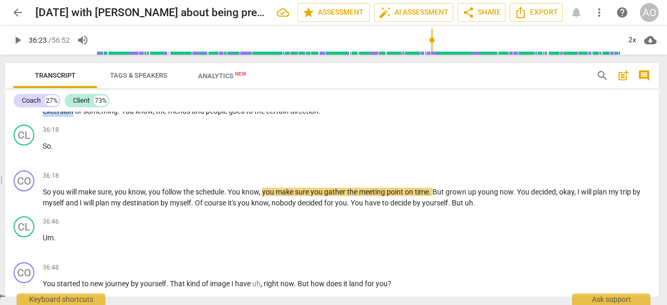
drag, startPoint x: 601, startPoint y: 118, endPoint x: 629, endPoint y: 134, distance: 32.0
click at [75, 115] on span "excersion" at bounding box center [59, 111] width 32 height 8
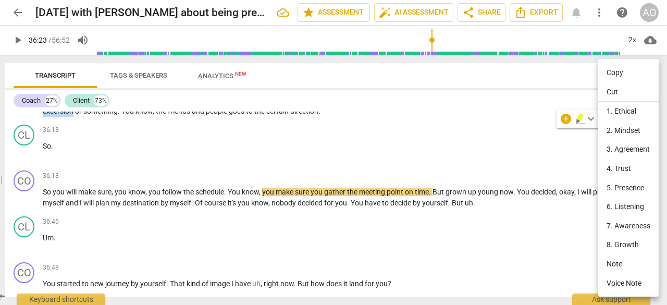
click at [624, 74] on li "Copy" at bounding box center [628, 72] width 60 height 19
copy span "excersion"
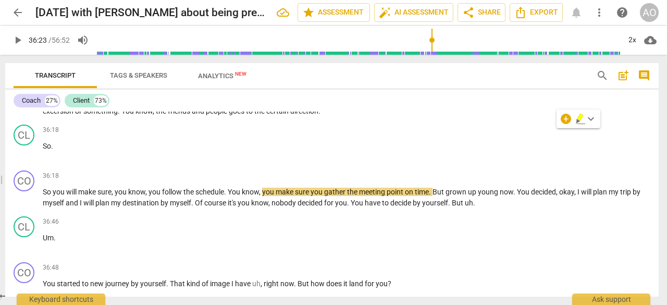
click at [75, 115] on span "excersion" at bounding box center [59, 111] width 32 height 8
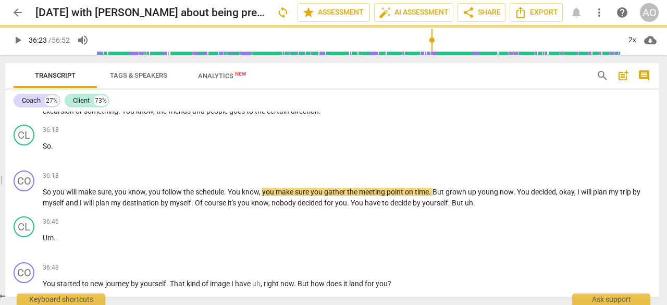
click at [593, 116] on p "You know like you mentioned about the trip when you're a child . You mentioned …" at bounding box center [347, 105] width 608 height 21
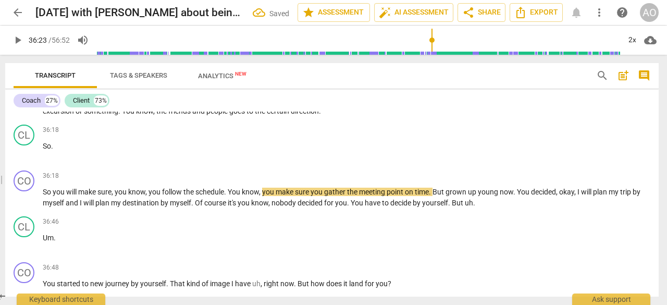
click at [43, 196] on span "So" at bounding box center [48, 192] width 10 height 8
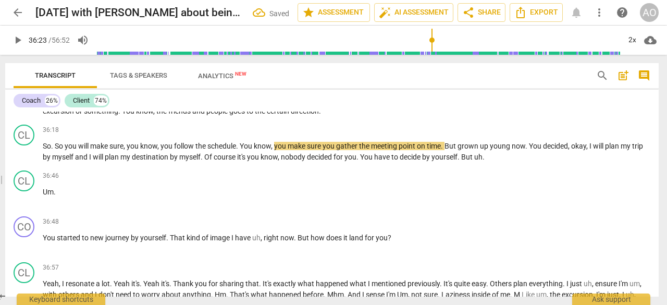
click at [55, 150] on span "So" at bounding box center [60, 146] width 10 height 8
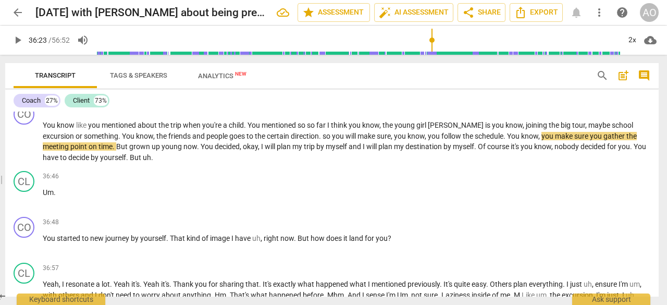
click at [323, 140] on span "so" at bounding box center [327, 136] width 9 height 8
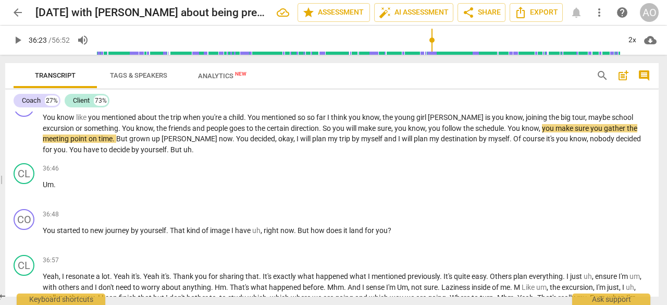
scroll to position [3375, 0]
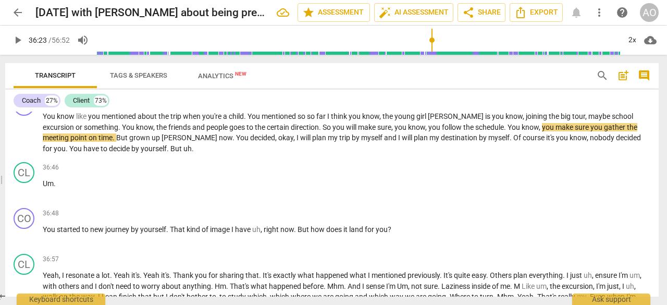
click at [44, 233] on span "You" at bounding box center [50, 229] width 14 height 8
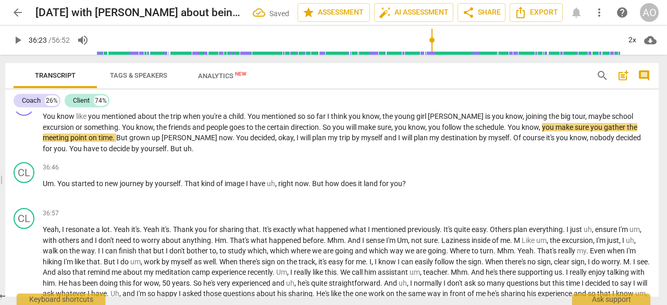
click at [59, 188] on span "You" at bounding box center [64, 183] width 14 height 8
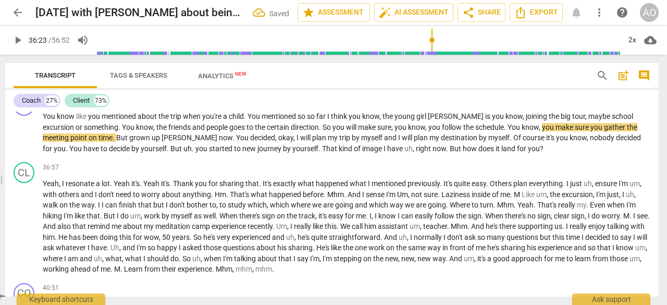
click at [195, 153] on span "you" at bounding box center [202, 148] width 14 height 8
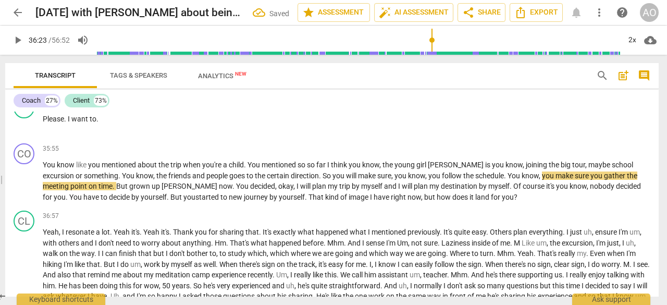
scroll to position [3326, 0]
click at [29, 132] on span "play_arrow" at bounding box center [24, 125] width 13 height 13
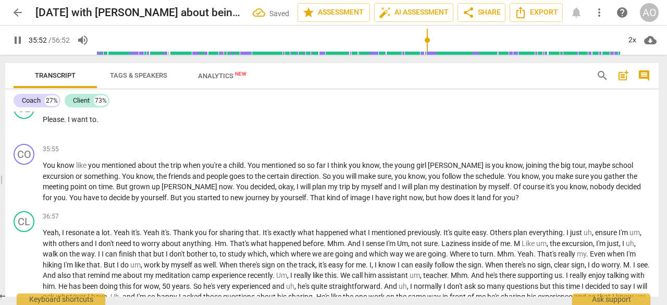
click at [28, 189] on span "pause" at bounding box center [24, 182] width 13 height 13
click at [28, 189] on span "play_arrow" at bounding box center [24, 182] width 13 height 13
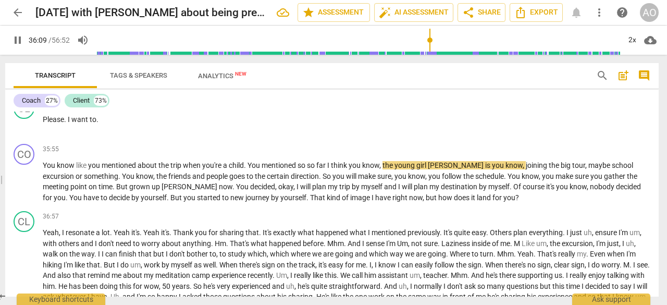
click at [27, 189] on span "pause" at bounding box center [24, 182] width 13 height 13
type input "2170"
click at [245, 169] on span "." at bounding box center [246, 165] width 4 height 8
click at [316, 169] on span "far" at bounding box center [310, 165] width 11 height 8
click at [339, 169] on span "think" at bounding box center [330, 165] width 18 height 8
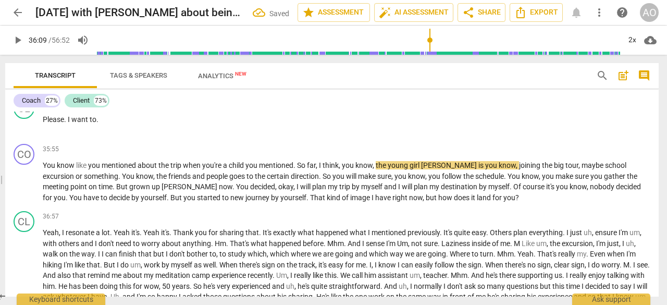
click at [26, 189] on span "play_arrow" at bounding box center [24, 182] width 13 height 13
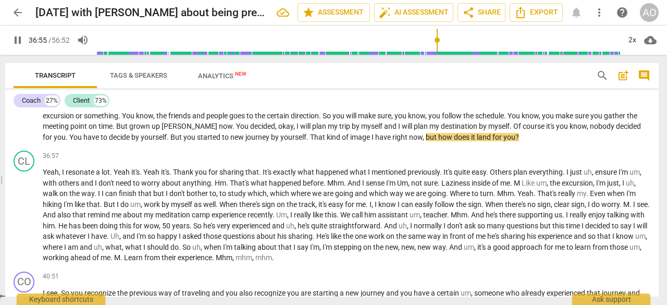
scroll to position [3403, 0]
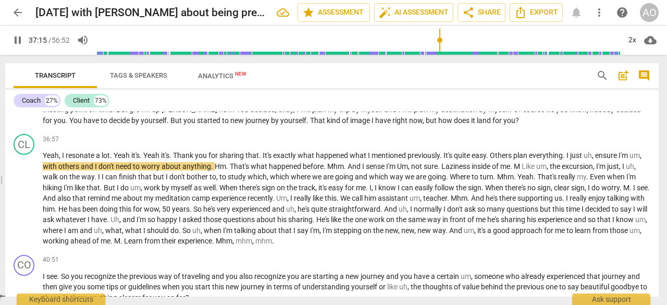
click at [23, 205] on span "pause" at bounding box center [24, 199] width 13 height 13
type input "2236"
click at [490, 159] on span "." at bounding box center [488, 155] width 4 height 8
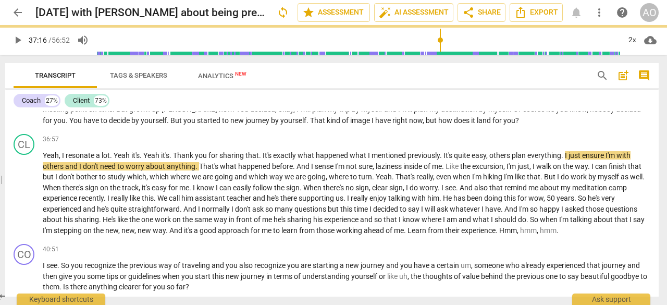
click at [22, 200] on span "play_arrow" at bounding box center [24, 194] width 13 height 13
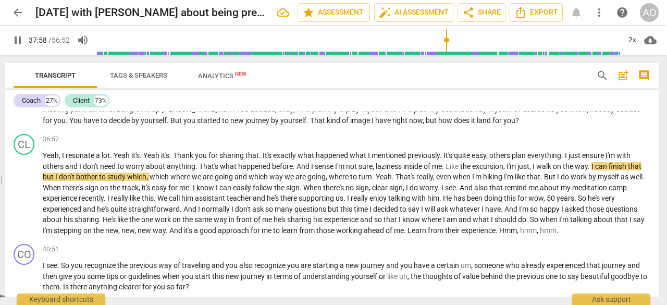
click at [173, 181] on span "where" at bounding box center [180, 177] width 21 height 8
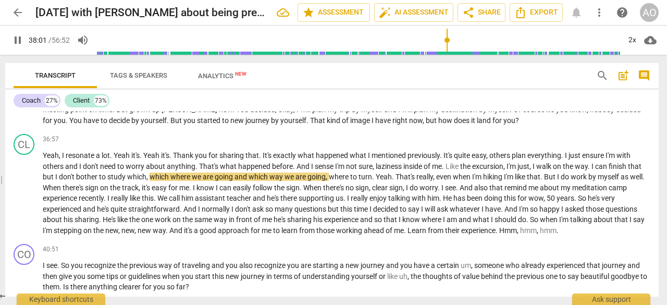
type input "2282"
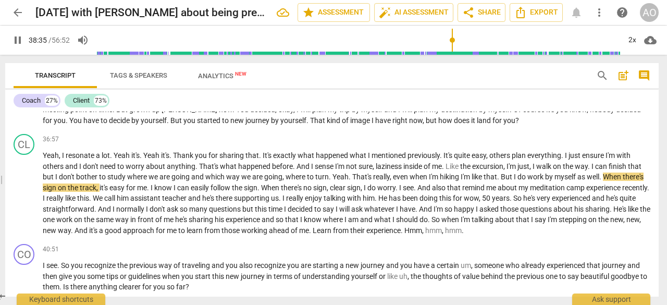
click at [531, 181] on span "work" at bounding box center [536, 177] width 18 height 8
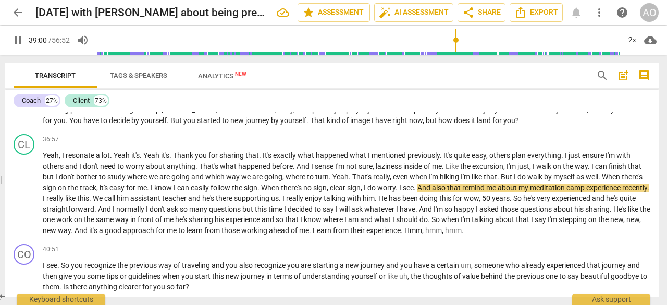
click at [403, 192] on span "I" at bounding box center [401, 187] width 4 height 8
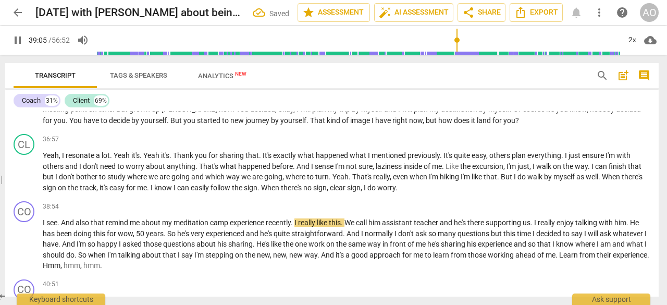
click at [63, 227] on span "And" at bounding box center [68, 222] width 15 height 8
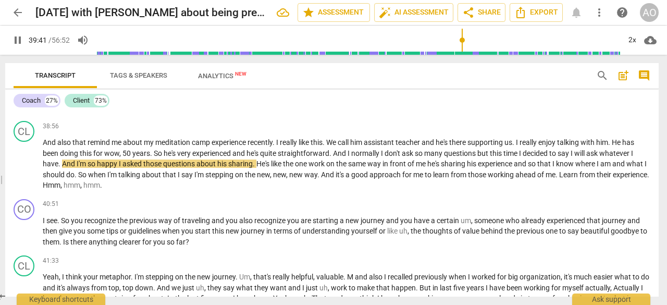
scroll to position [3548, 0]
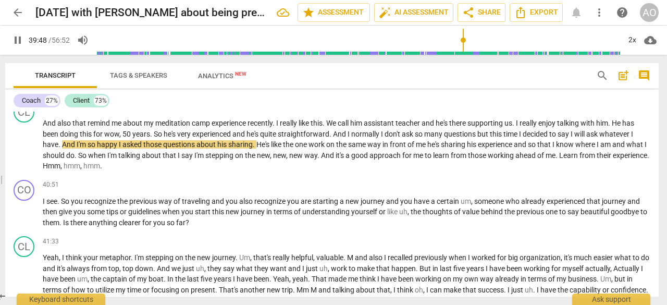
click at [59, 149] on span "." at bounding box center [60, 144] width 4 height 8
type input "2389"
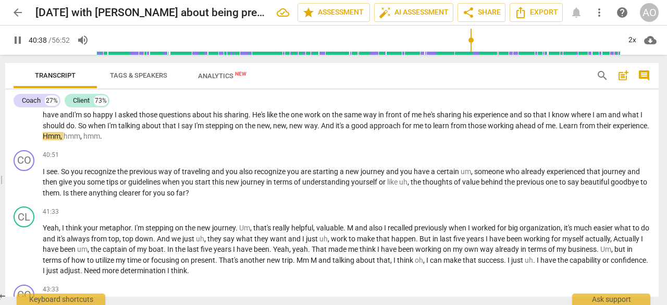
scroll to position [3578, 0]
click at [142, 141] on p "And also that remind me about my meditation camp experience recently . I really…" at bounding box center [347, 115] width 608 height 54
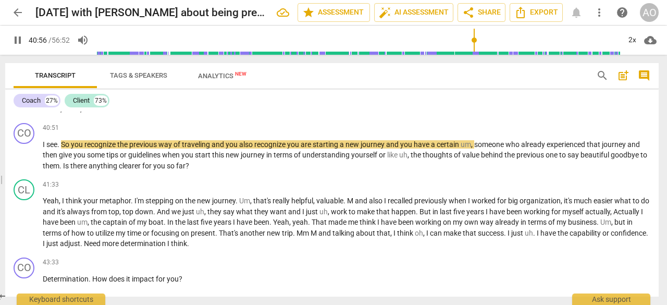
scroll to position [3606, 0]
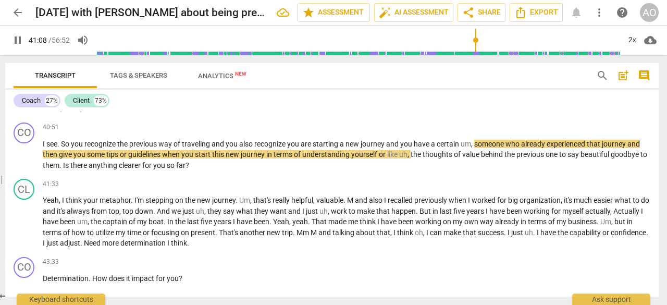
click at [474, 148] on span "," at bounding box center [472, 144] width 3 height 8
type input "2470"
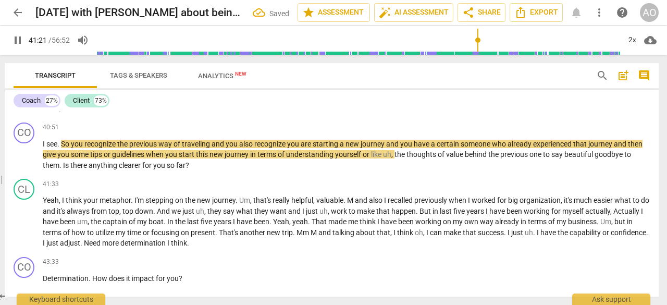
click at [27, 162] on span "pause" at bounding box center [24, 155] width 13 height 13
type input "2483"
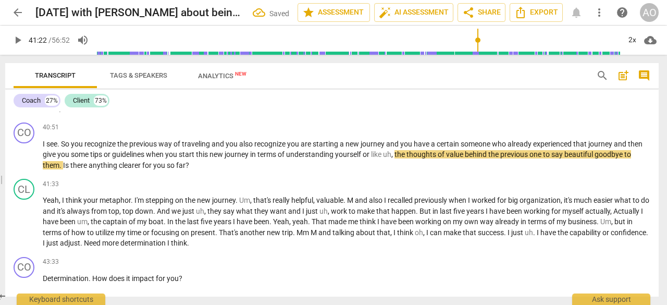
click at [250, 158] on span "journey" at bounding box center [238, 154] width 26 height 8
click at [395, 158] on span "," at bounding box center [393, 154] width 3 height 8
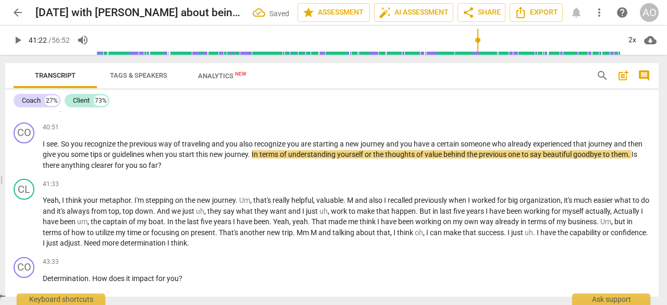
click at [21, 162] on span "play_arrow" at bounding box center [24, 155] width 13 height 13
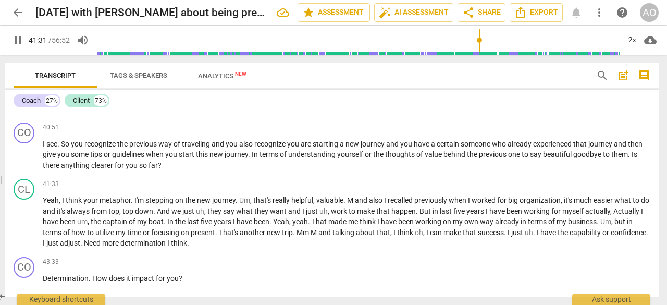
click at [21, 162] on span "pause" at bounding box center [24, 155] width 13 height 13
click at [21, 162] on span "play_arrow" at bounding box center [24, 155] width 13 height 13
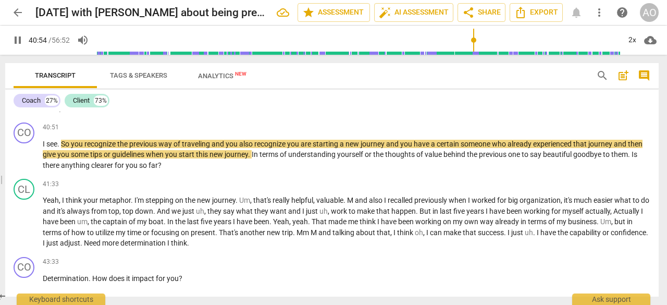
scroll to position [3649, 0]
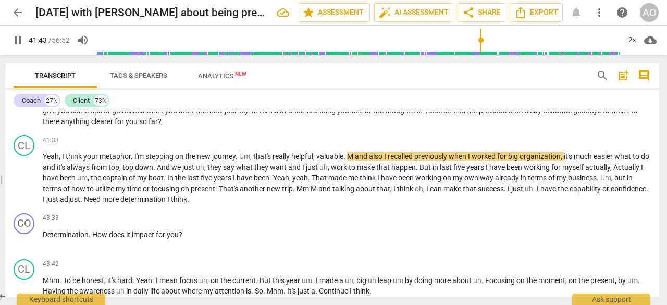
click at [22, 185] on span "pause" at bounding box center [24, 179] width 13 height 13
type input "2504"
click at [251, 161] on span "," at bounding box center [251, 156] width 3 height 8
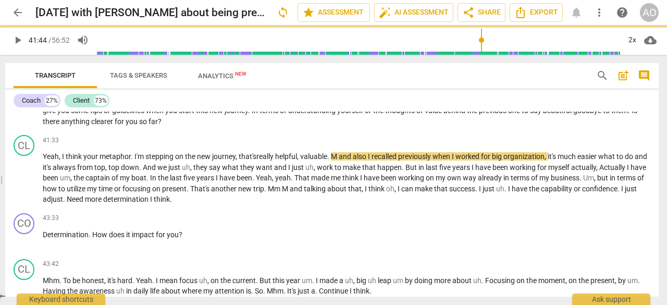
click at [339, 161] on span "M" at bounding box center [335, 156] width 8 height 8
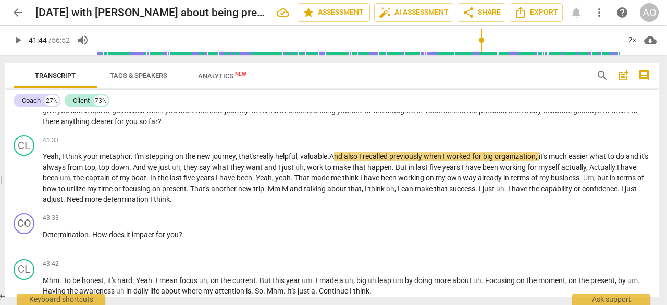
click at [180, 171] on span "uh" at bounding box center [176, 167] width 8 height 8
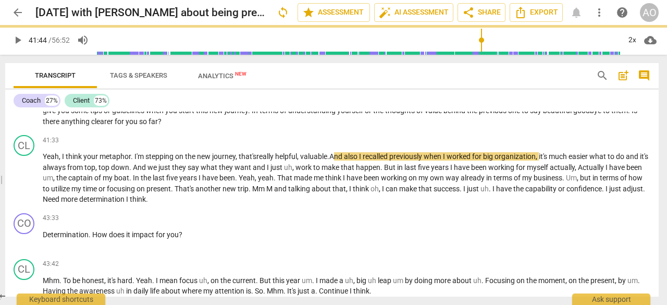
click at [296, 171] on span "," at bounding box center [293, 167] width 3 height 8
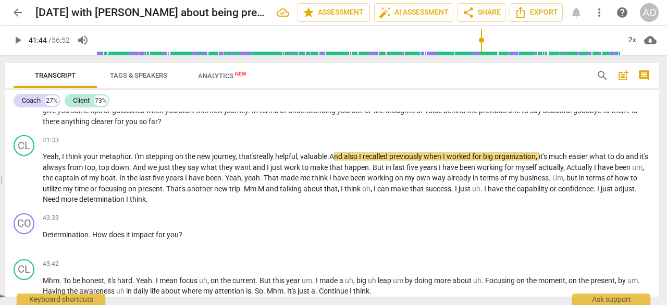
click at [567, 171] on span "," at bounding box center [564, 167] width 3 height 8
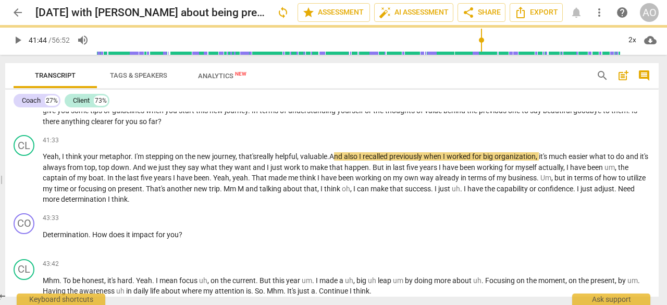
click at [618, 171] on span "," at bounding box center [616, 167] width 3 height 8
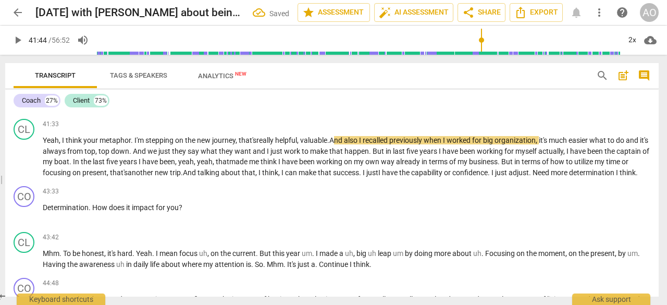
scroll to position [3699, 0]
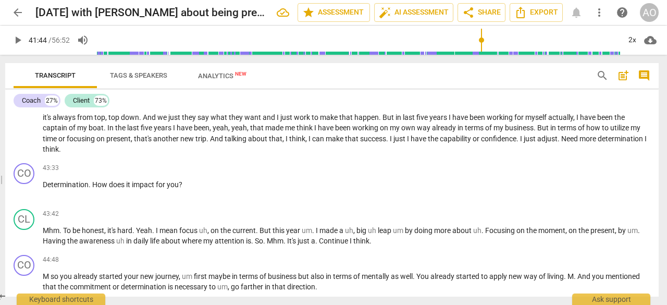
click at [25, 135] on span "play_arrow" at bounding box center [24, 128] width 13 height 13
click at [211, 143] on span "And" at bounding box center [217, 138] width 15 height 8
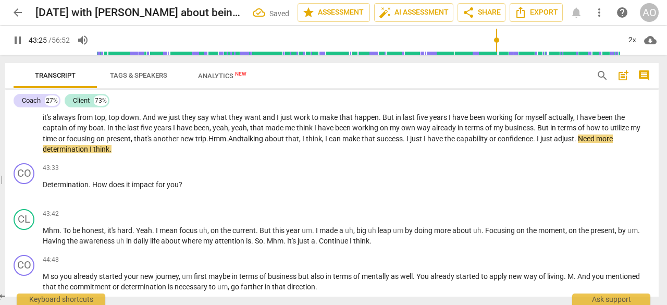
click at [574, 143] on span "adjust" at bounding box center [564, 138] width 20 height 8
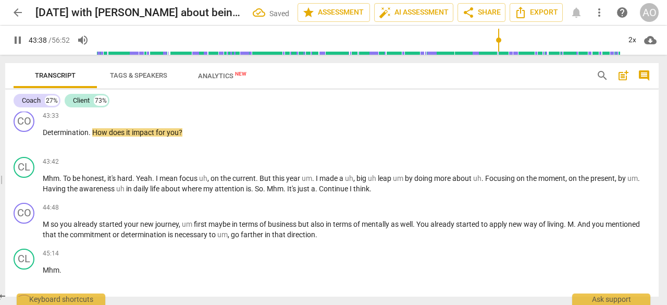
scroll to position [3770, 0]
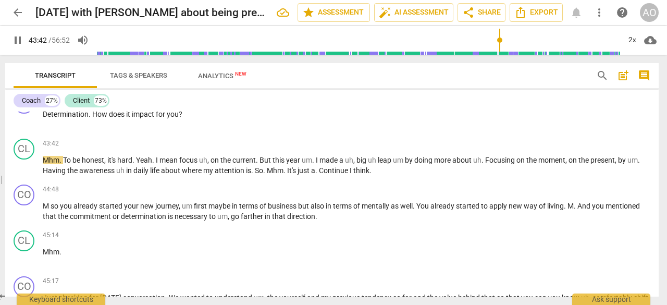
click at [58, 164] on span "Mhm" at bounding box center [51, 160] width 17 height 8
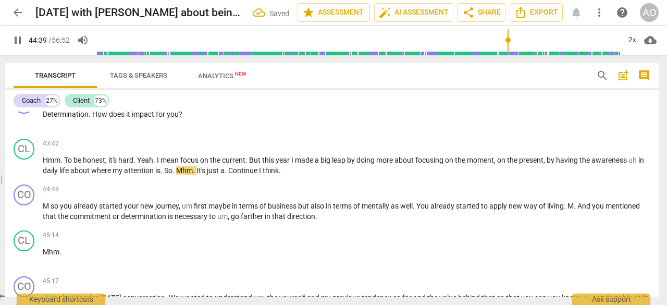
click at [28, 173] on span "pause" at bounding box center [24, 166] width 13 height 13
click at [638, 164] on span "in" at bounding box center [641, 160] width 6 height 8
click at [26, 173] on span "play_arrow" at bounding box center [24, 166] width 13 height 13
click at [54, 210] on span "so" at bounding box center [55, 206] width 9 height 8
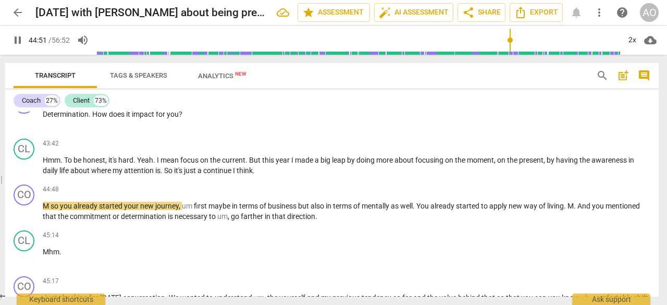
click at [24, 218] on span "pause" at bounding box center [24, 212] width 13 height 13
click at [51, 210] on span "so" at bounding box center [55, 206] width 9 height 8
click at [26, 218] on span "play_arrow" at bounding box center [24, 212] width 13 height 13
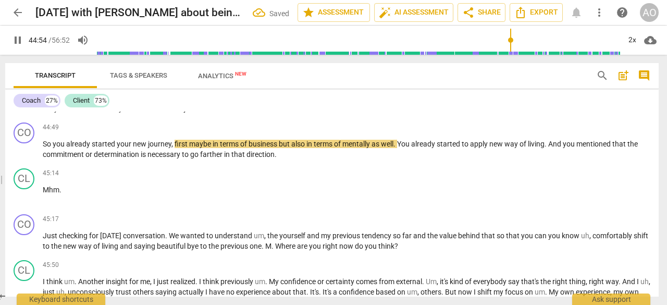
scroll to position [3842, 0]
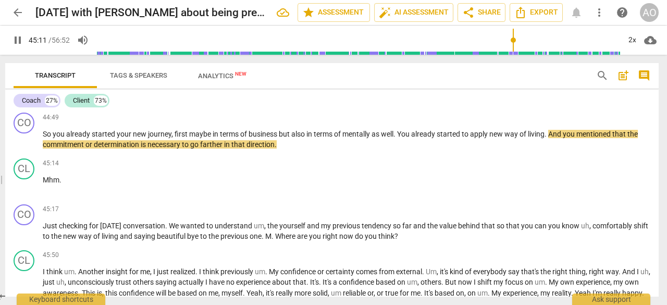
click at [57, 184] on span "Mhm" at bounding box center [51, 180] width 17 height 8
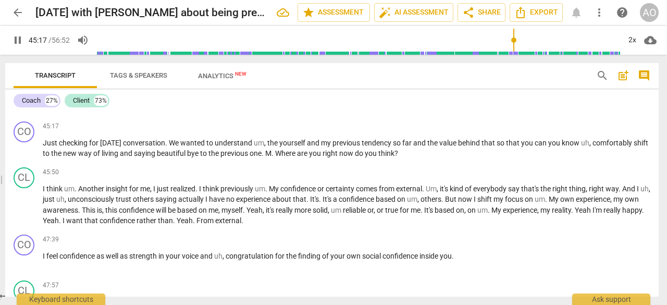
scroll to position [3925, 0]
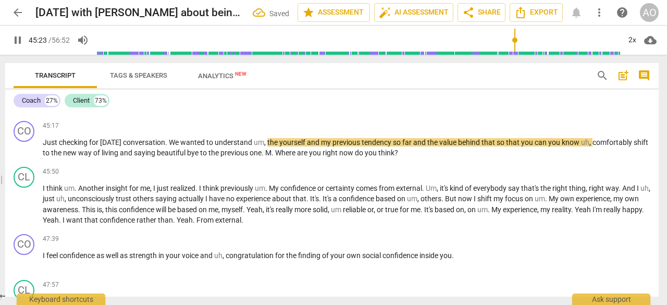
click at [169, 146] on span "." at bounding box center [167, 142] width 4 height 8
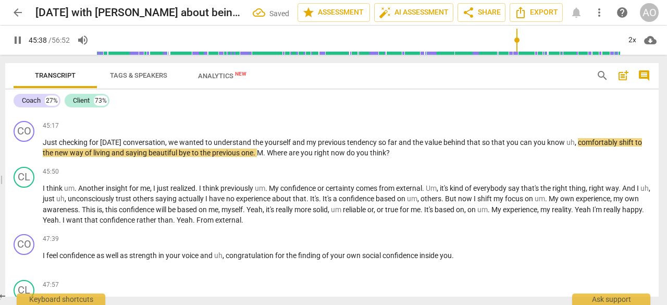
click at [23, 155] on span "pause" at bounding box center [24, 148] width 13 height 13
click at [316, 146] on span "my" at bounding box center [311, 142] width 11 height 8
click at [21, 155] on span "play_arrow" at bounding box center [24, 148] width 13 height 13
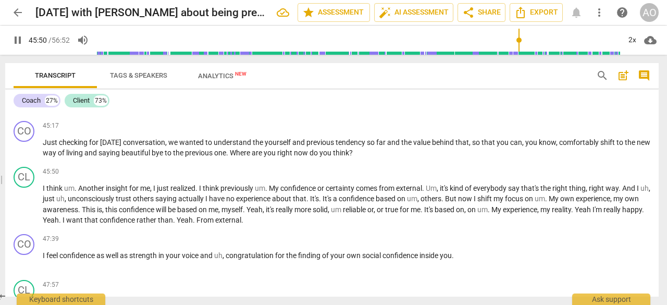
click at [79, 192] on span "Another" at bounding box center [92, 188] width 28 height 8
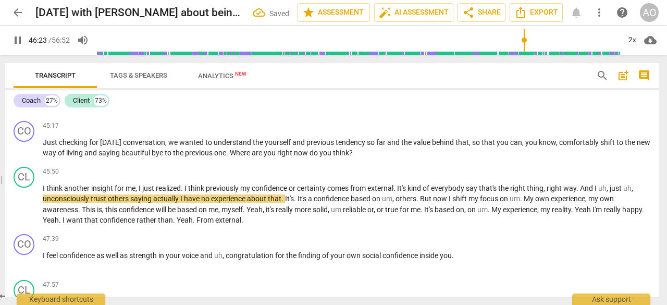
click at [25, 211] on span "pause" at bounding box center [24, 205] width 13 height 13
click at [607, 192] on span "uh" at bounding box center [602, 188] width 8 height 8
